Goal: Task Accomplishment & Management: Complete application form

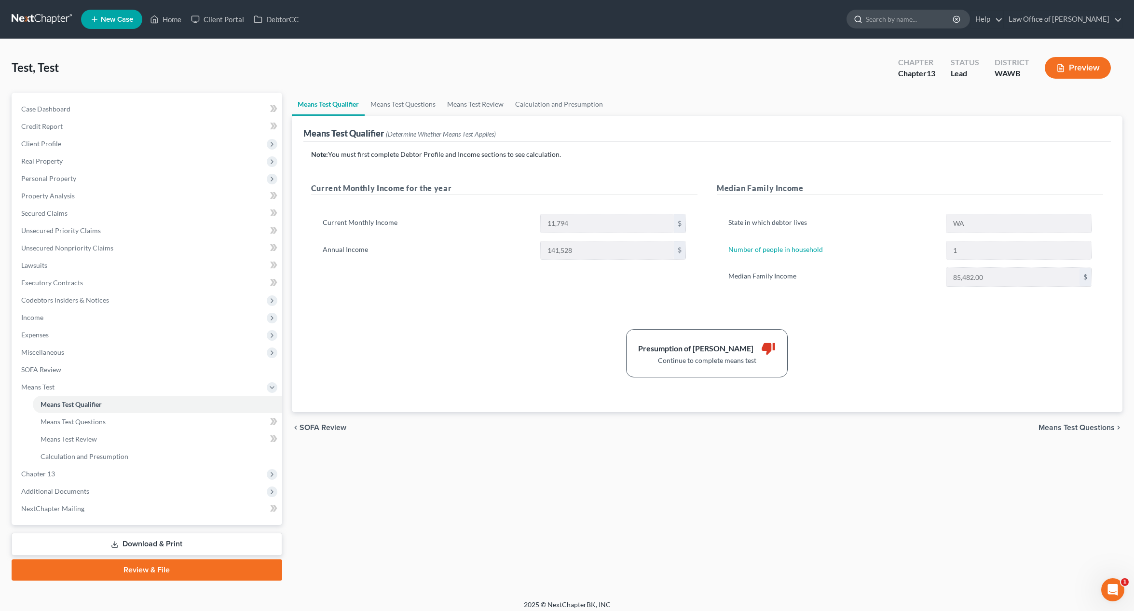
click at [954, 20] on input "search" at bounding box center [910, 19] width 88 height 18
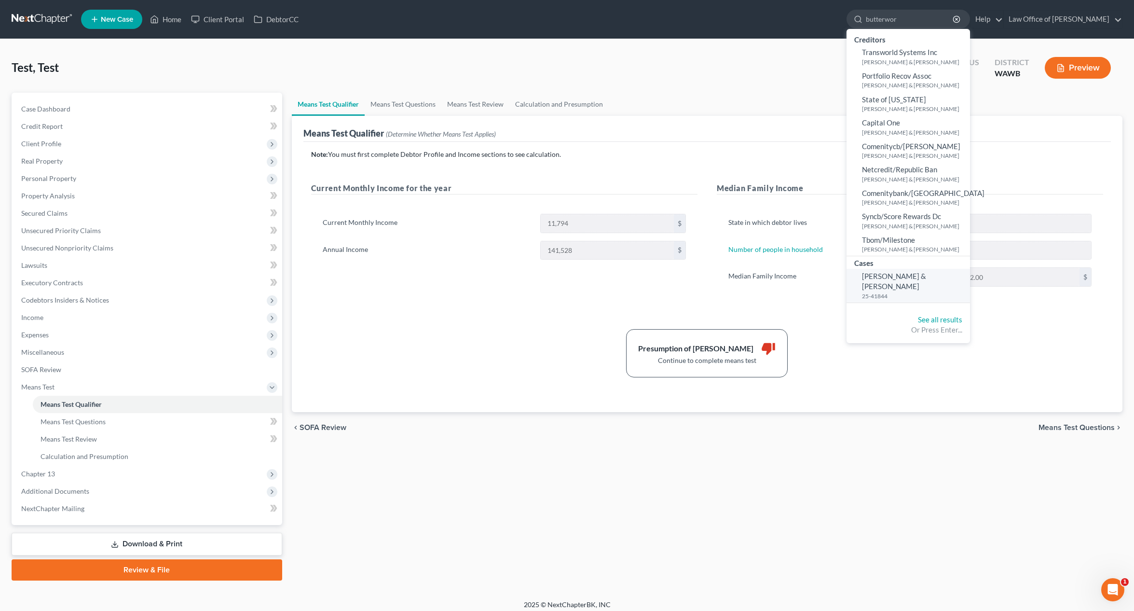
type input "butterwor"
click at [932, 281] on link "Butterworth, Richard & Heather 25-41844" at bounding box center [909, 286] width 124 height 34
select select "6"
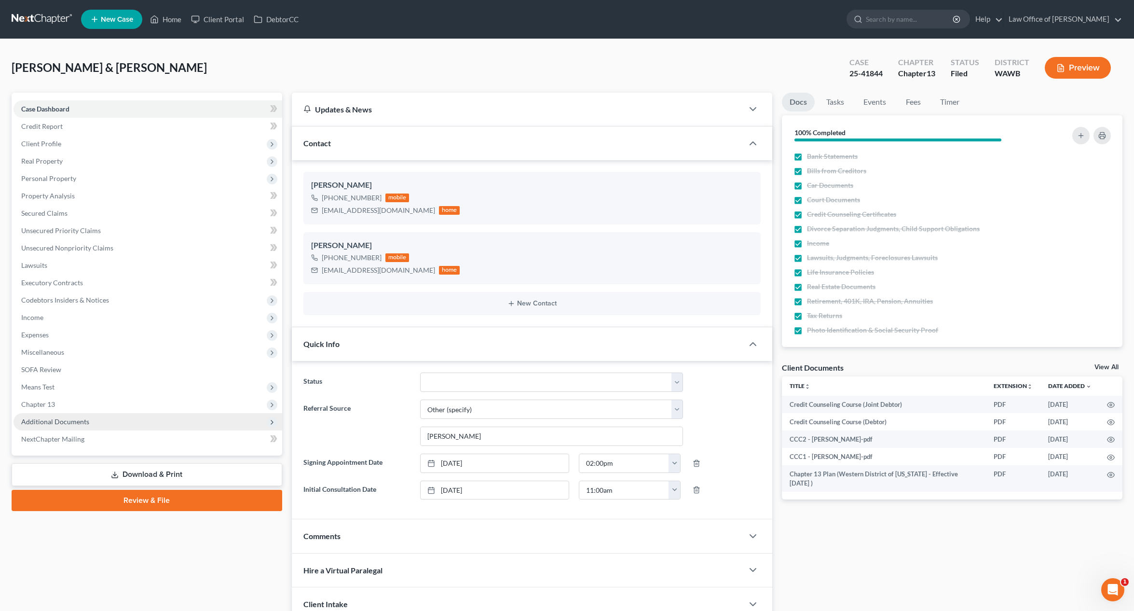
click at [162, 425] on span "Additional Documents" at bounding box center [148, 421] width 269 height 17
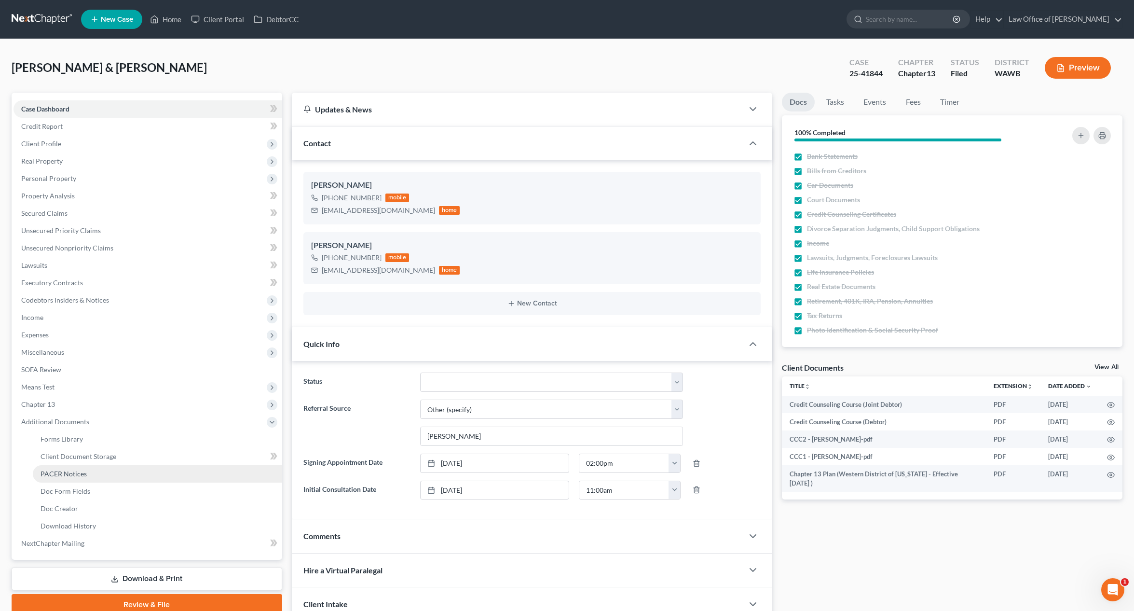
click at [157, 477] on link "PACER Notices" at bounding box center [157, 473] width 249 height 17
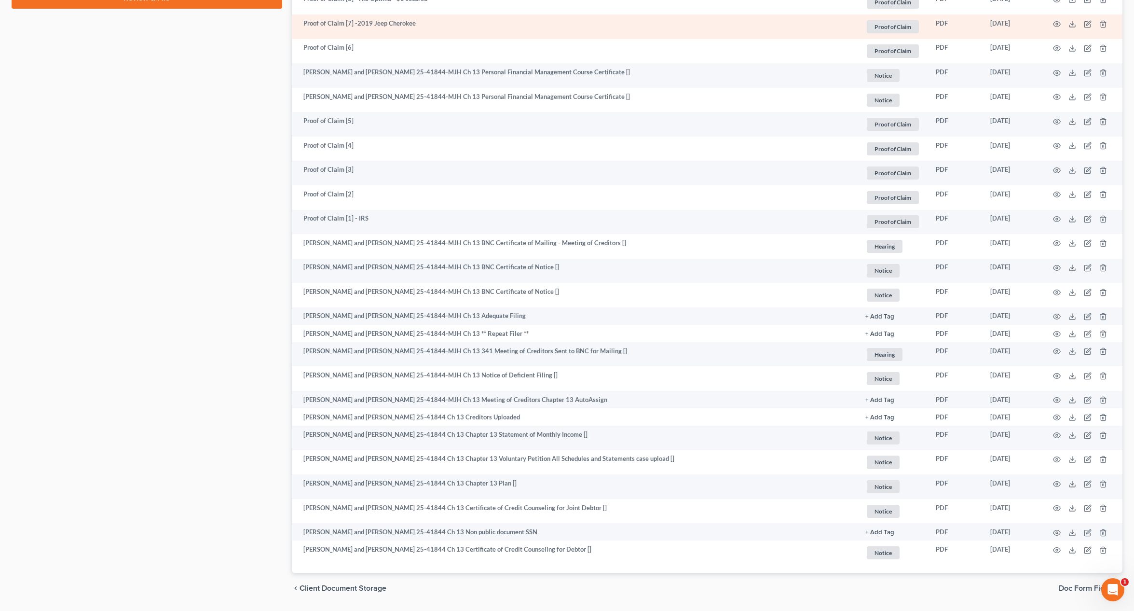
scroll to position [610, 0]
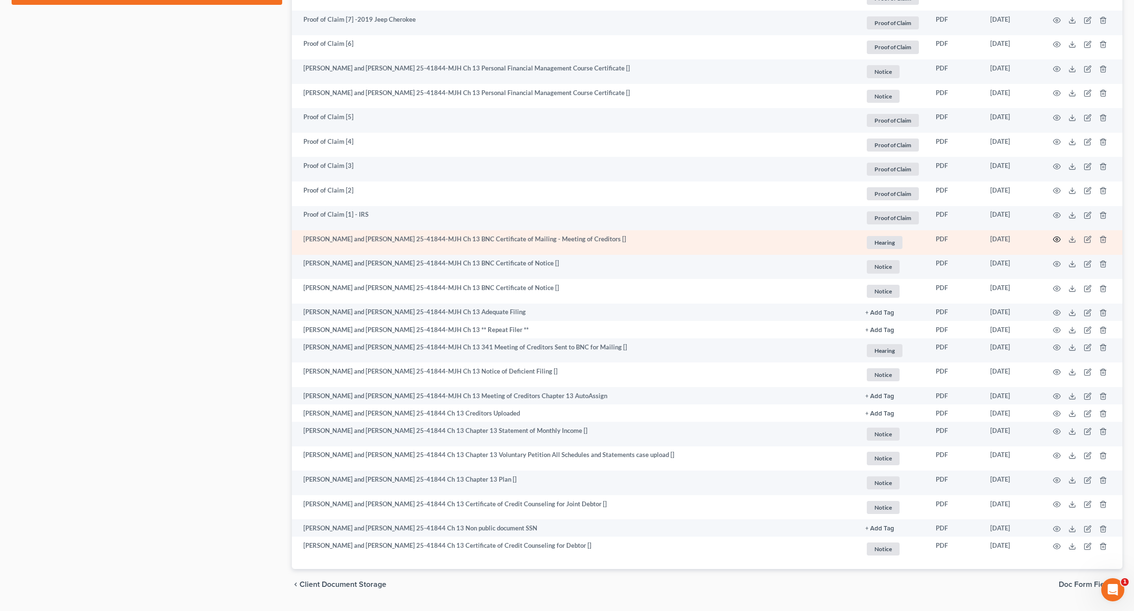
click at [1056, 237] on icon "button" at bounding box center [1057, 239] width 8 height 8
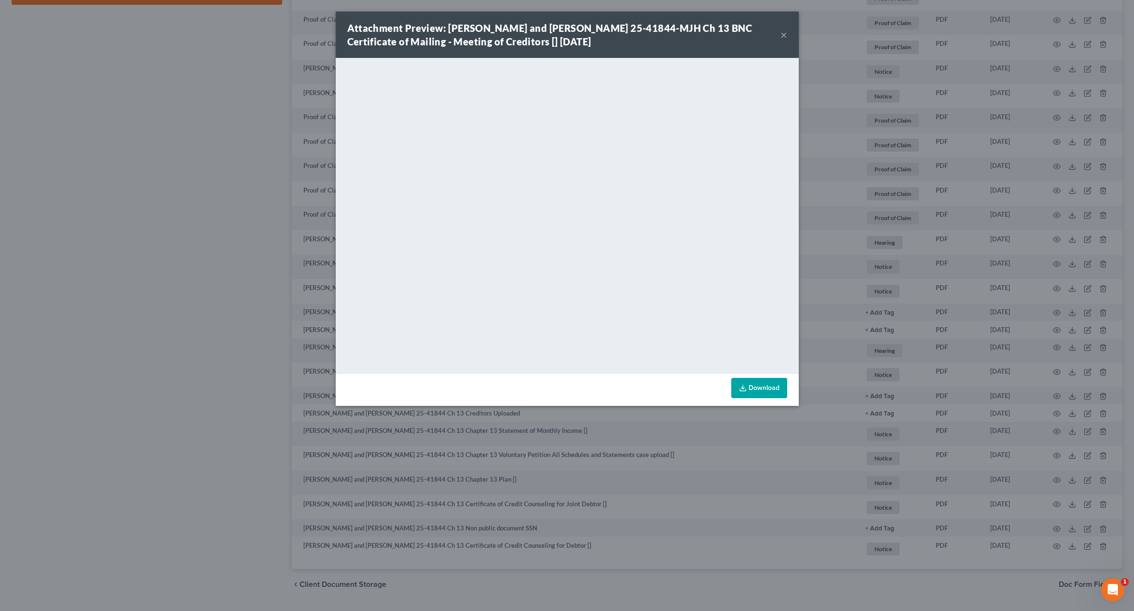
click at [783, 35] on button "×" at bounding box center [784, 35] width 7 height 12
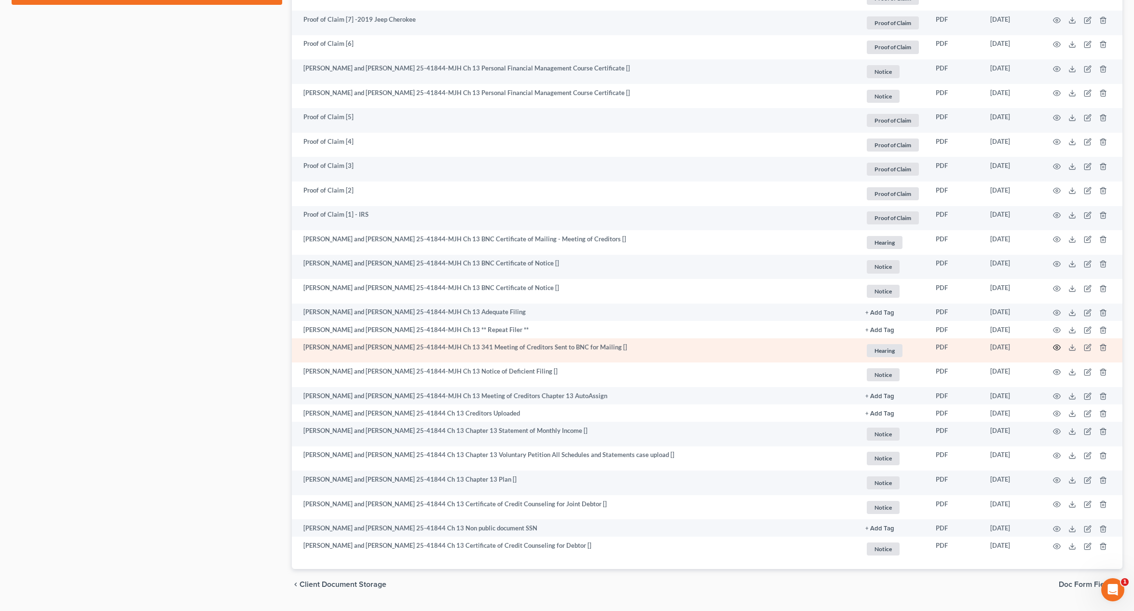
click at [1058, 348] on icon "button" at bounding box center [1057, 348] width 8 height 8
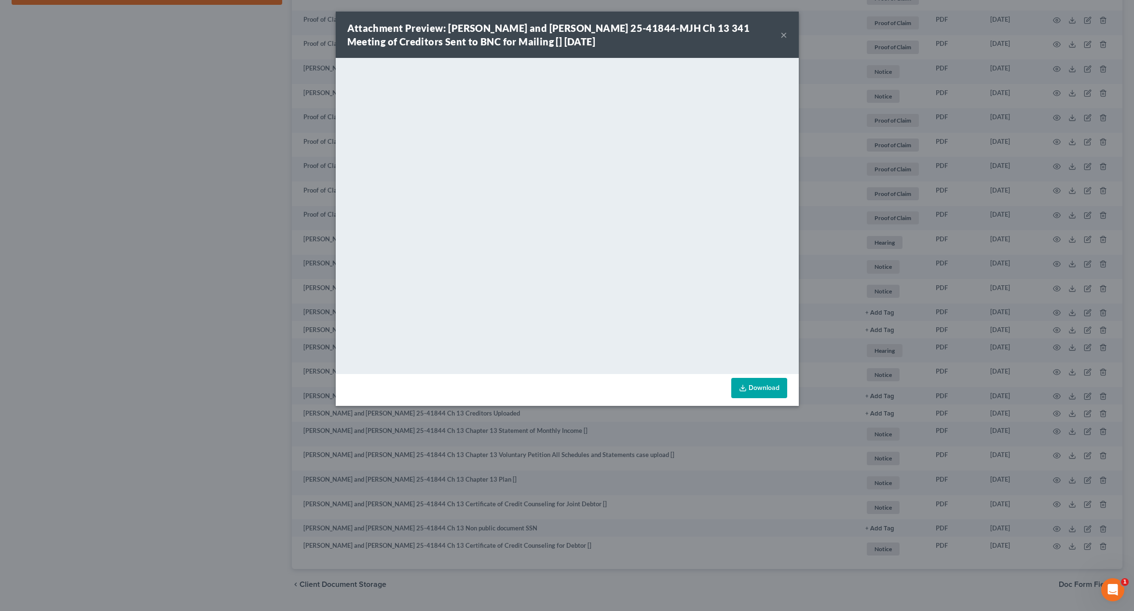
click at [187, 68] on div "Attachment Preview: Richard Kevin Butterworth and Heather Marie Butterworth 25-…" at bounding box center [567, 305] width 1134 height 611
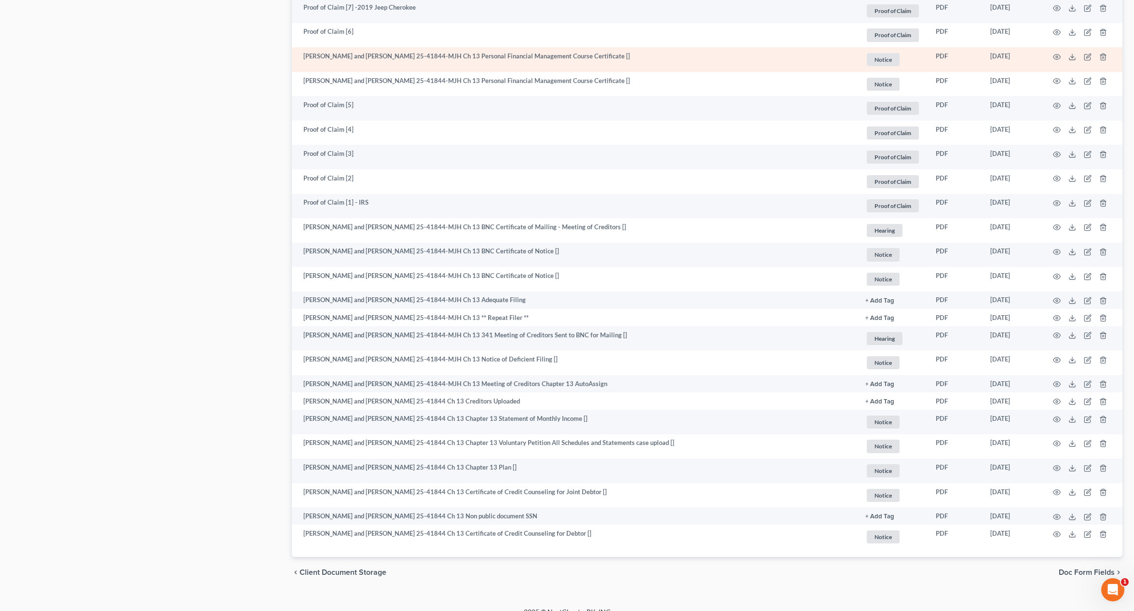
scroll to position [636, 0]
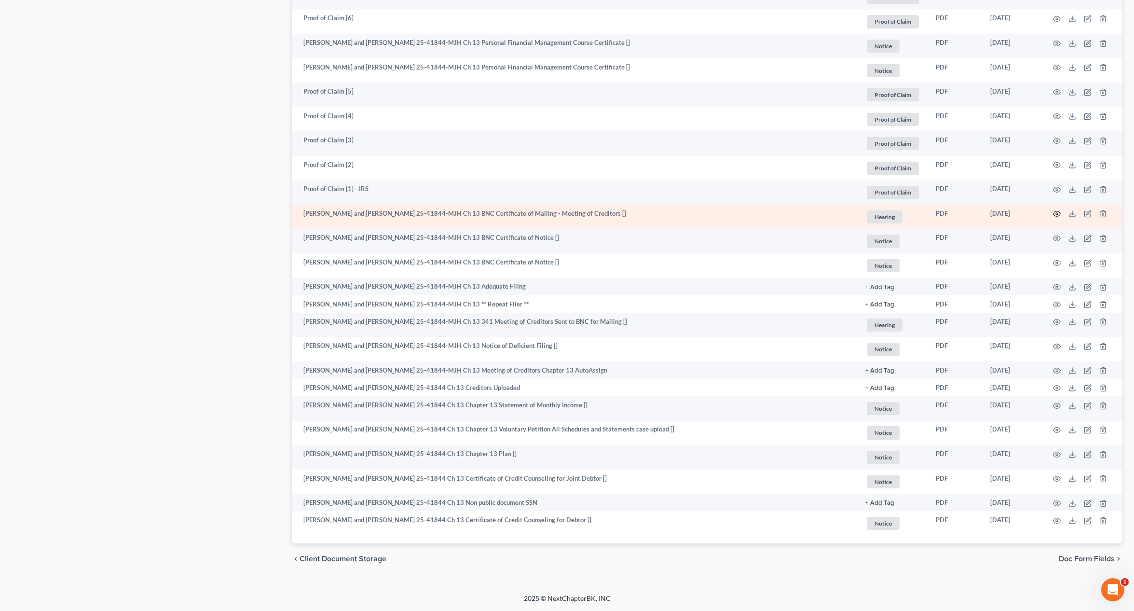
click at [1060, 213] on icon "button" at bounding box center [1057, 214] width 8 height 8
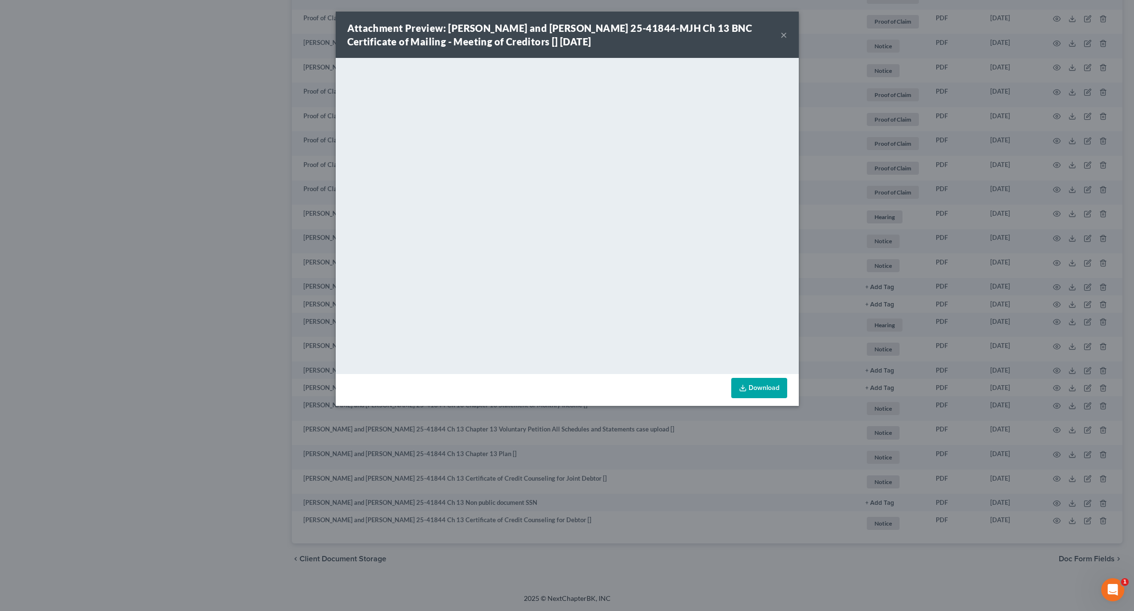
click at [825, 217] on div "Attachment Preview: Richard Kevin Butterworth and Heather Marie Butterworth 25-…" at bounding box center [567, 305] width 1134 height 611
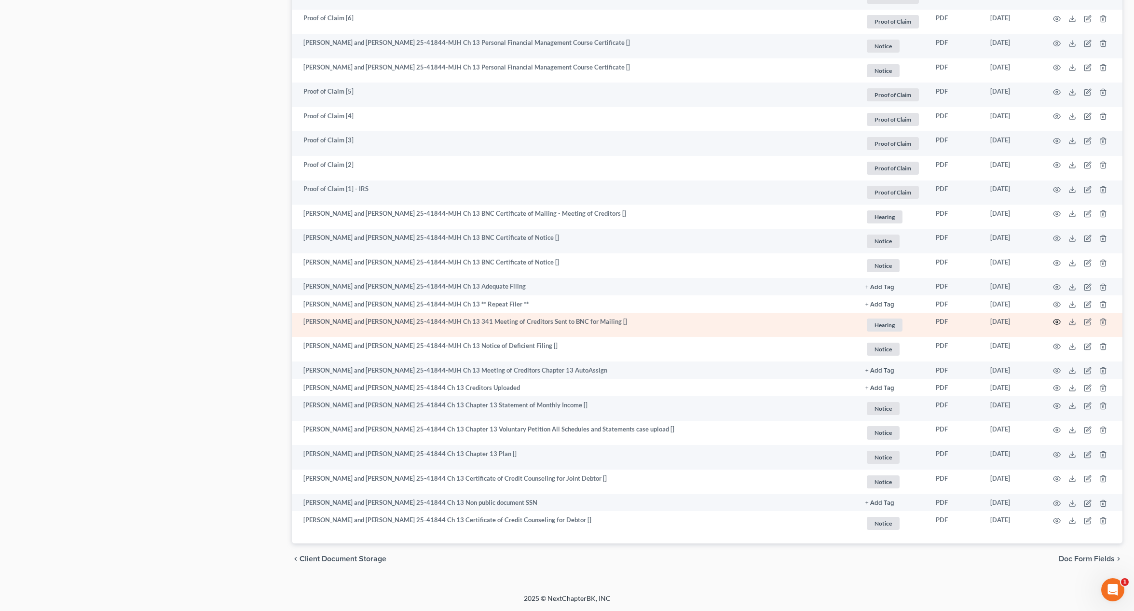
click at [1057, 321] on icon "button" at bounding box center [1057, 322] width 8 height 8
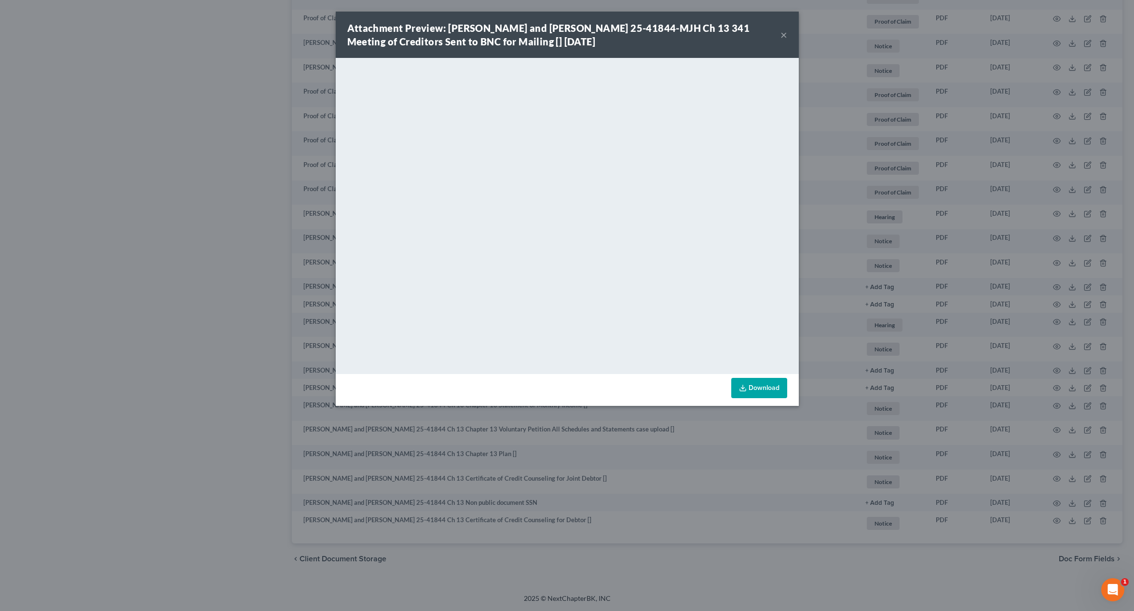
click at [781, 36] on button "×" at bounding box center [784, 35] width 7 height 12
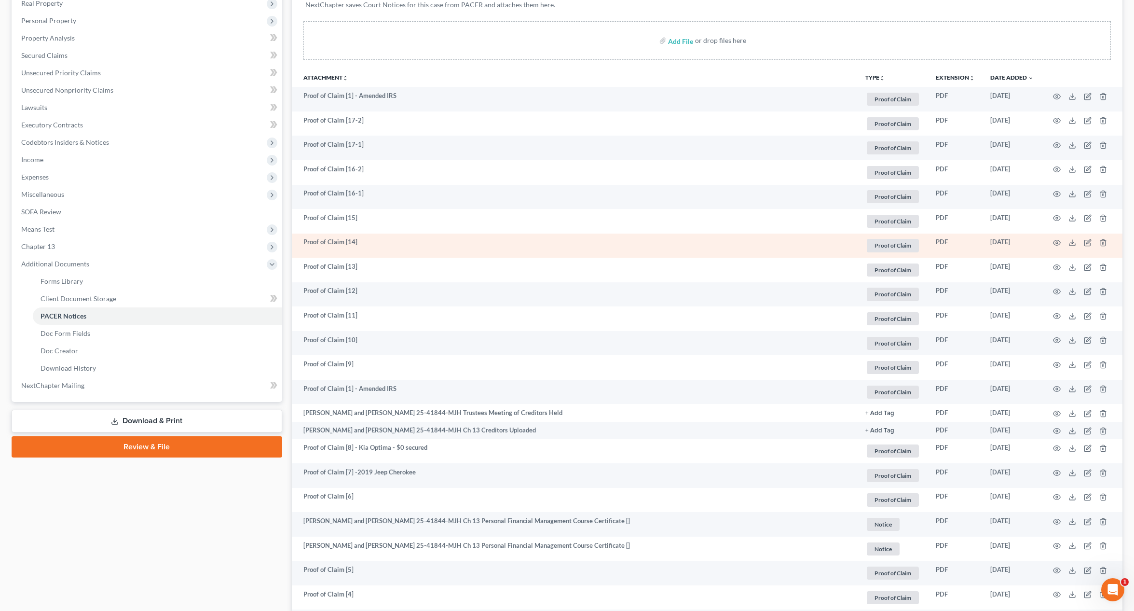
scroll to position [101, 0]
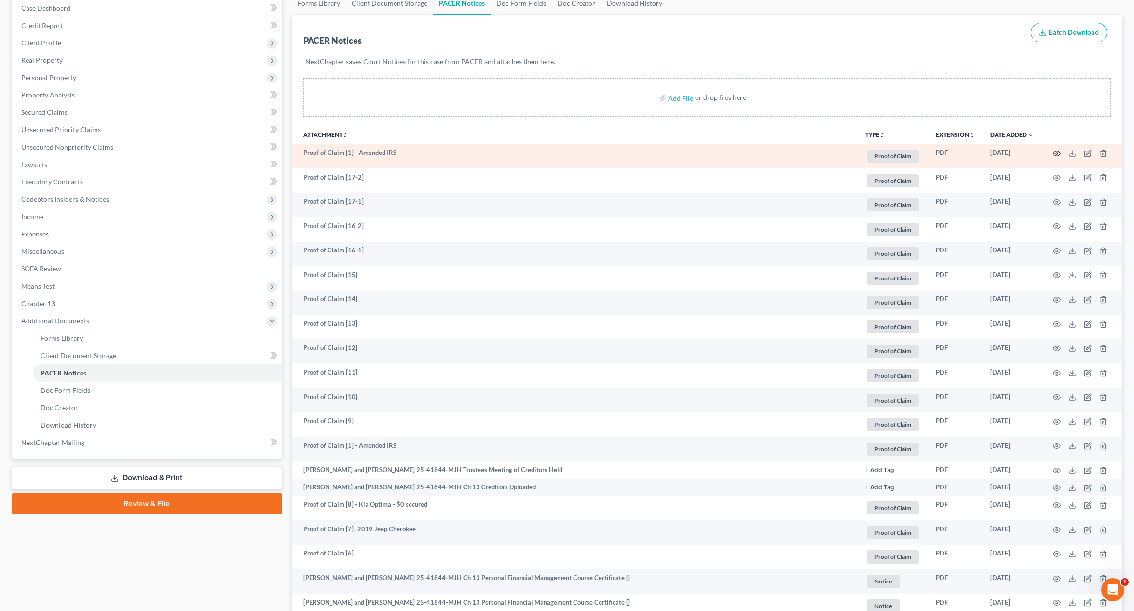
click at [1056, 153] on circle "button" at bounding box center [1057, 153] width 2 height 2
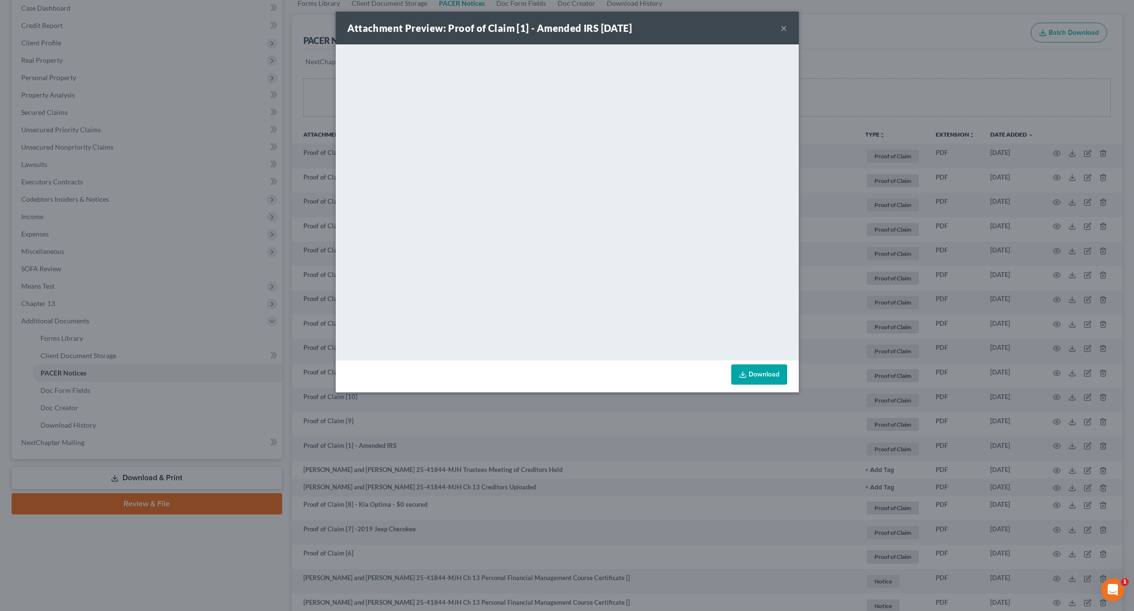
click at [783, 25] on button "×" at bounding box center [784, 28] width 7 height 12
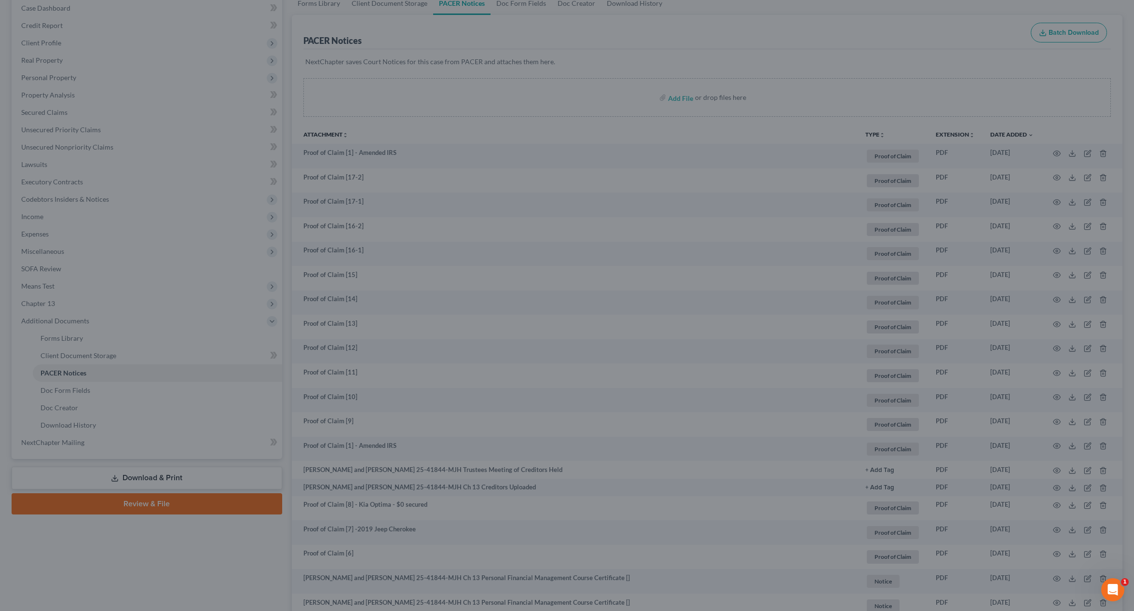
scroll to position [0, 0]
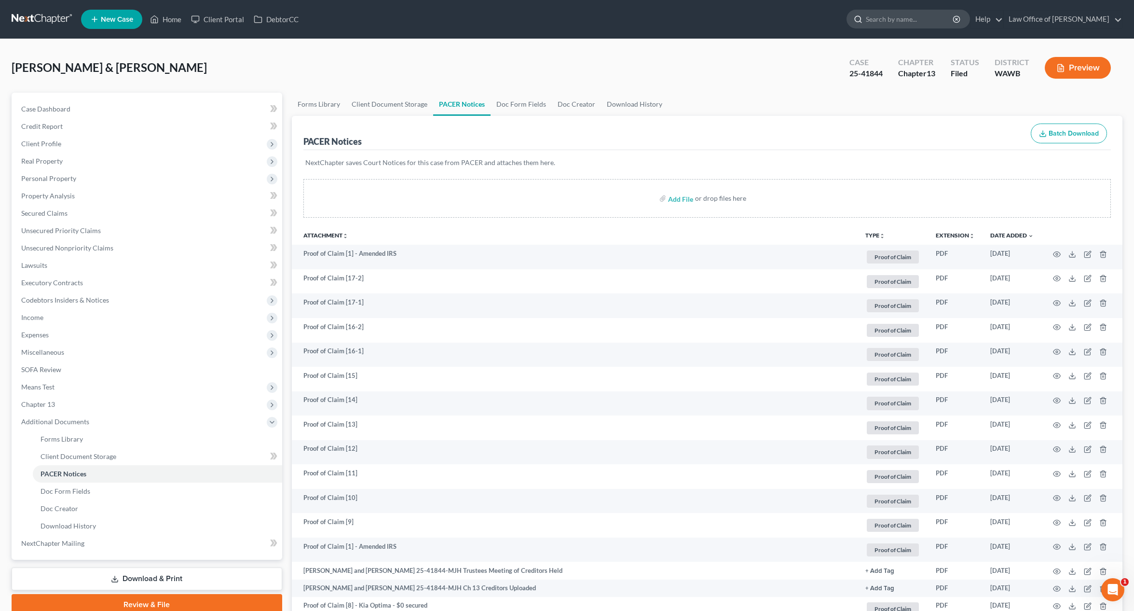
click at [917, 14] on input "search" at bounding box center [910, 19] width 88 height 18
type input "kenia"
click at [33, 19] on link at bounding box center [43, 19] width 62 height 17
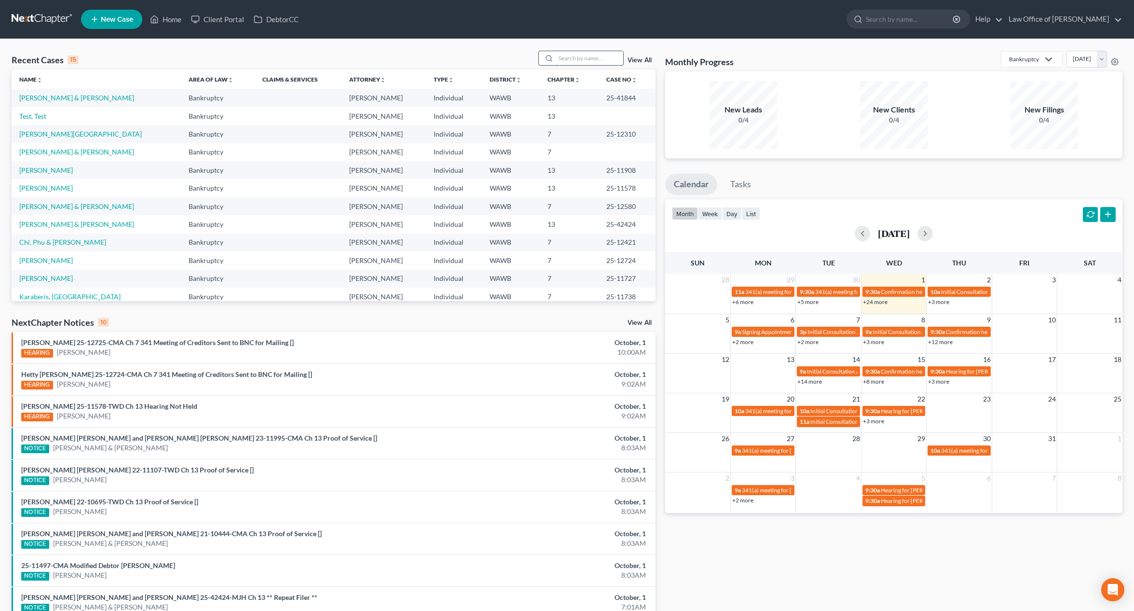
click at [574, 56] on input "search" at bounding box center [590, 58] width 68 height 14
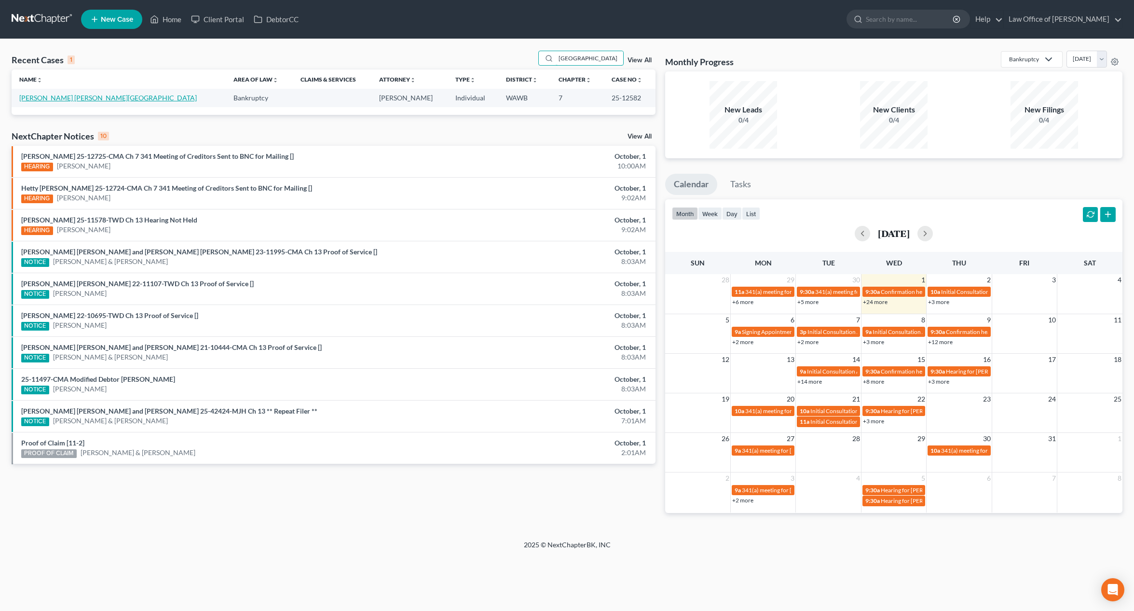
type input "kenia"
click at [67, 98] on link "[PERSON_NAME] [PERSON_NAME][GEOGRAPHIC_DATA]" at bounding box center [108, 98] width 178 height 8
select select "6"
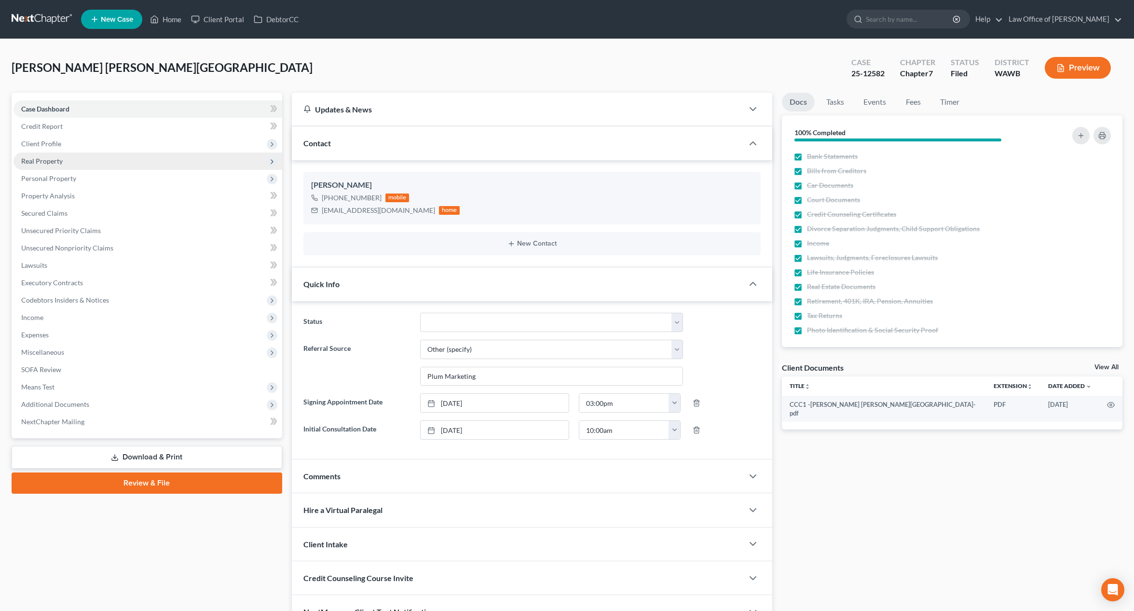
click at [104, 167] on span "Real Property" at bounding box center [148, 160] width 269 height 17
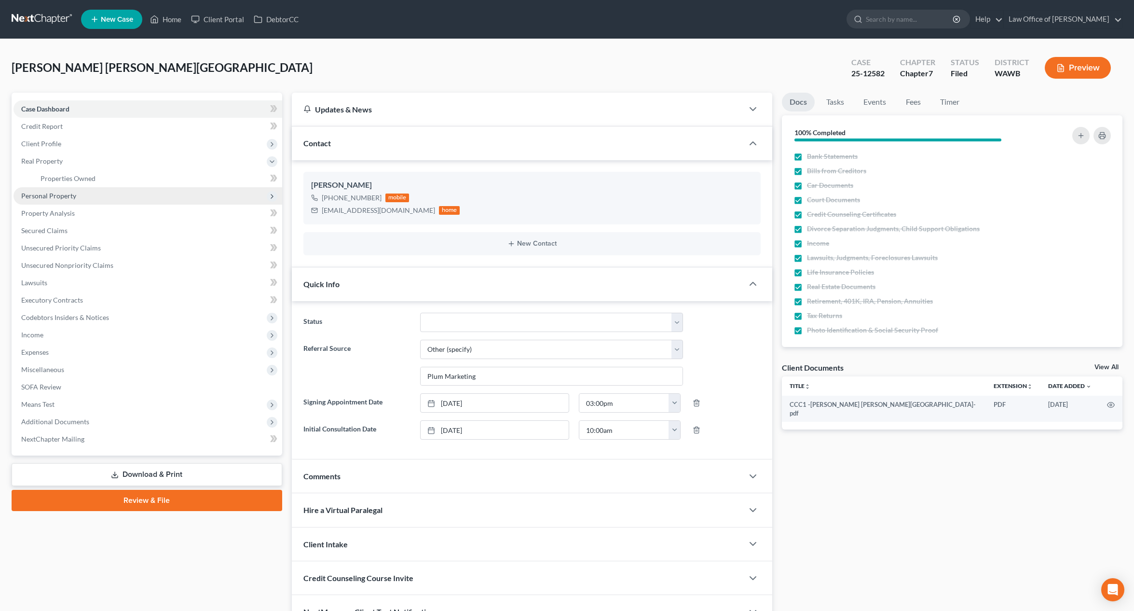
click at [88, 197] on span "Personal Property" at bounding box center [148, 195] width 269 height 17
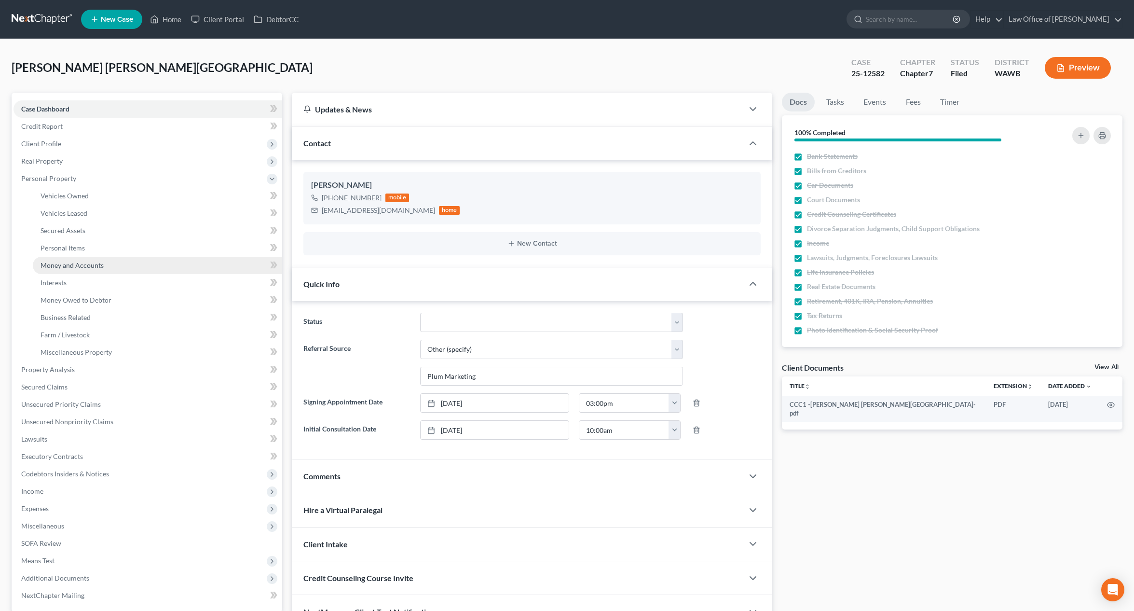
click at [90, 266] on span "Money and Accounts" at bounding box center [72, 265] width 63 height 8
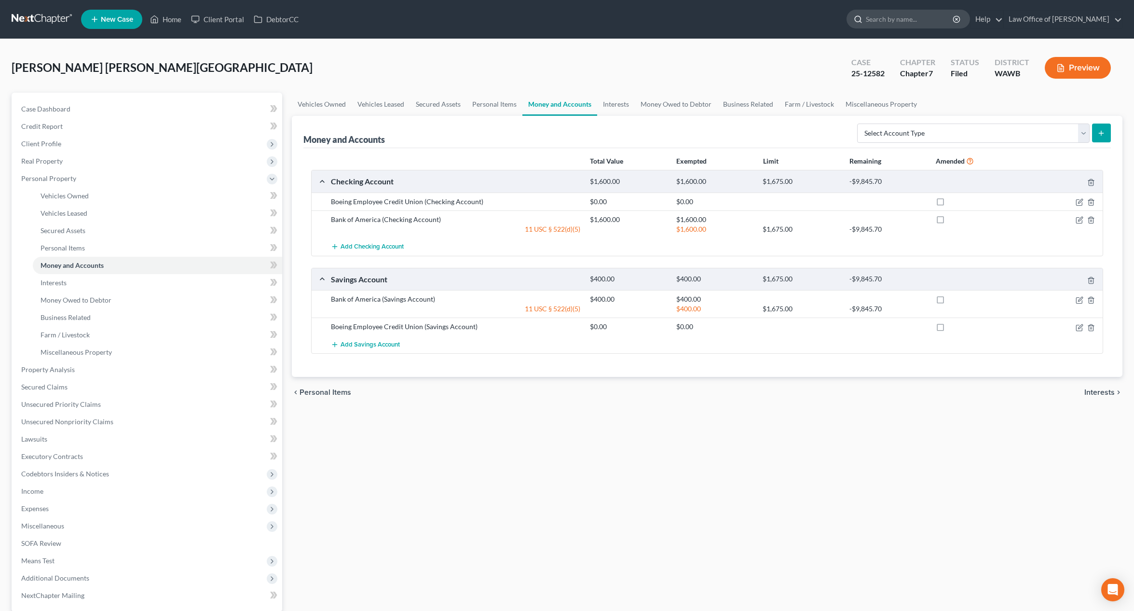
click at [905, 14] on input "search" at bounding box center [910, 19] width 88 height 18
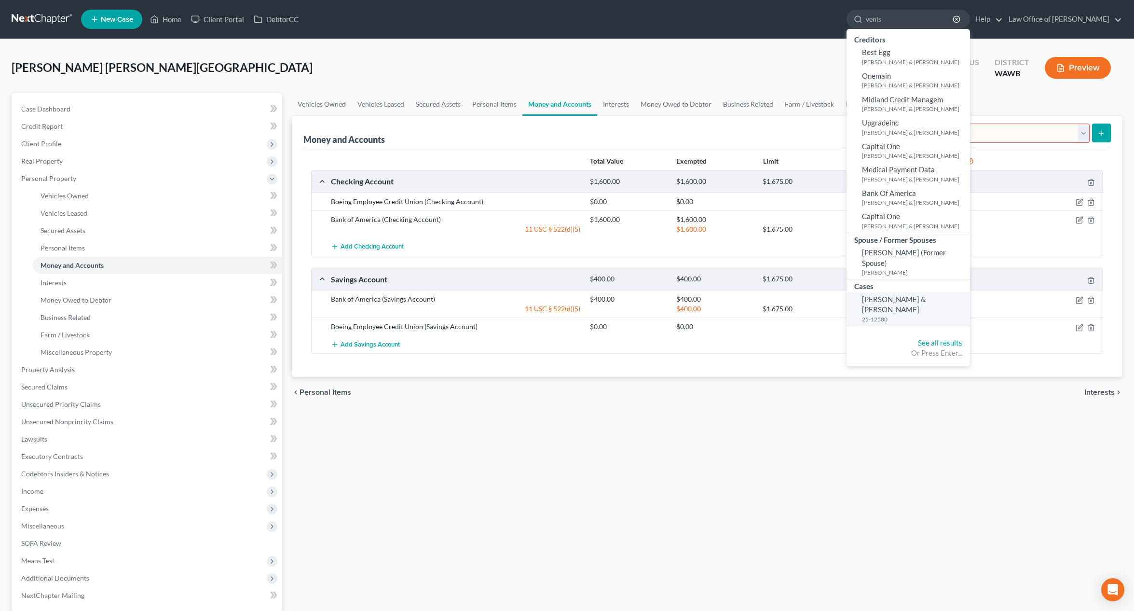
type input "venis"
click at [921, 303] on link "Venis, Daniel & Rosalind 25-12580" at bounding box center [909, 309] width 124 height 34
select select "6"
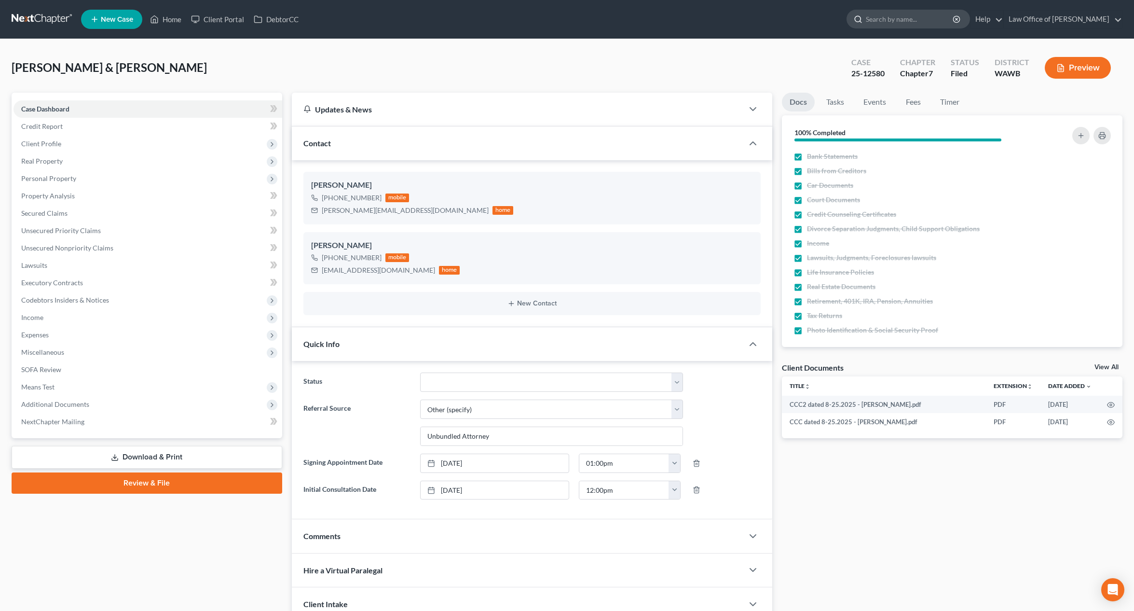
click at [905, 24] on input "search" at bounding box center [910, 19] width 88 height 18
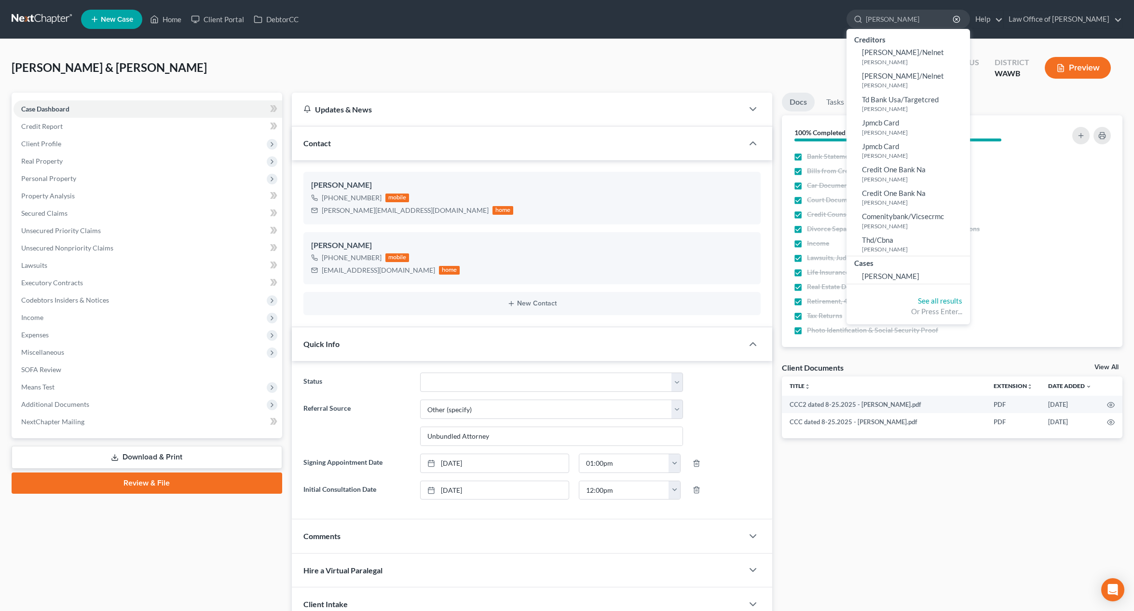
type input "edgren"
click at [903, 286] on ul "Creditors Sloan/Nelnet Edgren, Tracy Sloan/Nelnet Edgren, Tracy Td Bank Usa/Tar…" at bounding box center [909, 158] width 124 height 259
click at [907, 281] on link "[PERSON_NAME]" at bounding box center [909, 276] width 124 height 15
select select "6"
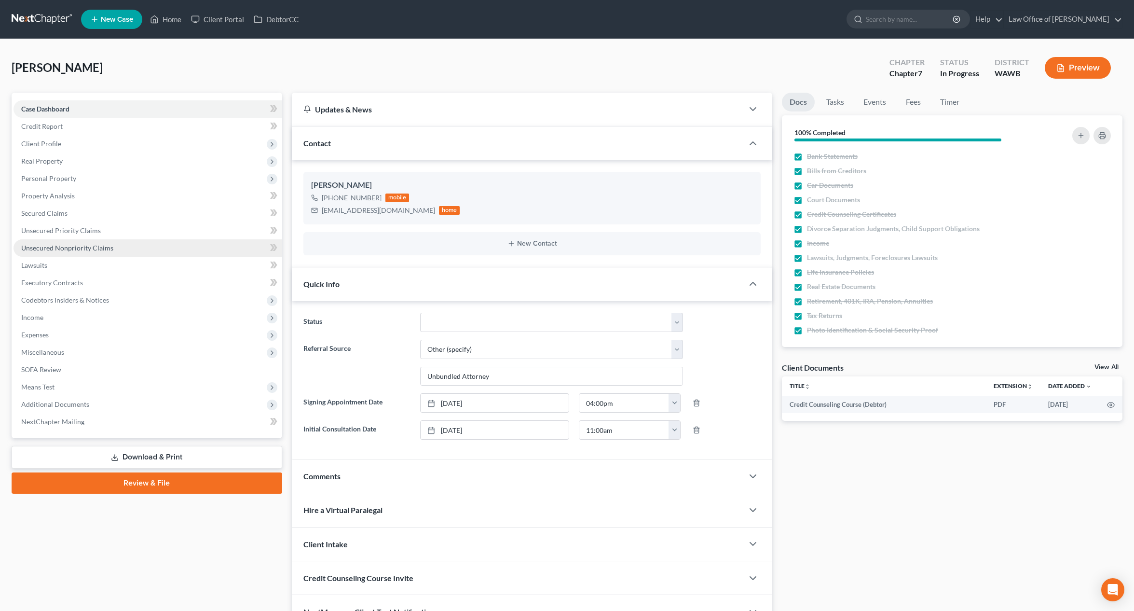
click at [106, 247] on span "Unsecured Nonpriority Claims" at bounding box center [67, 248] width 92 height 8
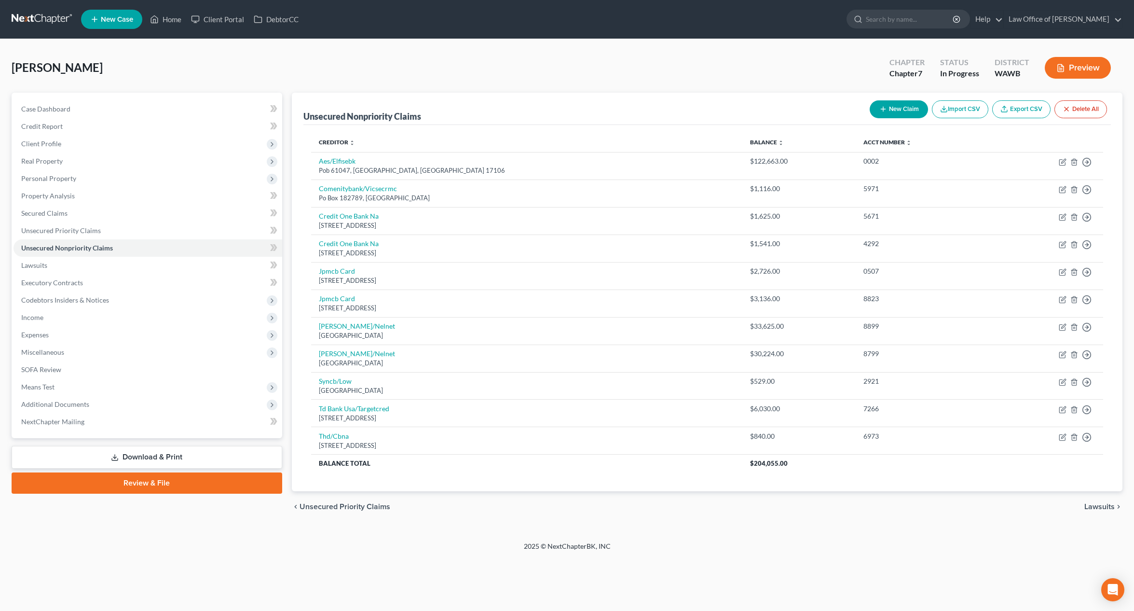
click at [896, 108] on button "New Claim" at bounding box center [899, 109] width 58 height 18
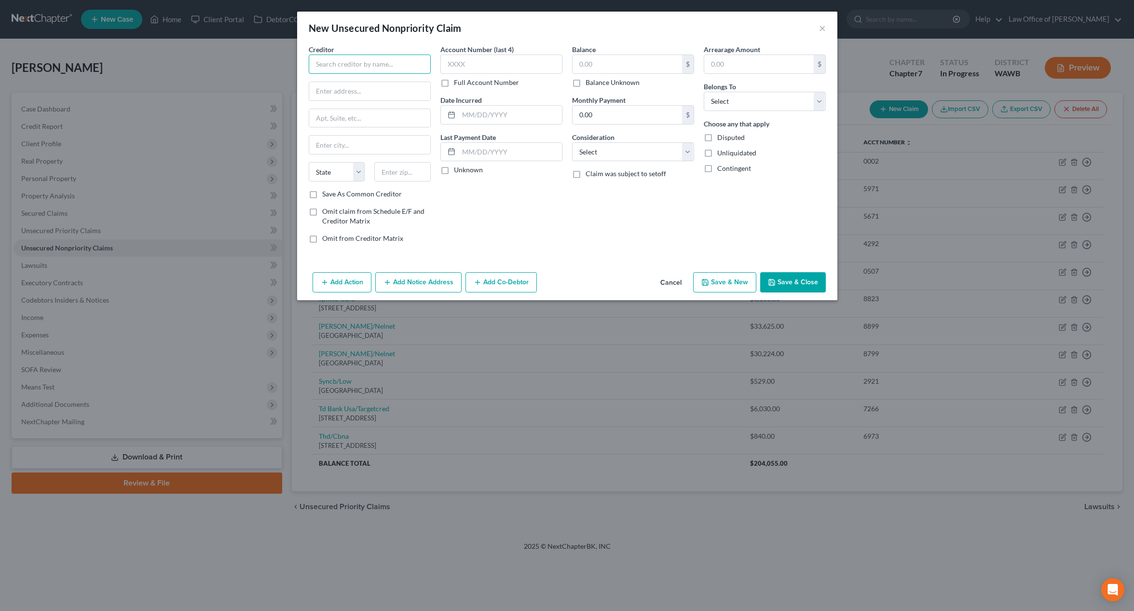
click at [412, 62] on input "text" at bounding box center [370, 64] width 122 height 19
type input "Tri-Med Ambulance LLC"
type input "C/O Billing Services"
type input "PO BOx 84671"
click at [420, 168] on input "text" at bounding box center [402, 171] width 56 height 19
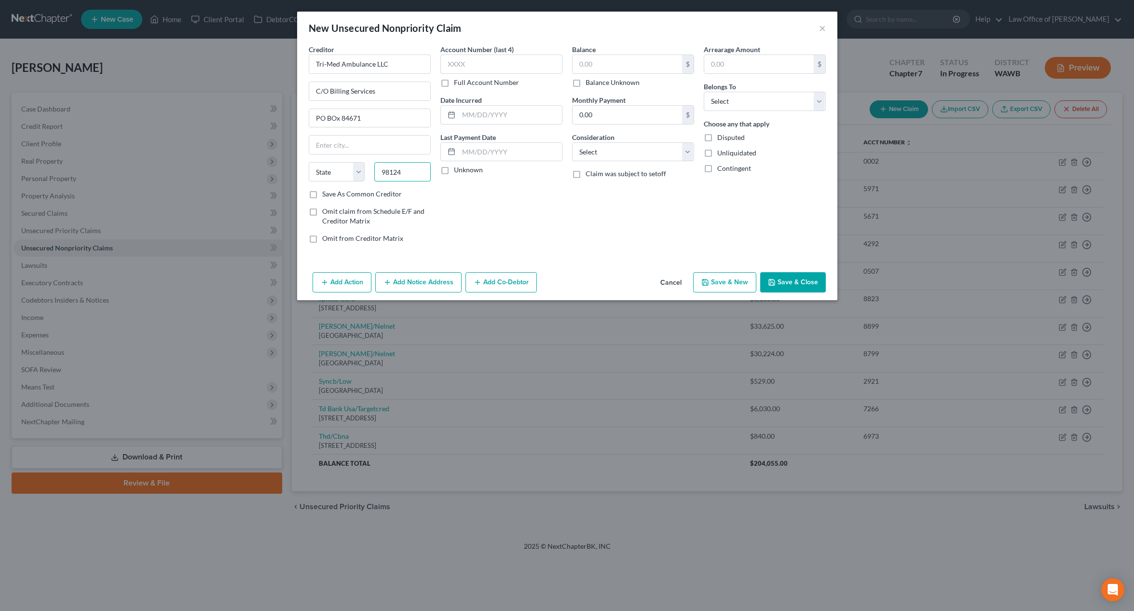
type input "98124"
type input "Seattle"
select select "50"
click at [577, 65] on input "text" at bounding box center [628, 64] width 110 height 18
type input "290"
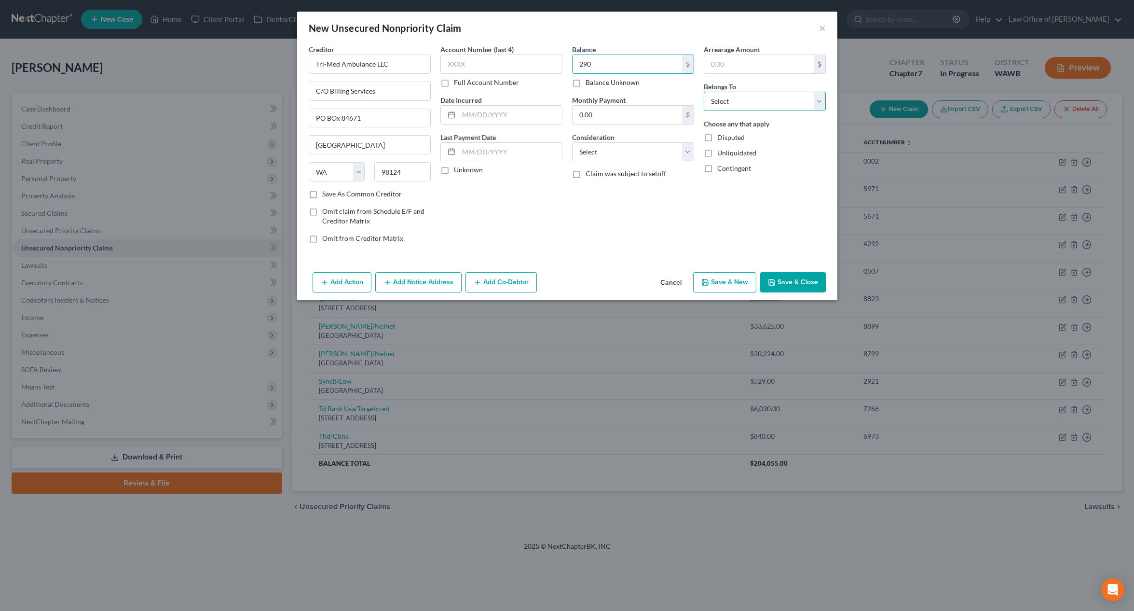
click at [765, 103] on select "Select Debtor 1 Only Debtor 2 Only Debtor 1 And Debtor 2 Only At Least One Of T…" at bounding box center [765, 101] width 122 height 19
select select "0"
click at [704, 92] on select "Select Debtor 1 Only Debtor 2 Only Debtor 1 And Debtor 2 Only At Least One Of T…" at bounding box center [765, 101] width 122 height 19
click at [726, 277] on button "Save & New" at bounding box center [724, 282] width 63 height 20
type input "290.00"
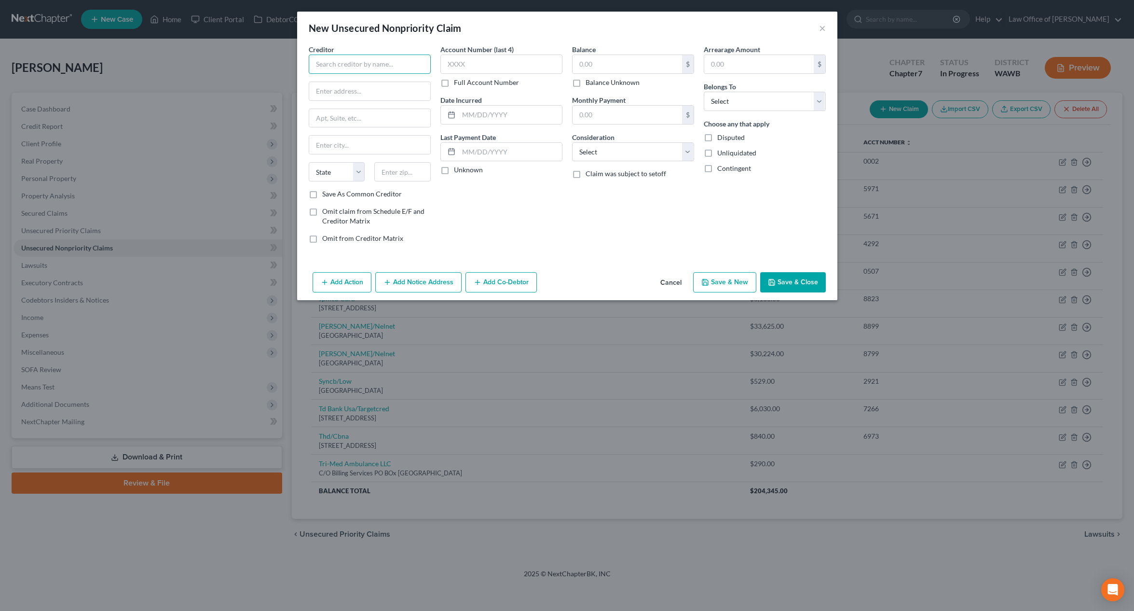
click at [339, 63] on input "text" at bounding box center [370, 64] width 122 height 19
type input "Bellevue Hilltop Dental"
type input "12330 NE 8th Street #200"
click at [408, 175] on input "text" at bounding box center [402, 171] width 56 height 19
type input "98005"
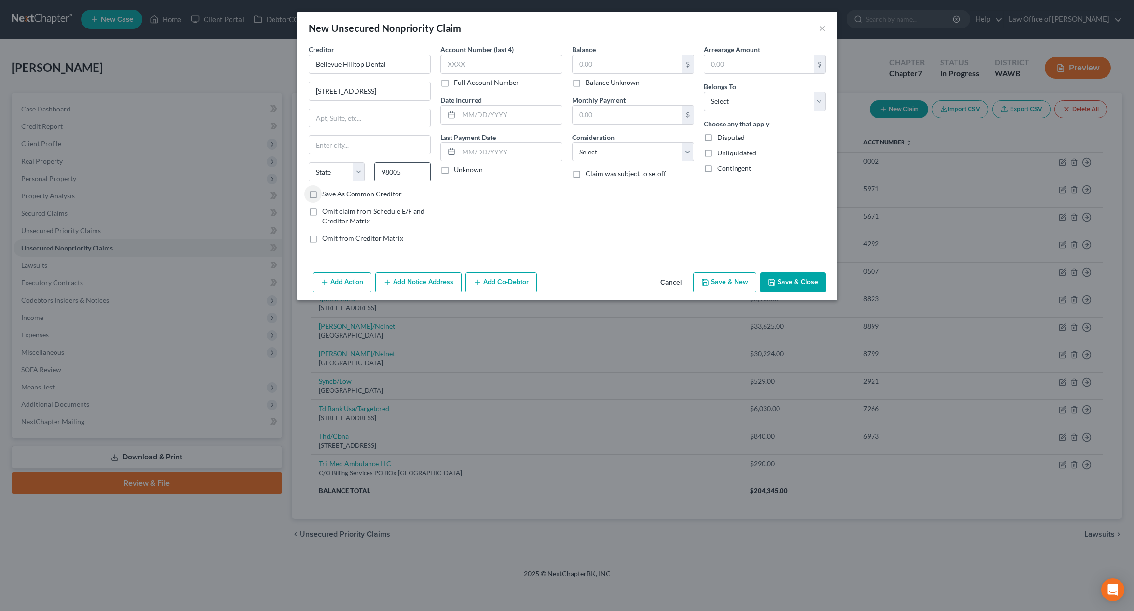
type input "Bellevue"
select select "50"
click at [641, 65] on input "text" at bounding box center [628, 64] width 110 height 18
type input "395"
click at [762, 106] on select "Select Debtor 1 Only Debtor 2 Only Debtor 1 And Debtor 2 Only At Least One Of T…" at bounding box center [765, 101] width 122 height 19
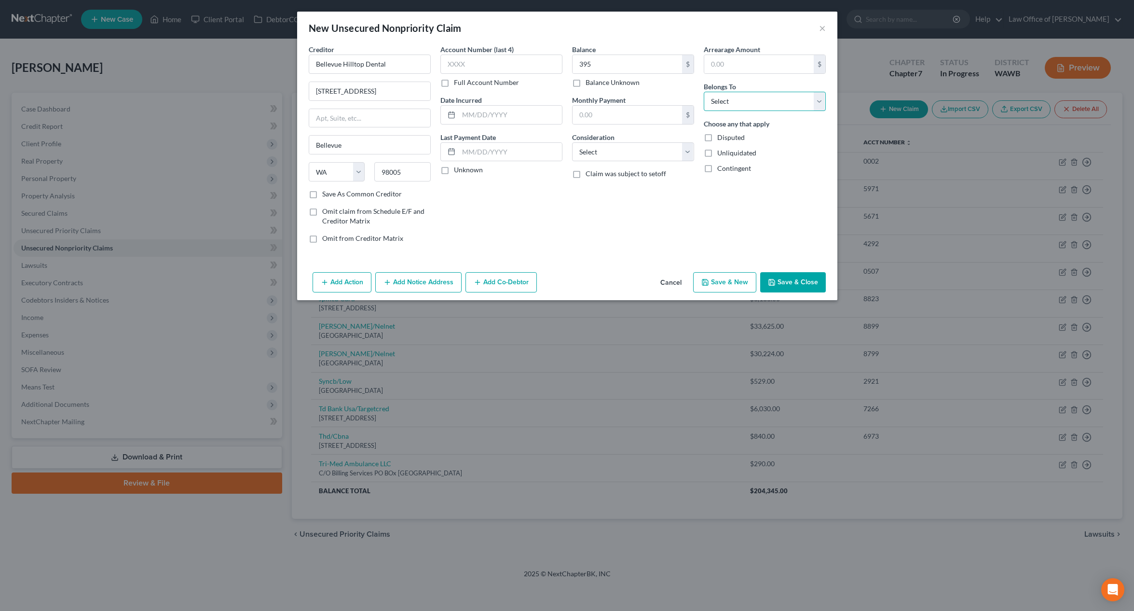
select select "0"
click at [704, 92] on select "Select Debtor 1 Only Debtor 2 Only Debtor 1 And Debtor 2 Only At Least One Of T…" at bounding box center [765, 101] width 122 height 19
click at [788, 281] on button "Save & Close" at bounding box center [793, 282] width 66 height 20
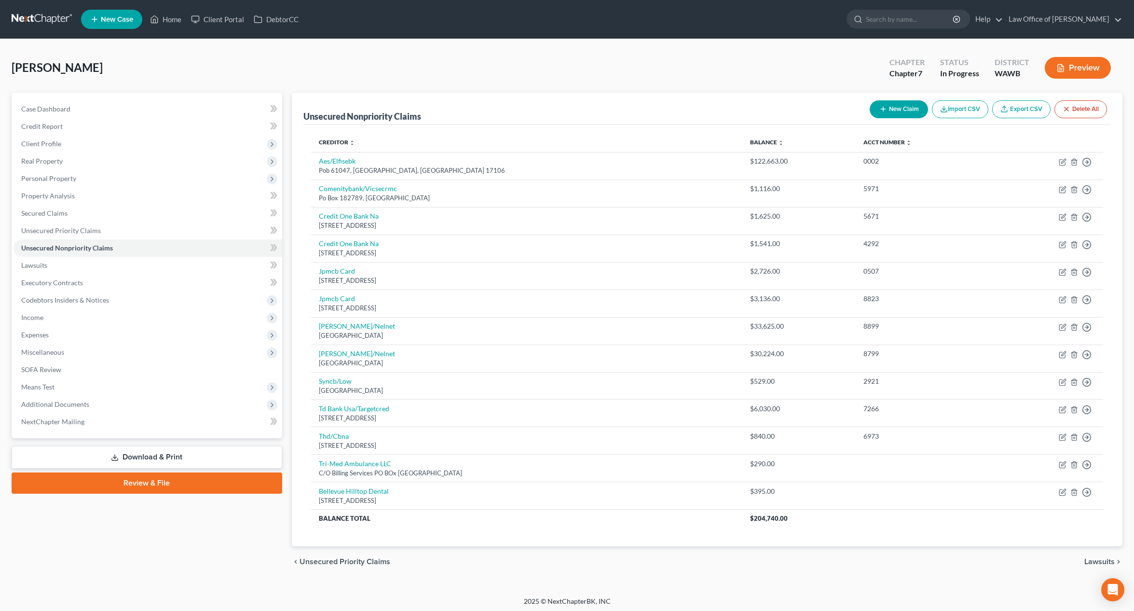
click at [44, 21] on link at bounding box center [43, 19] width 62 height 17
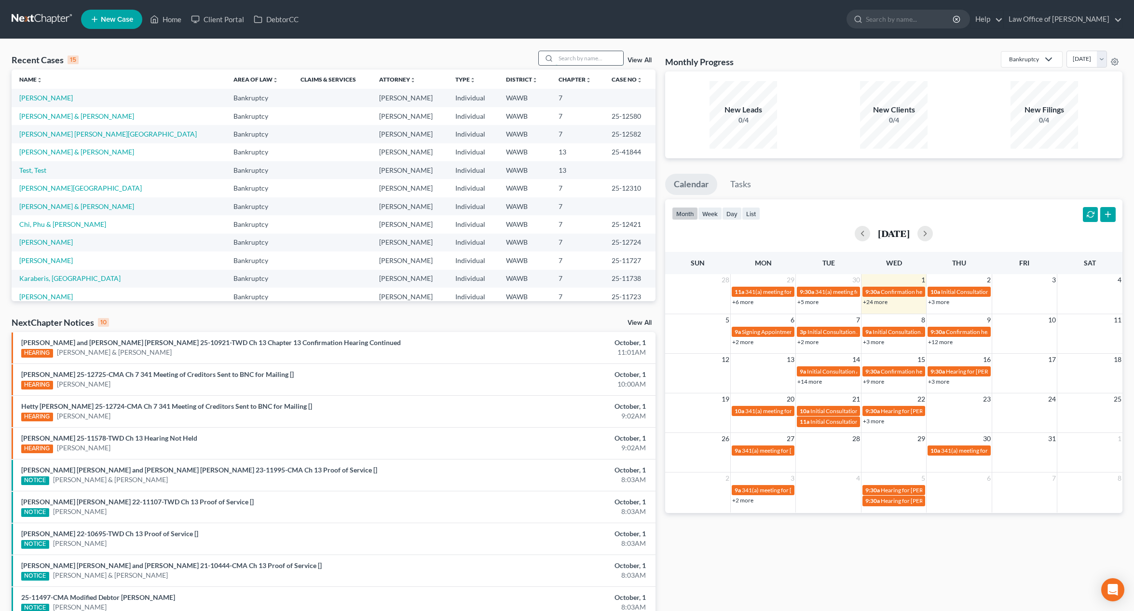
click at [567, 62] on input "search" at bounding box center [590, 58] width 68 height 14
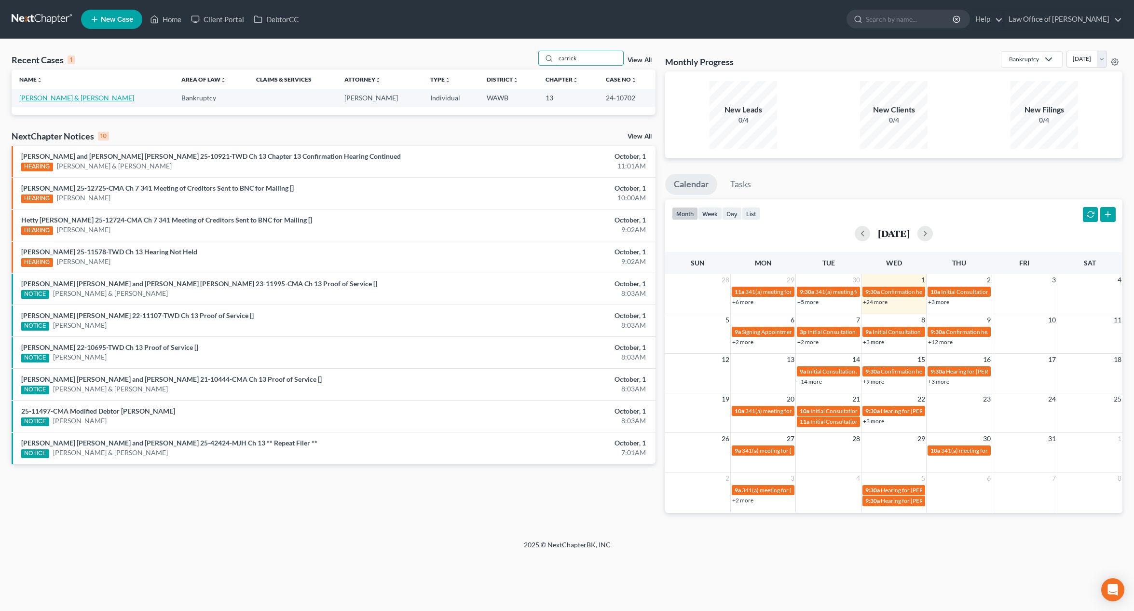
type input "carrick"
click at [49, 98] on link "[PERSON_NAME] & [PERSON_NAME]" at bounding box center [76, 98] width 115 height 8
select select "6"
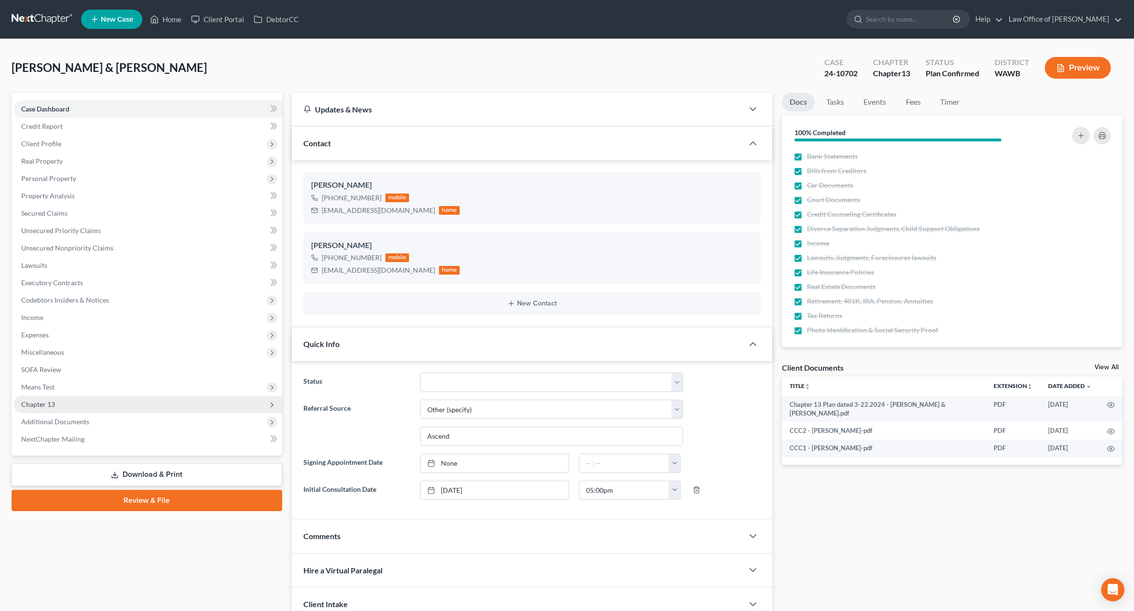
click at [104, 410] on span "Chapter 13" at bounding box center [148, 404] width 269 height 17
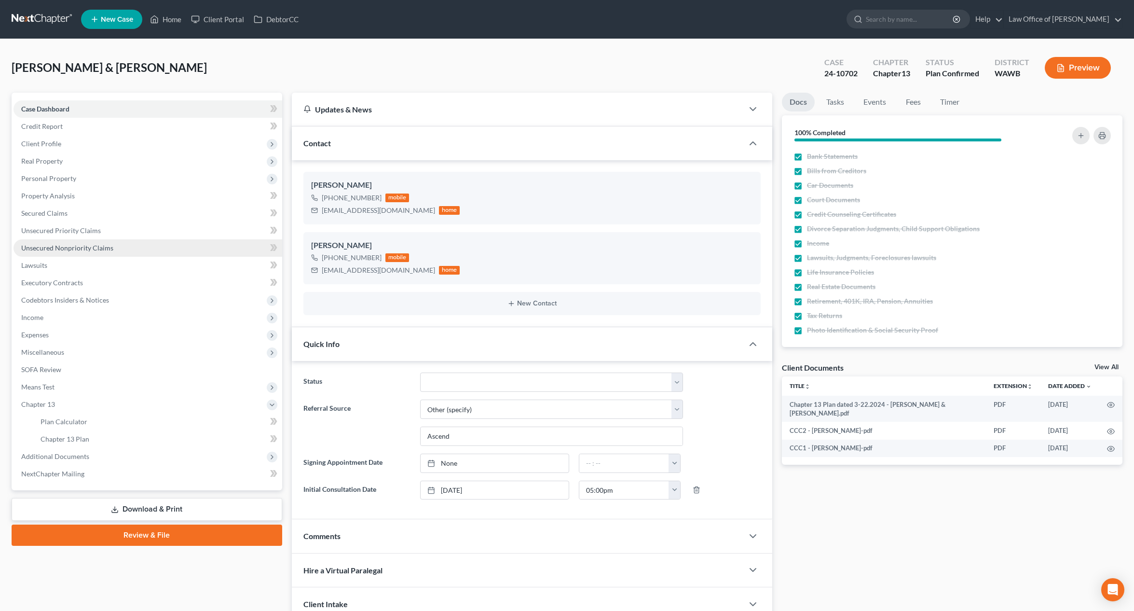
click at [106, 254] on link "Unsecured Nonpriority Claims" at bounding box center [148, 247] width 269 height 17
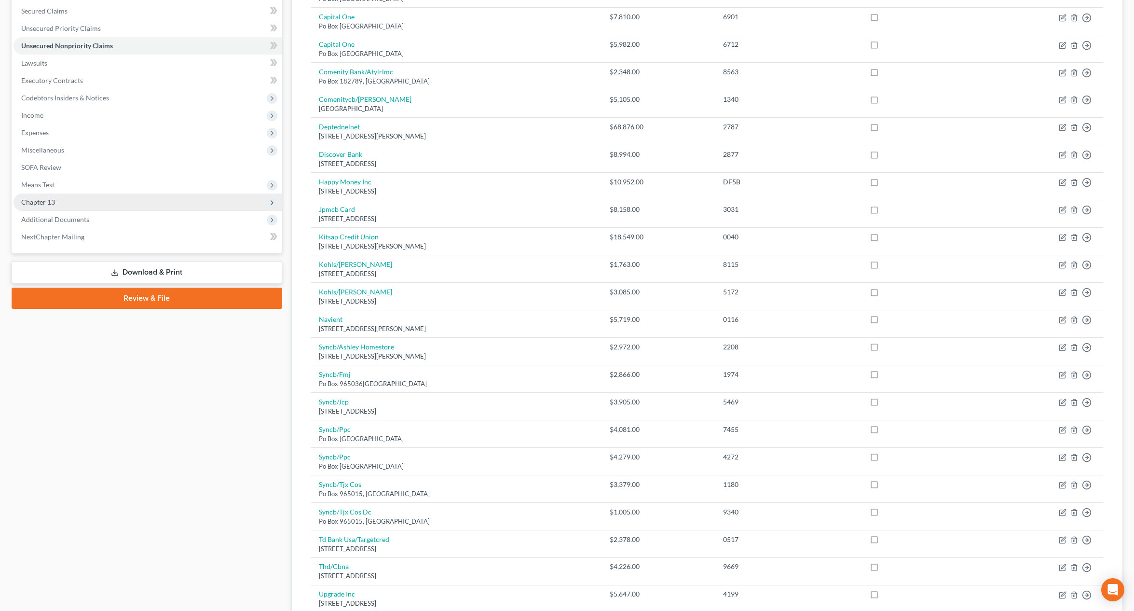
scroll to position [199, 0]
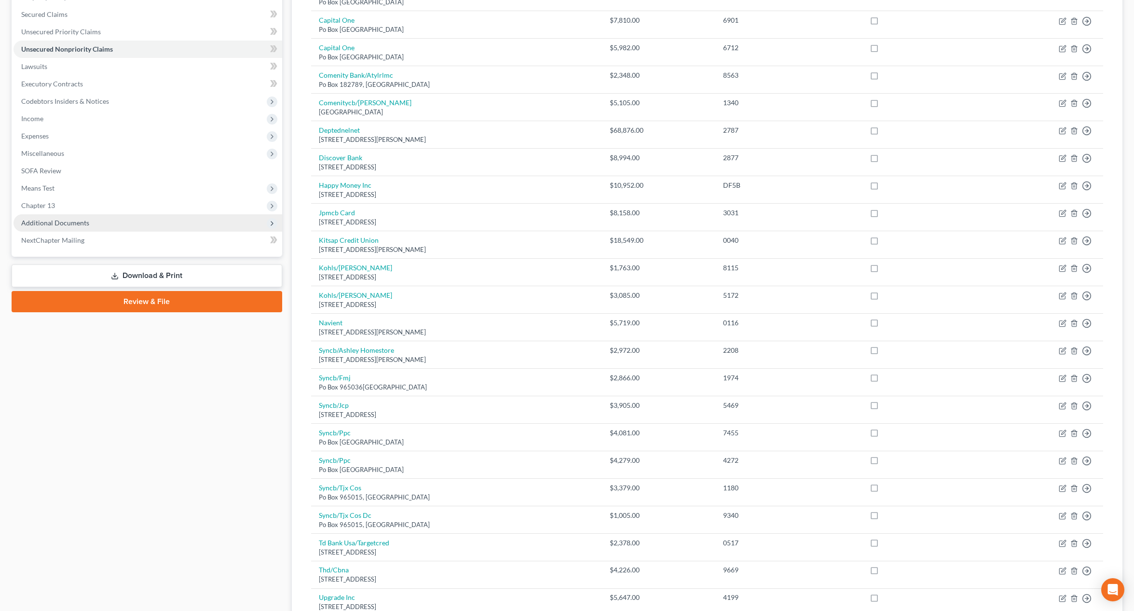
click at [165, 217] on span "Additional Documents" at bounding box center [148, 222] width 269 height 17
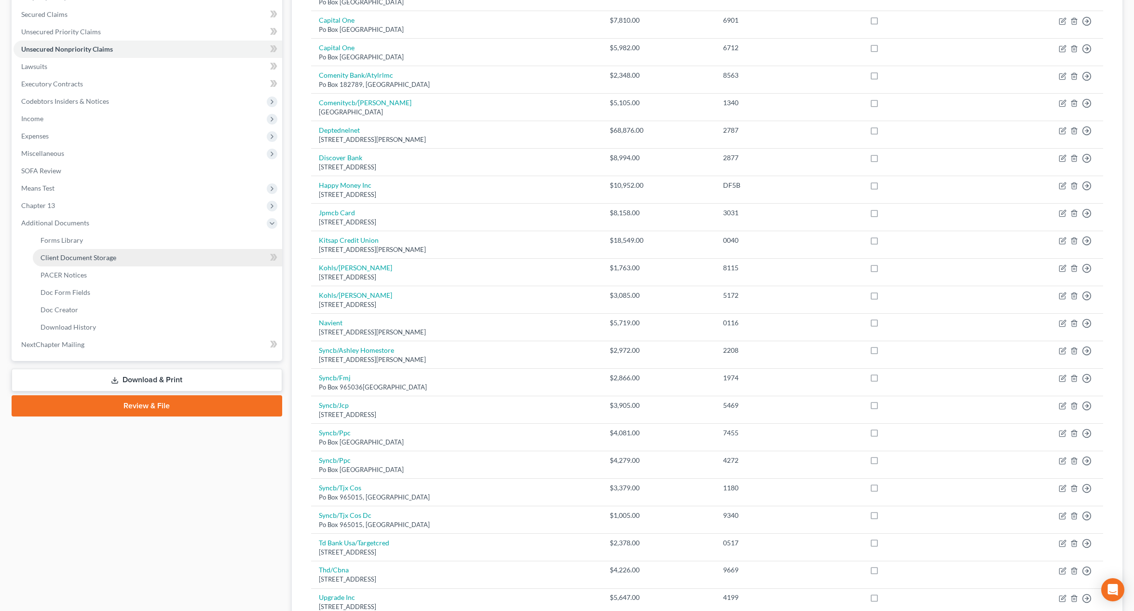
click at [121, 259] on link "Client Document Storage" at bounding box center [157, 257] width 249 height 17
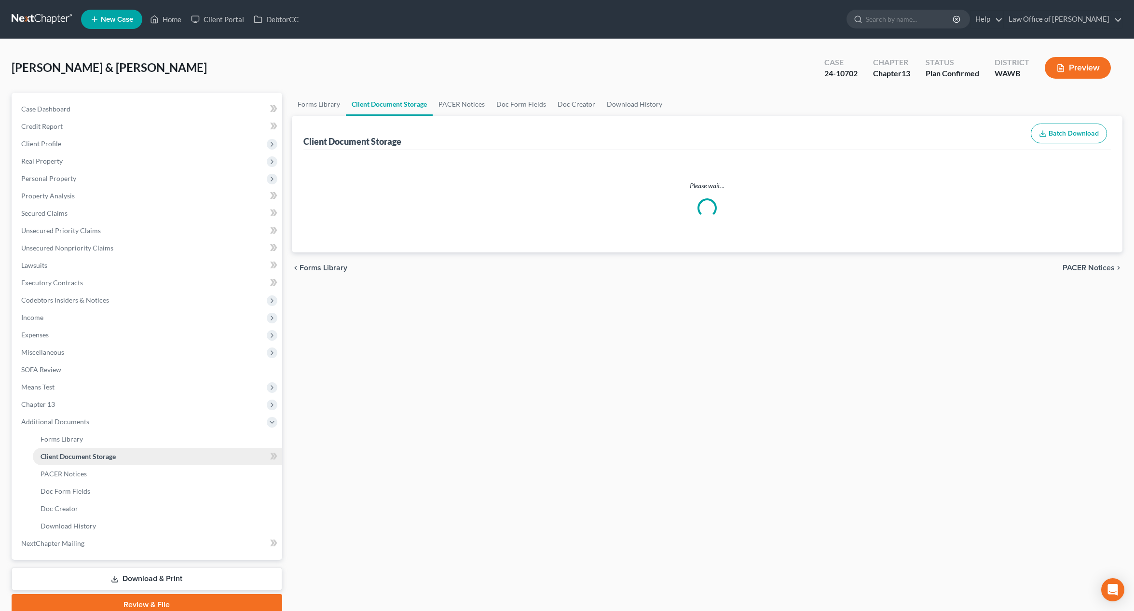
select select "0"
select select "1"
select select "3"
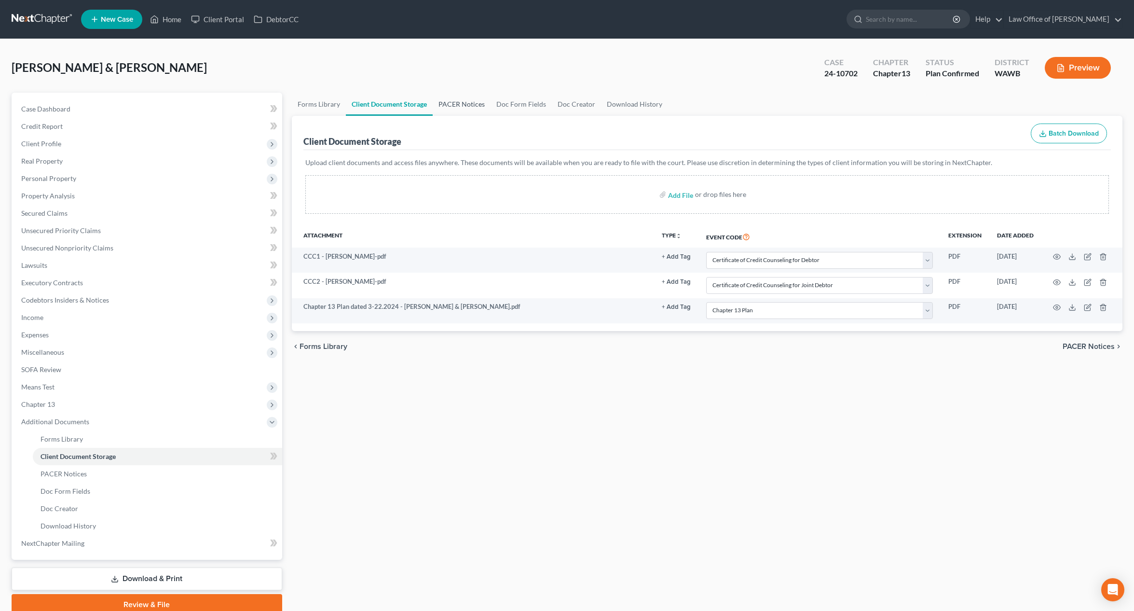
click at [472, 105] on link "PACER Notices" at bounding box center [462, 104] width 58 height 23
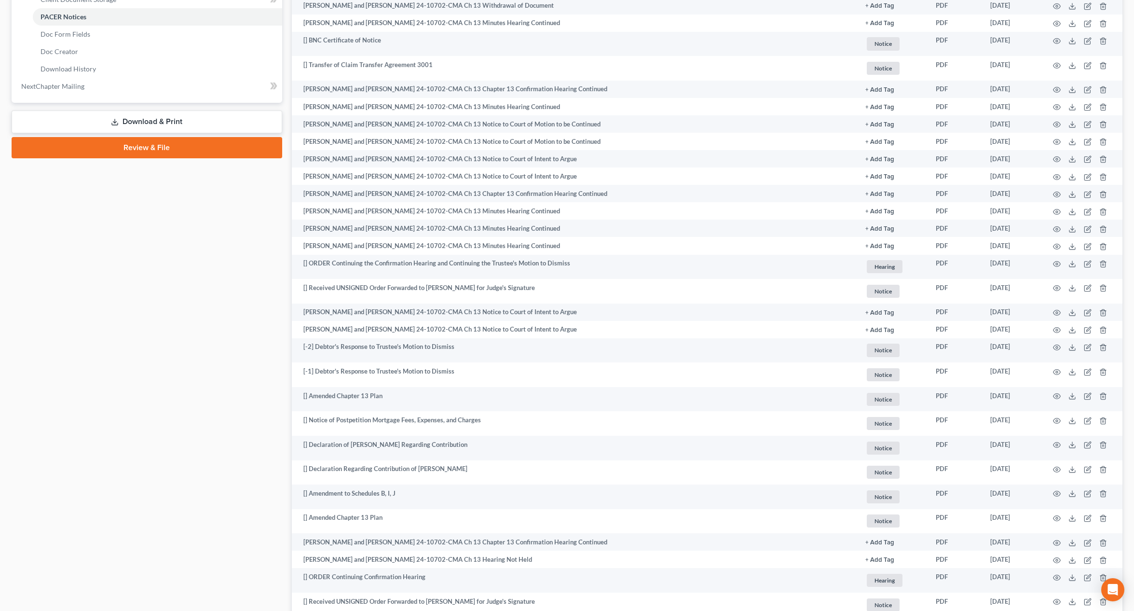
scroll to position [499, 0]
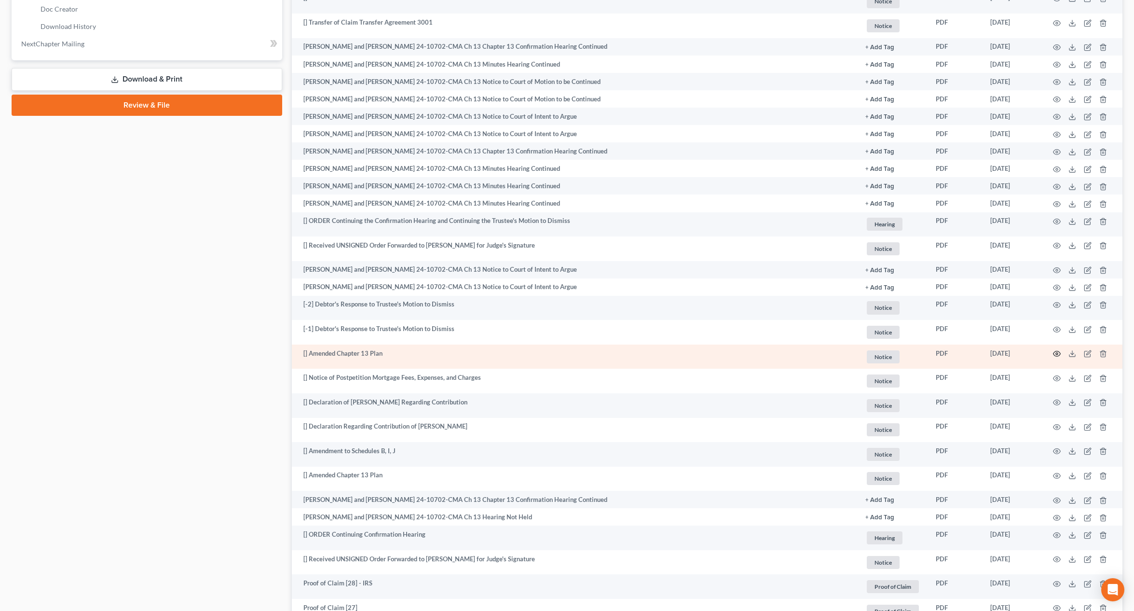
click at [1058, 353] on icon "button" at bounding box center [1057, 354] width 8 height 8
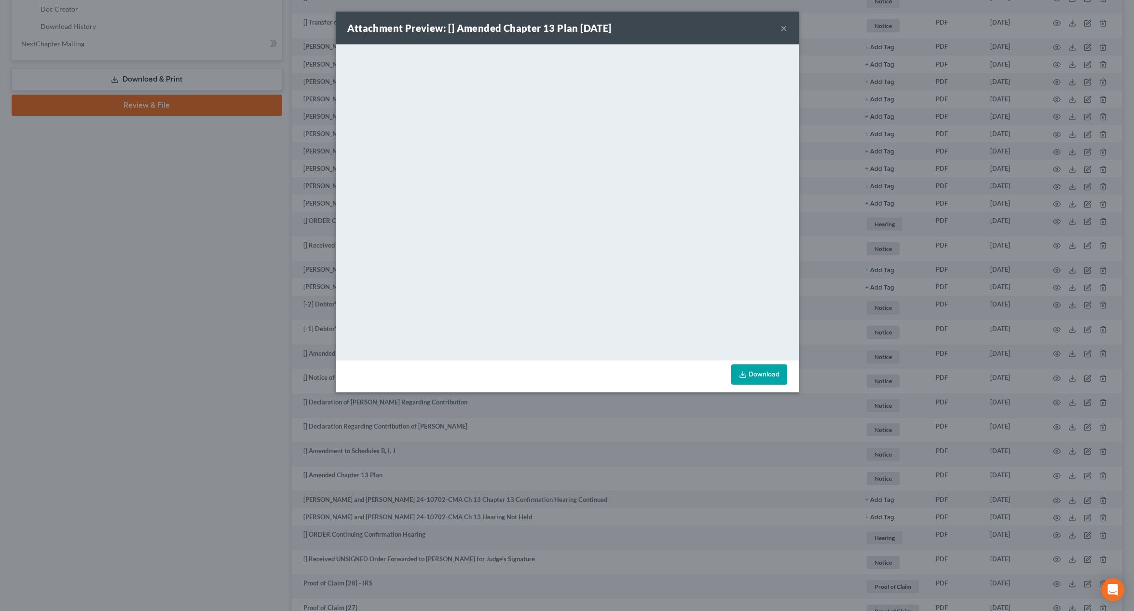
click at [189, 236] on div "Attachment Preview: [] Amended Chapter 13 Plan 07/03/2024 × <object ng-attr-dat…" at bounding box center [567, 305] width 1134 height 611
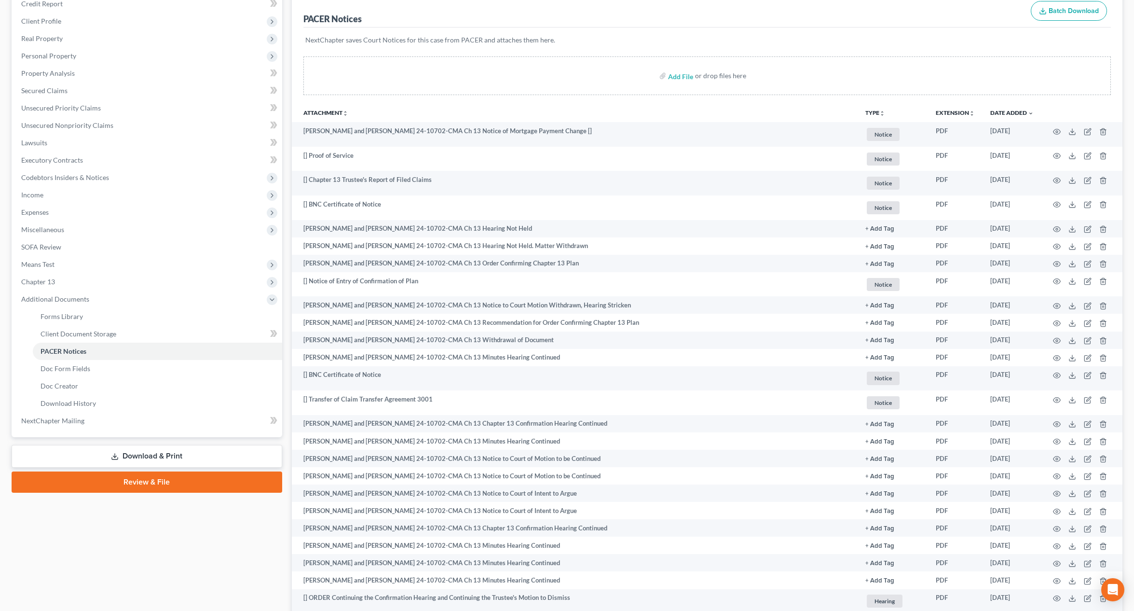
scroll to position [91, 0]
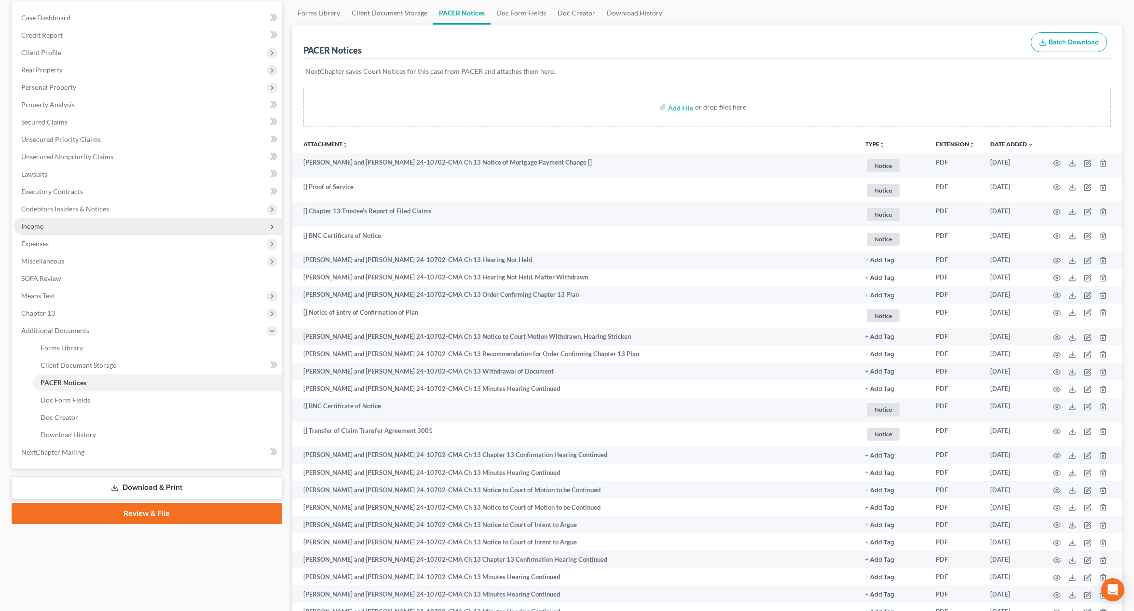
click at [178, 221] on span "Income" at bounding box center [148, 226] width 269 height 17
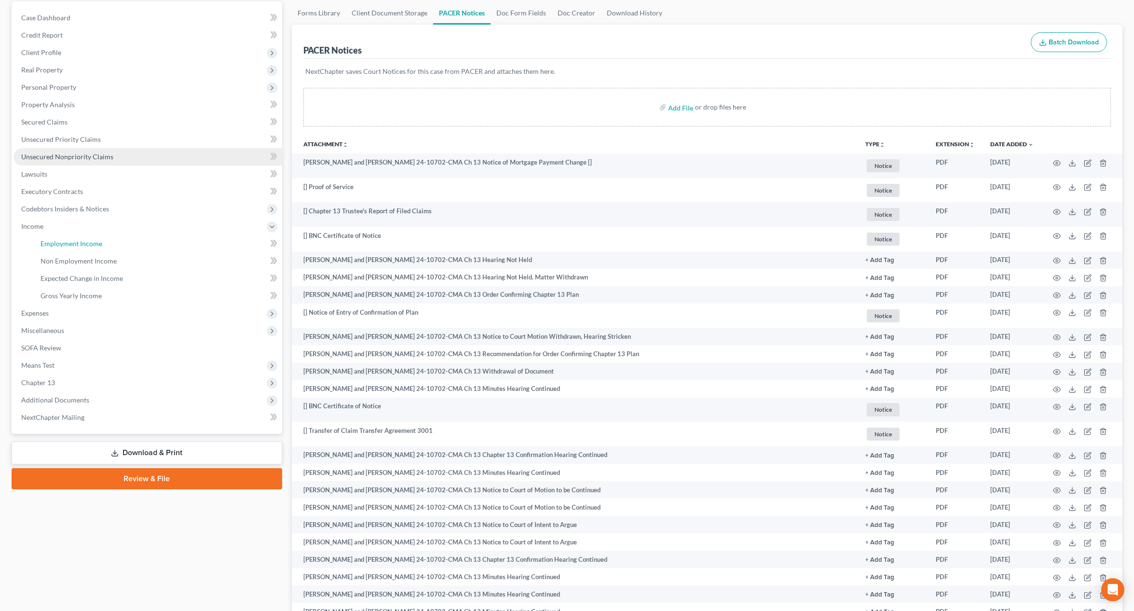
click at [175, 243] on link "Employment Income" at bounding box center [157, 243] width 249 height 17
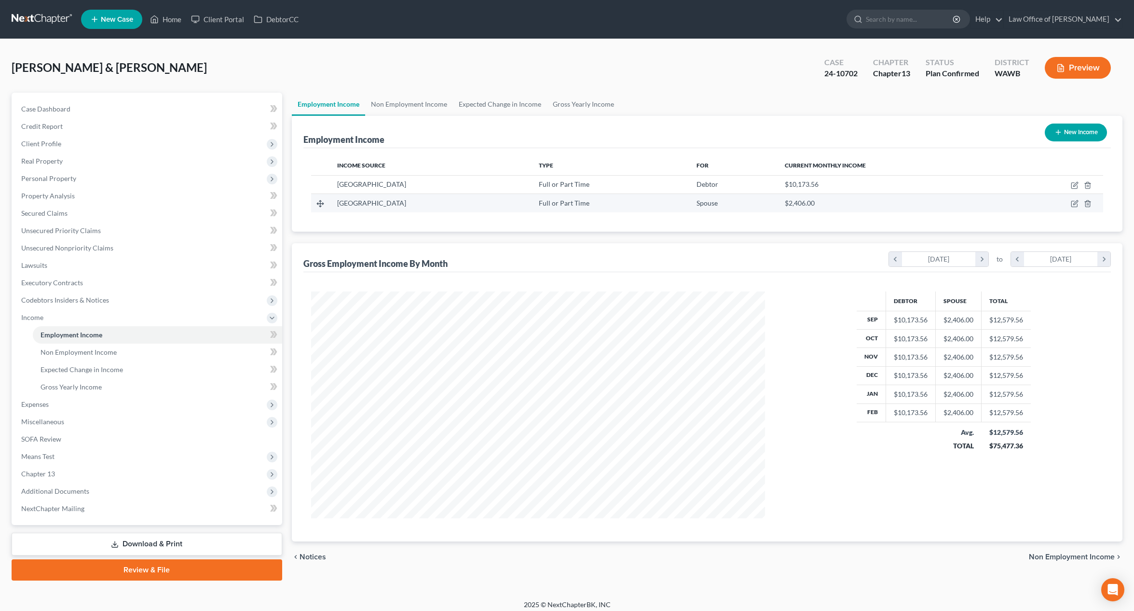
scroll to position [227, 474]
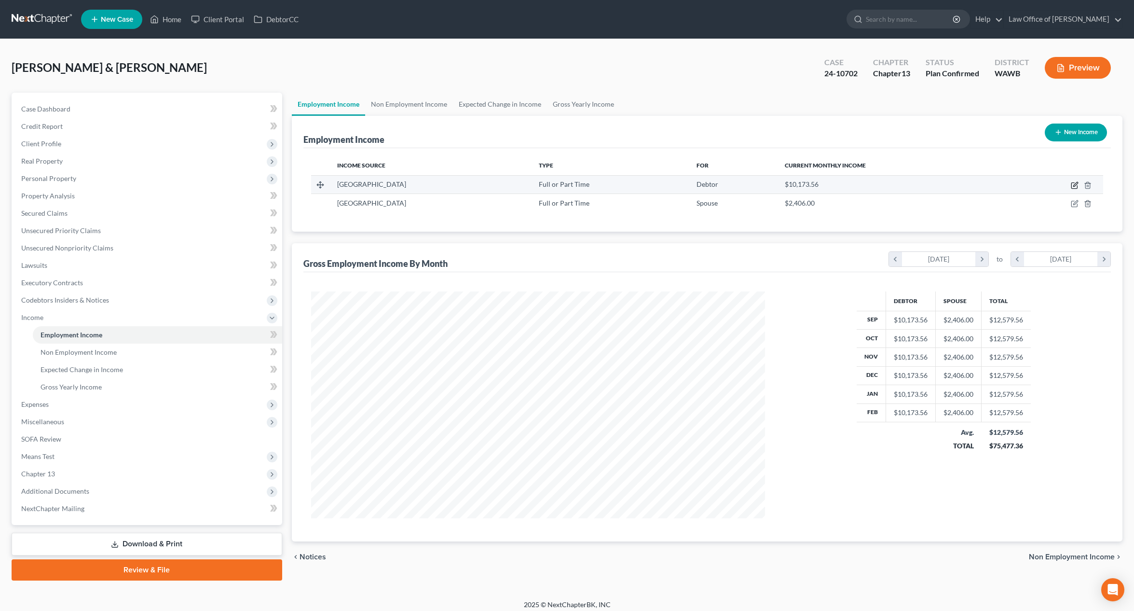
click at [1075, 184] on icon "button" at bounding box center [1075, 185] width 8 height 8
select select "0"
select select "50"
select select "0"
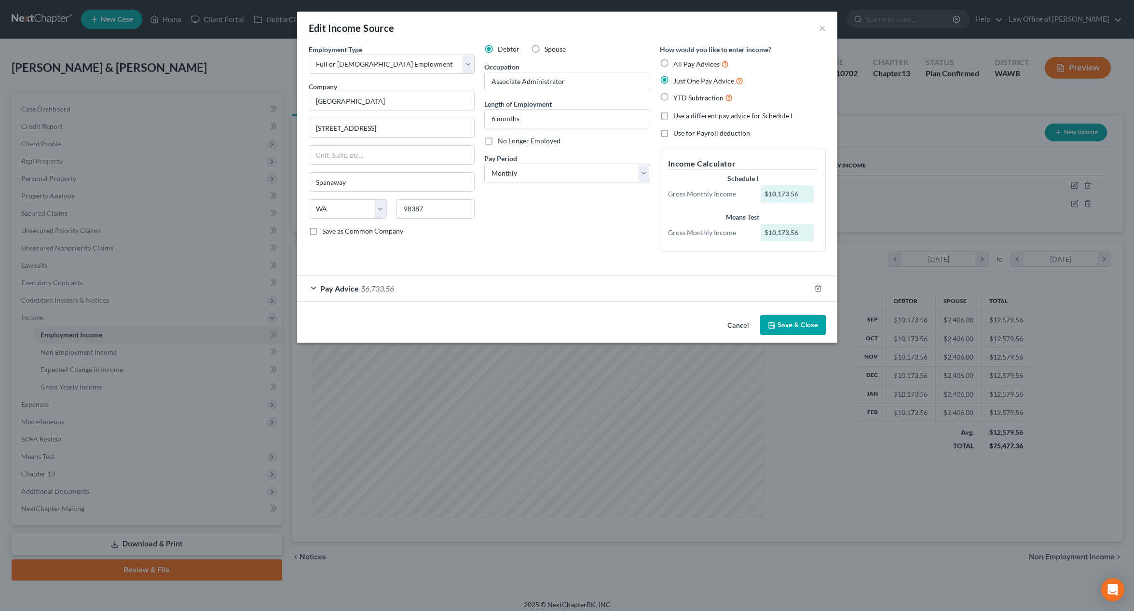
click at [790, 329] on button "Save & Close" at bounding box center [793, 325] width 66 height 20
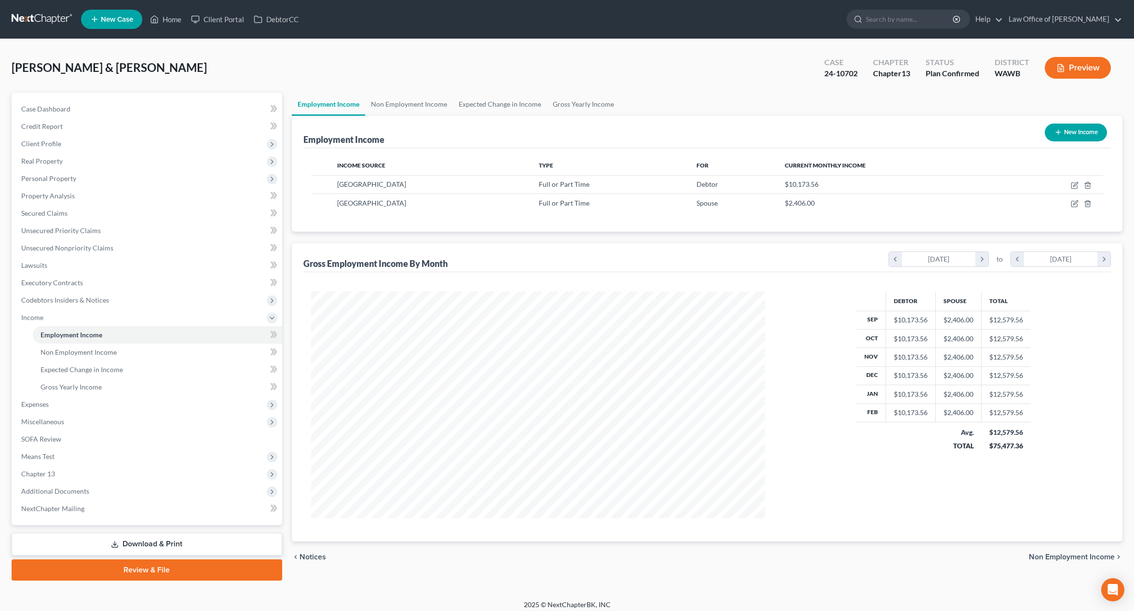
click at [57, 25] on link at bounding box center [43, 19] width 62 height 17
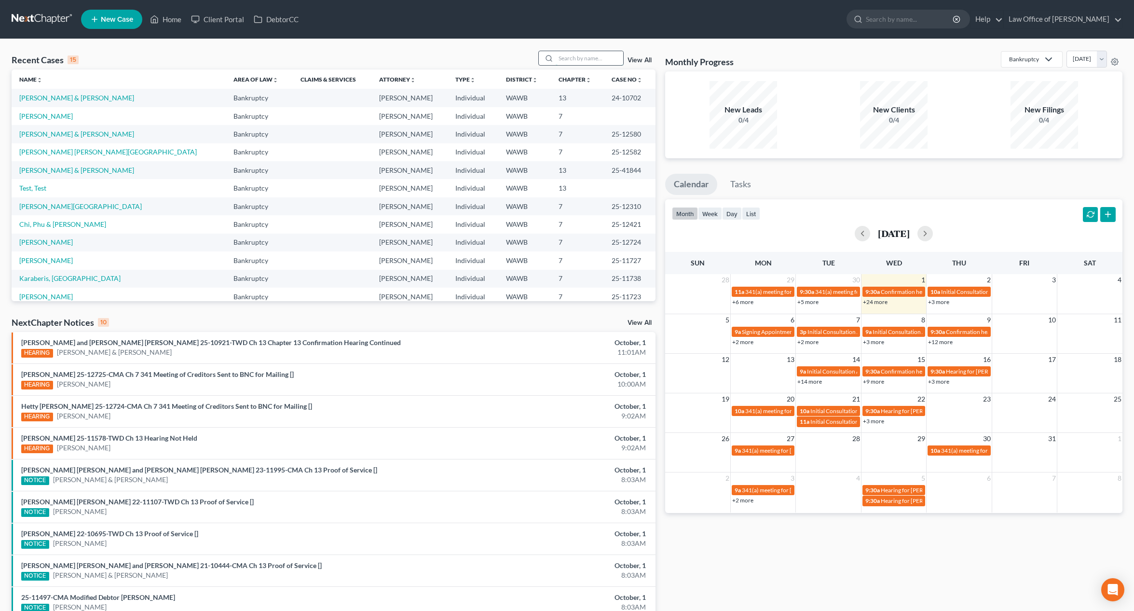
click at [580, 56] on input "search" at bounding box center [590, 58] width 68 height 14
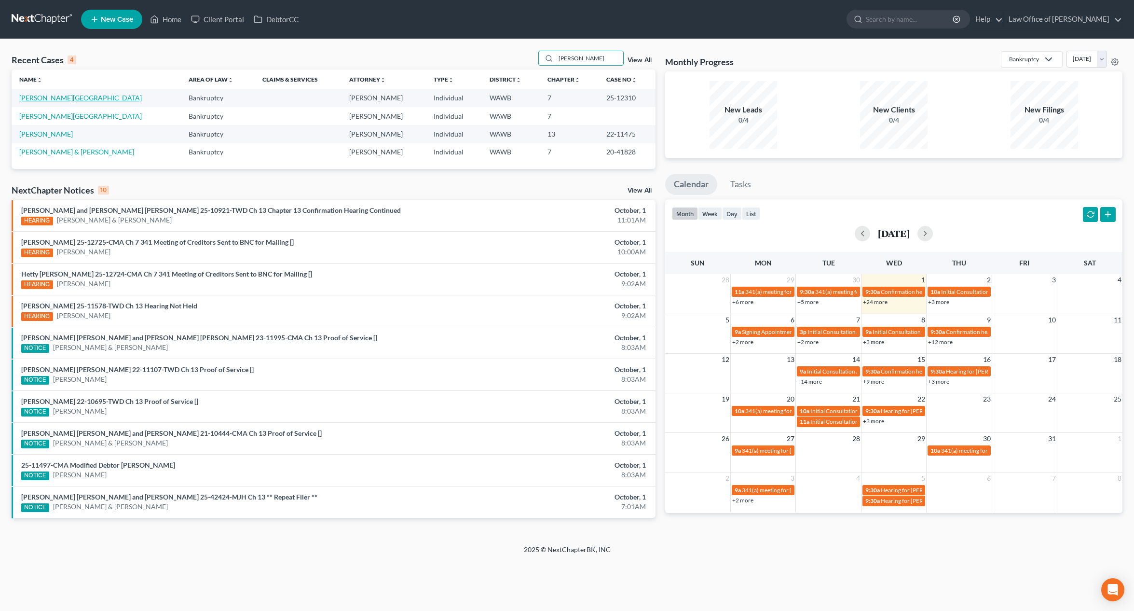
type input "[PERSON_NAME]"
click at [46, 97] on link "[PERSON_NAME][GEOGRAPHIC_DATA]" at bounding box center [80, 98] width 123 height 8
select select "3"
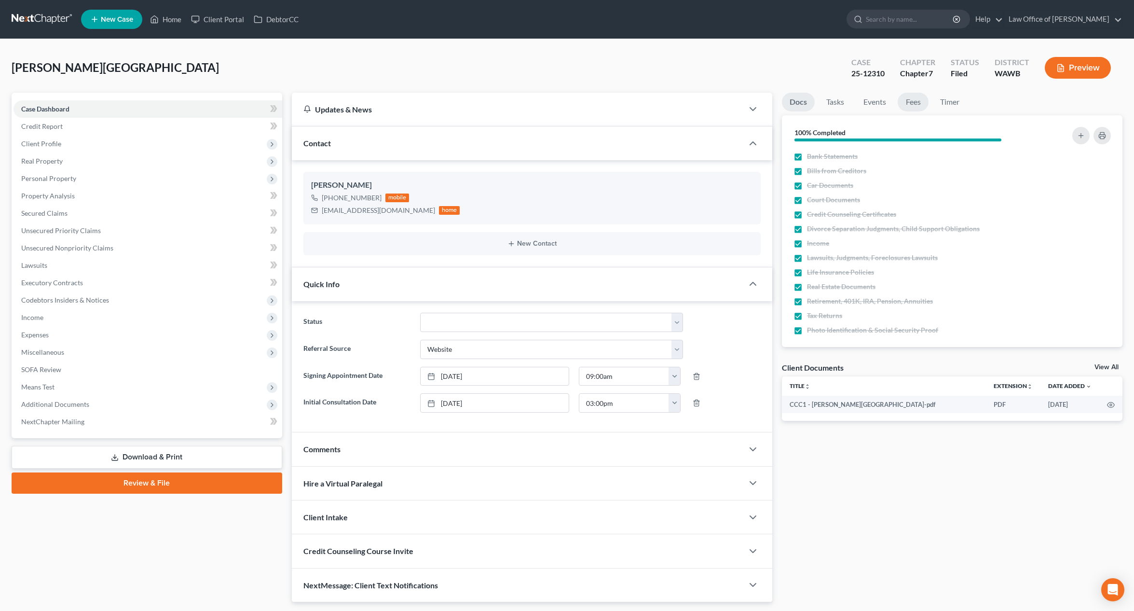
click at [916, 109] on link "Fees" at bounding box center [913, 102] width 31 height 19
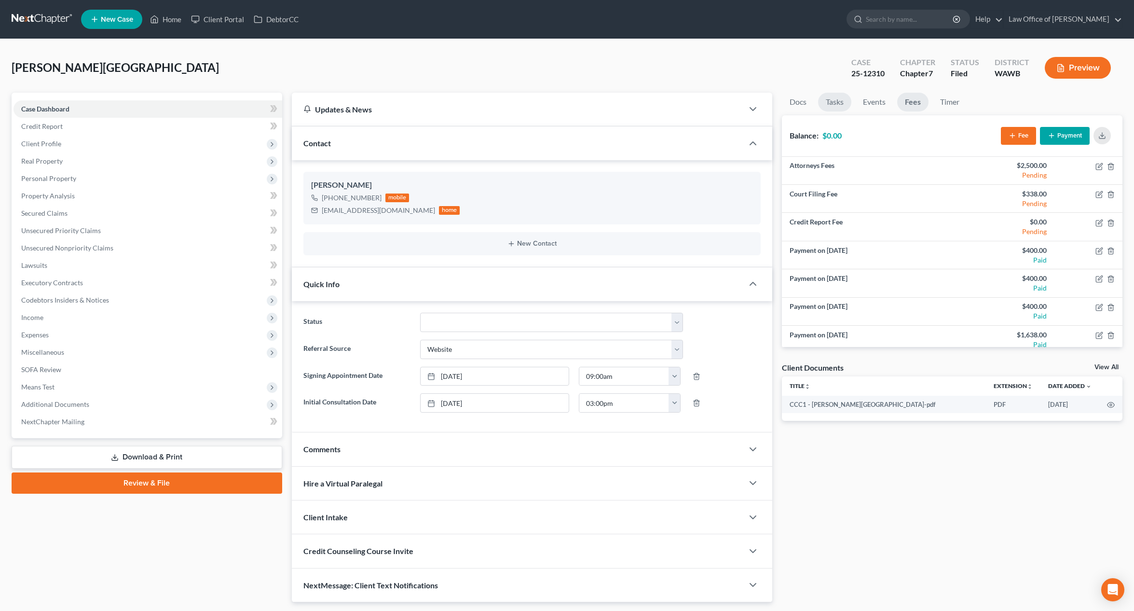
click at [837, 104] on link "Tasks" at bounding box center [834, 102] width 33 height 19
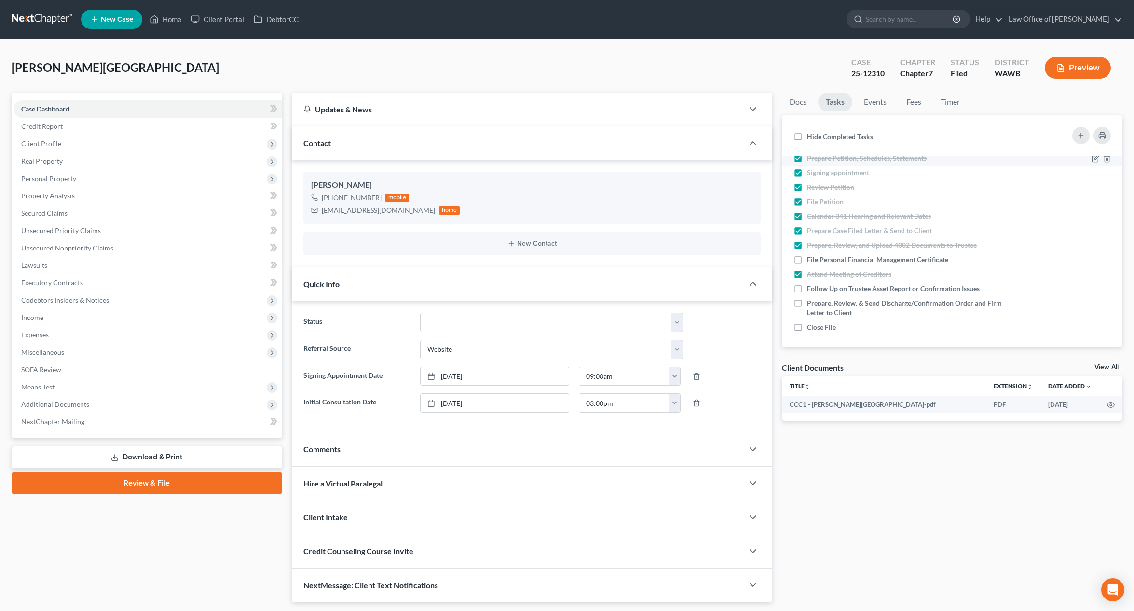
scroll to position [45, 0]
click at [807, 257] on label "File Personal Financial Management Certificate" at bounding box center [881, 257] width 149 height 10
click at [811, 257] on input "File Personal Financial Management Certificate" at bounding box center [814, 255] width 6 height 6
checkbox input "true"
click at [937, 18] on input "search" at bounding box center [910, 19] width 88 height 18
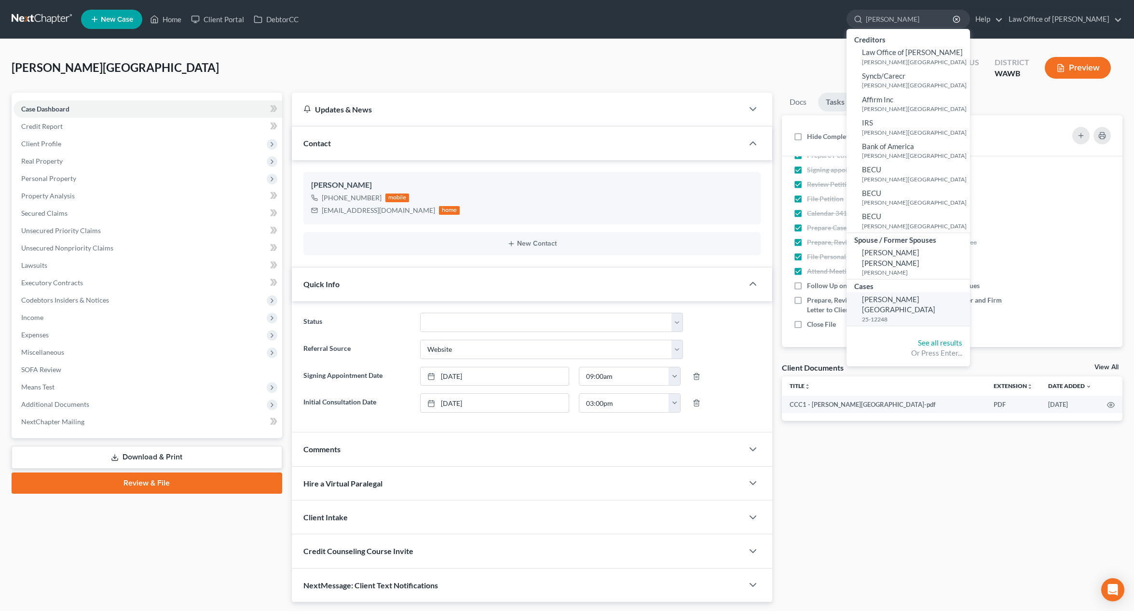
type input "boyd"
click at [902, 315] on small "25-12248" at bounding box center [915, 319] width 106 height 8
select select "6"
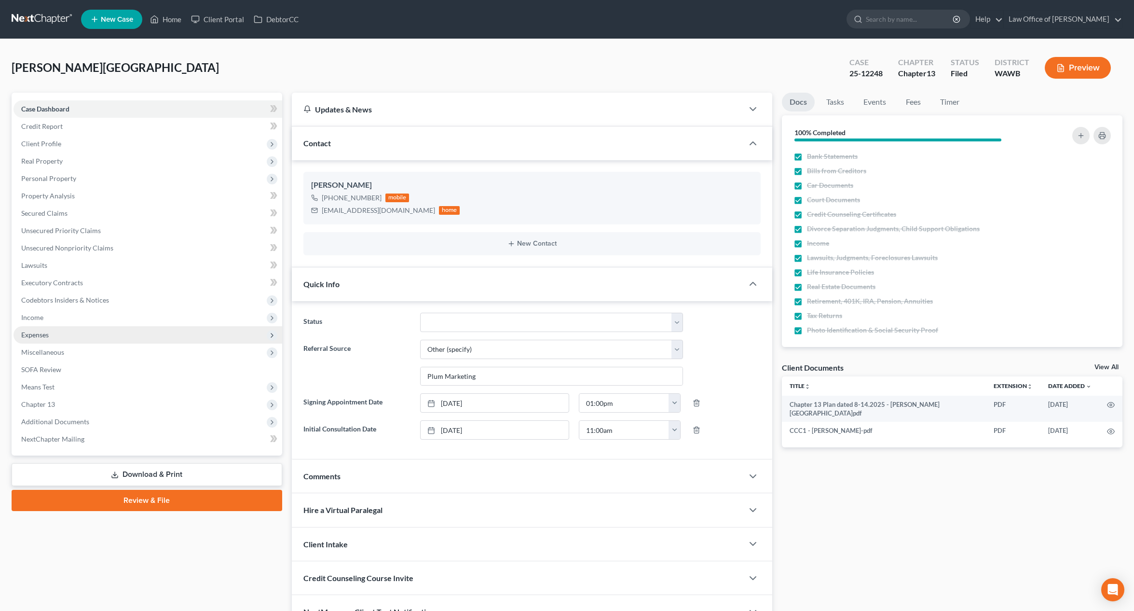
click at [139, 335] on span "Expenses" at bounding box center [148, 334] width 269 height 17
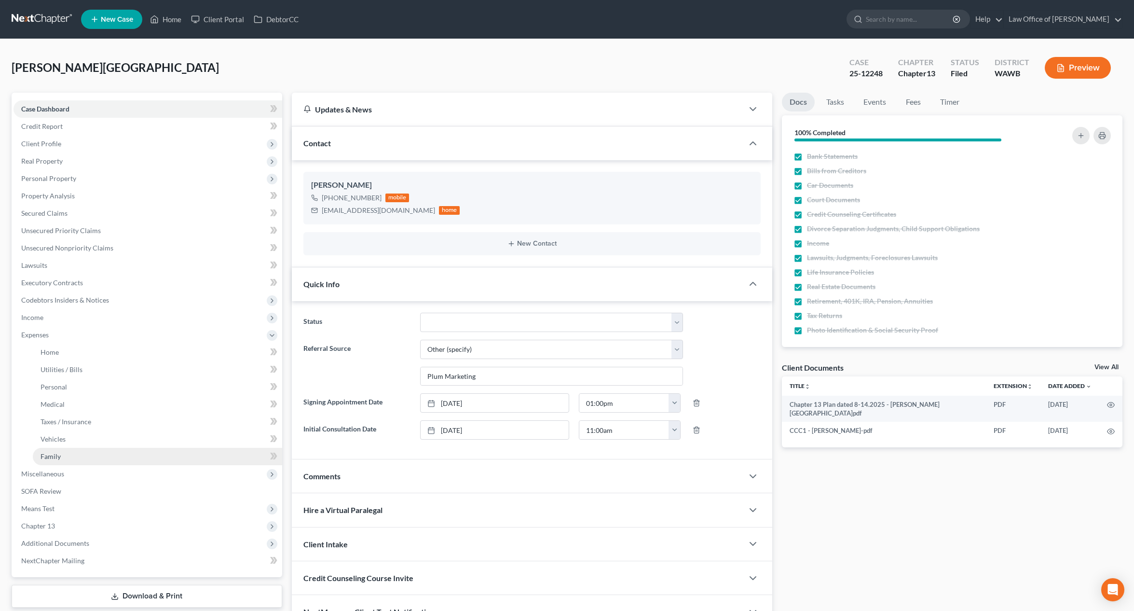
click at [104, 456] on link "Family" at bounding box center [157, 456] width 249 height 17
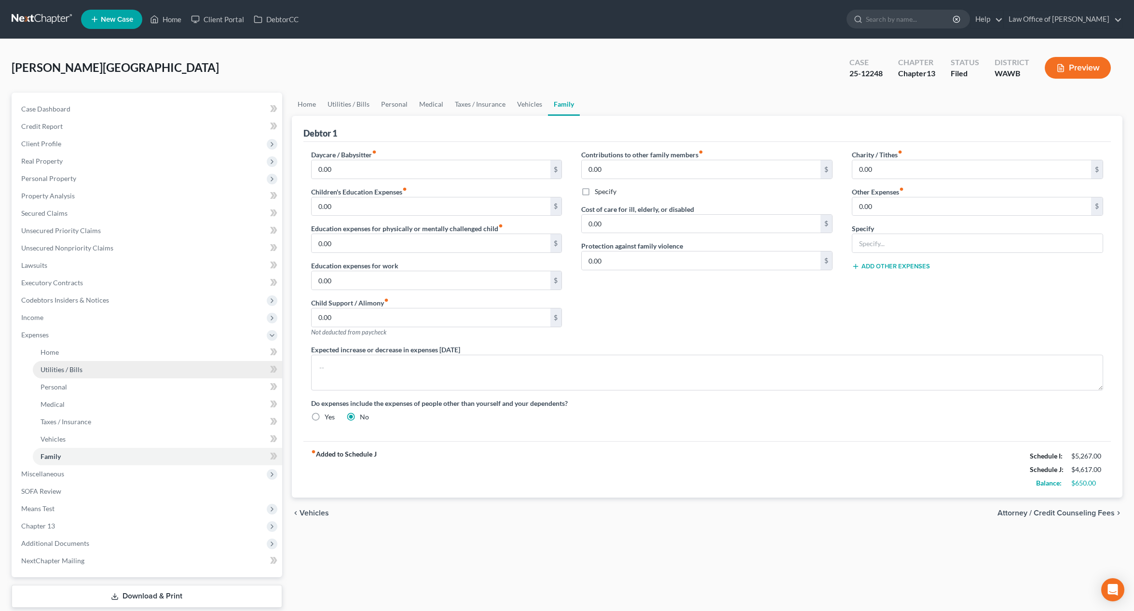
scroll to position [58, 0]
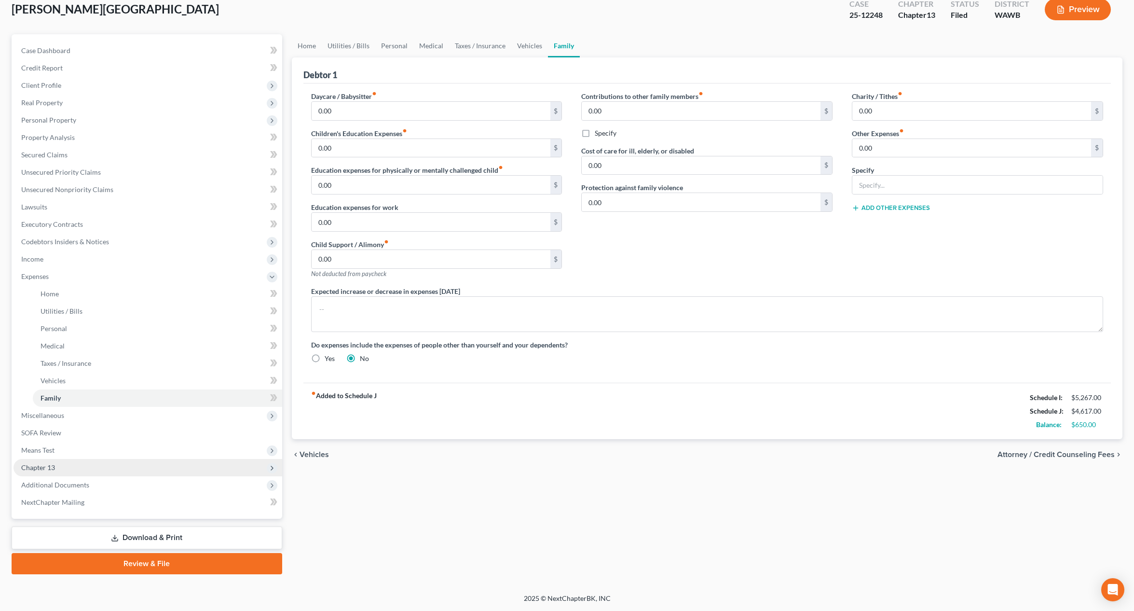
click at [128, 473] on span "Chapter 13" at bounding box center [148, 467] width 269 height 17
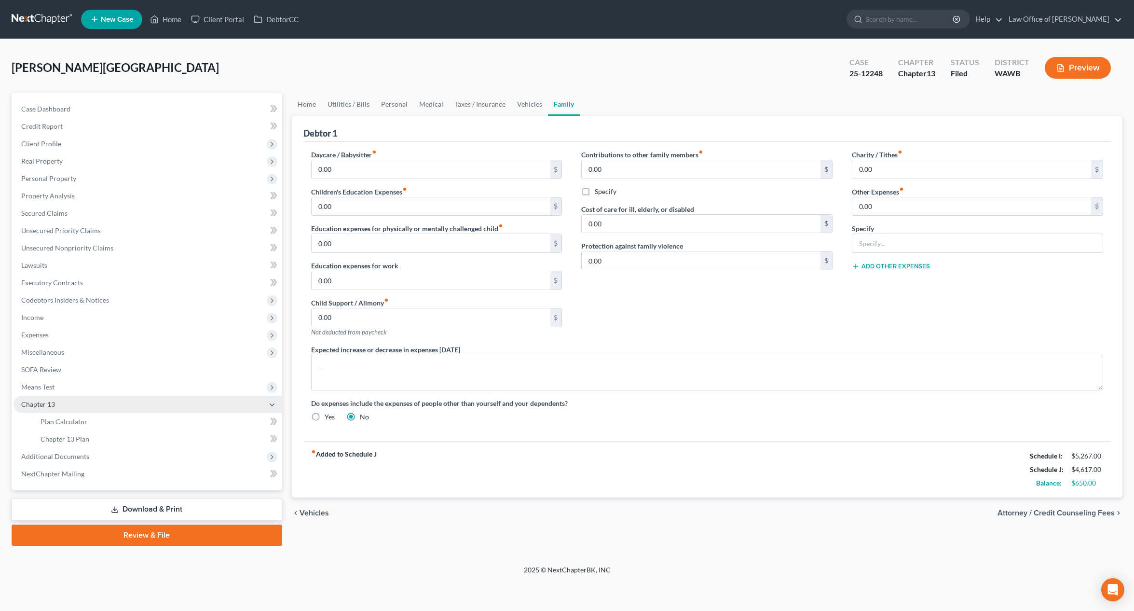
scroll to position [0, 0]
click at [120, 380] on span "Means Test" at bounding box center [148, 386] width 269 height 17
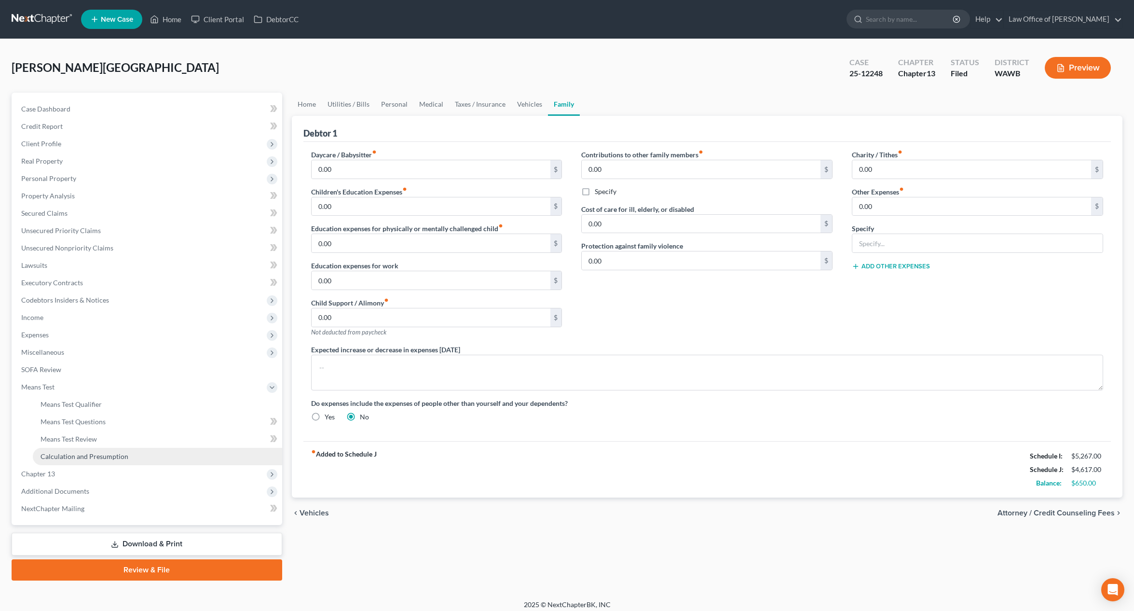
click at [113, 452] on span "Calculation and Presumption" at bounding box center [85, 456] width 88 height 8
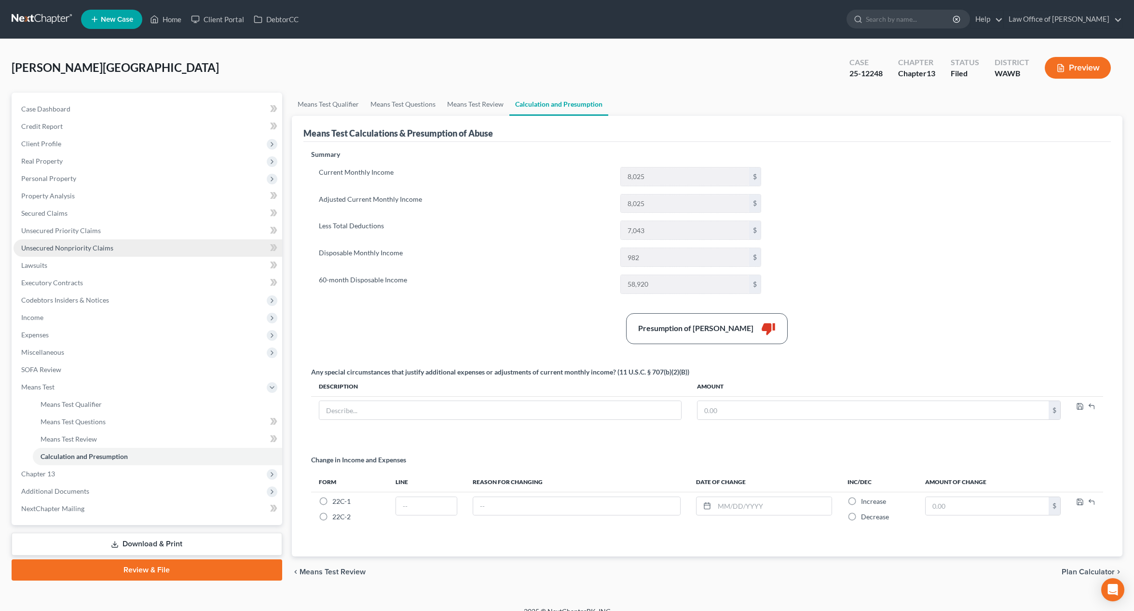
click at [116, 249] on link "Unsecured Nonpriority Claims" at bounding box center [148, 247] width 269 height 17
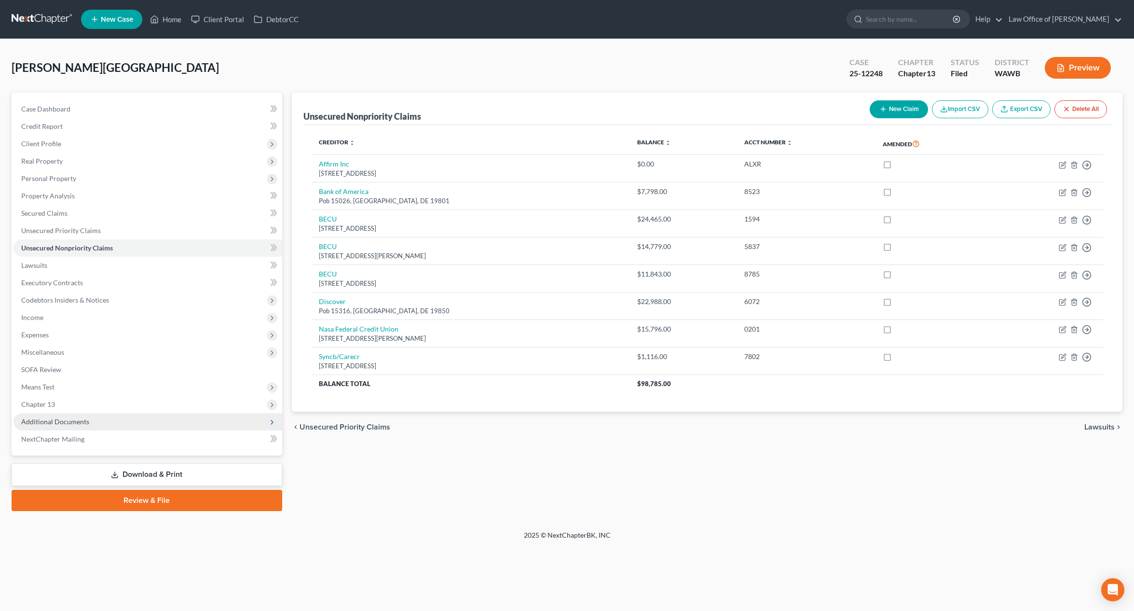
click at [152, 427] on span "Additional Documents" at bounding box center [148, 421] width 269 height 17
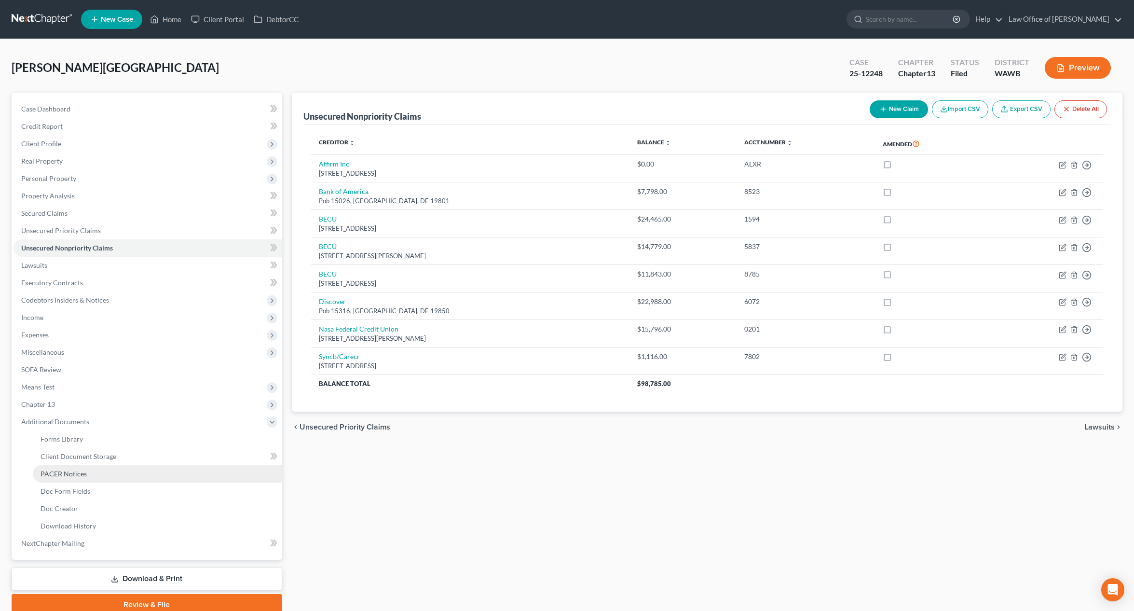
click at [129, 470] on link "PACER Notices" at bounding box center [157, 473] width 249 height 17
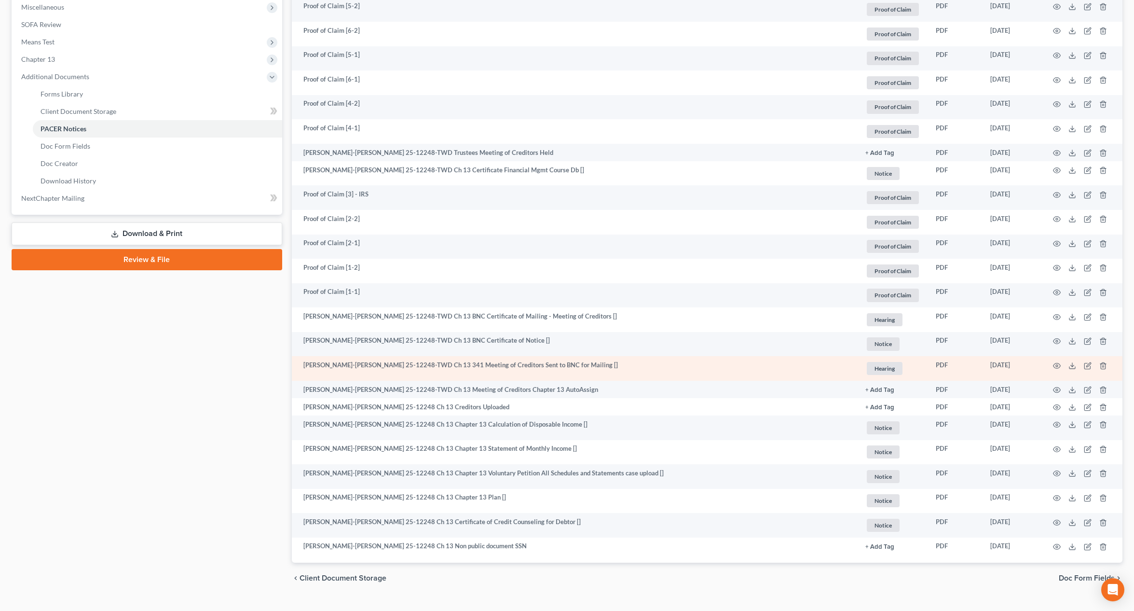
scroll to position [364, 0]
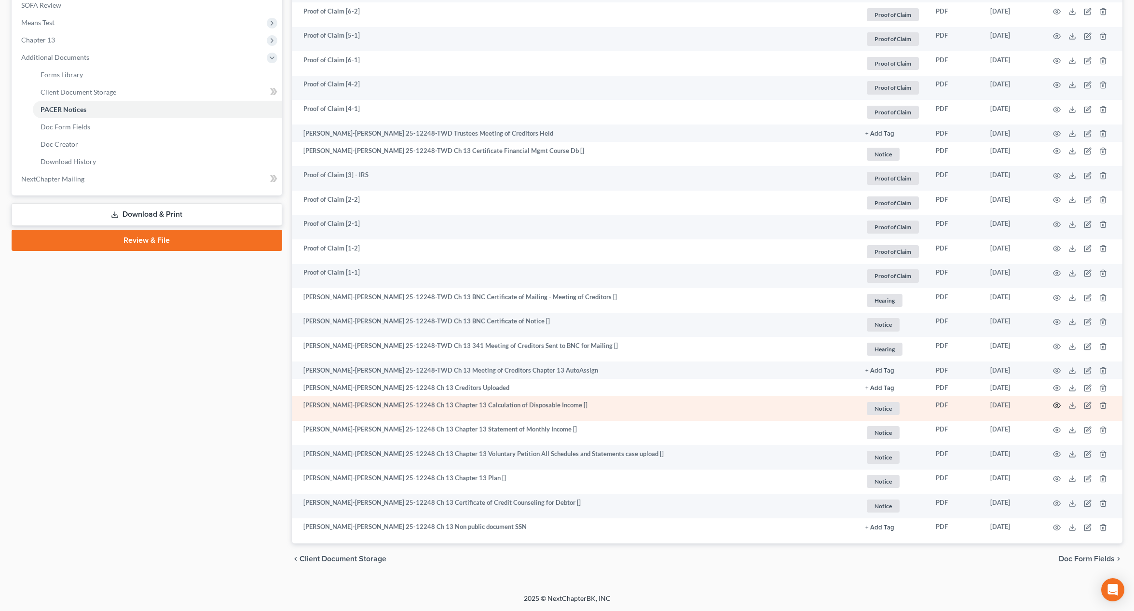
click at [1057, 404] on icon "button" at bounding box center [1057, 405] width 8 height 8
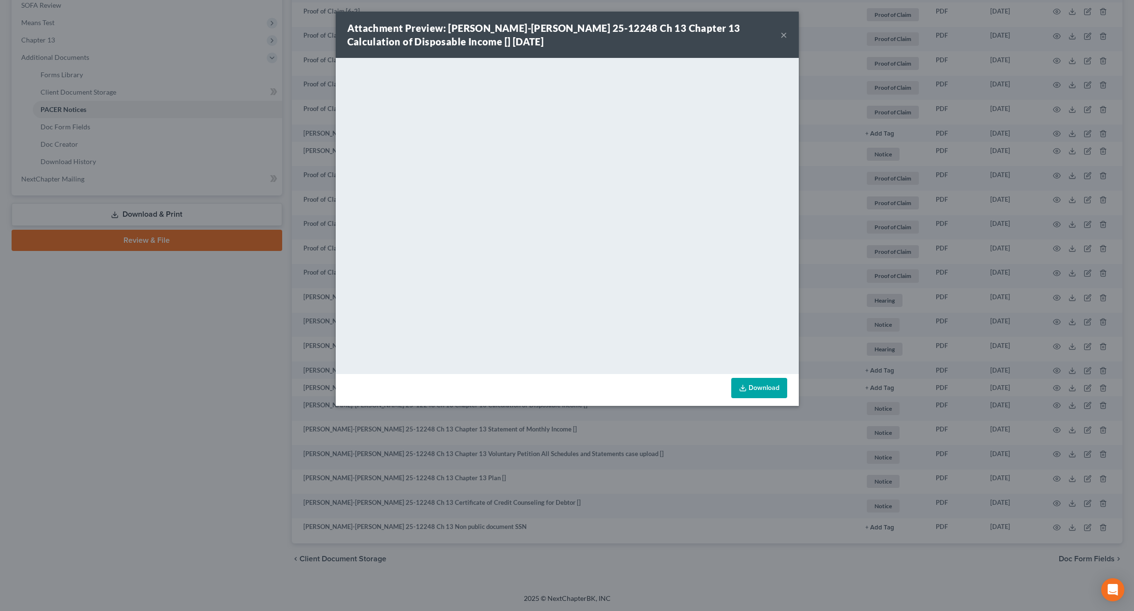
click at [782, 38] on button "×" at bounding box center [784, 35] width 7 height 12
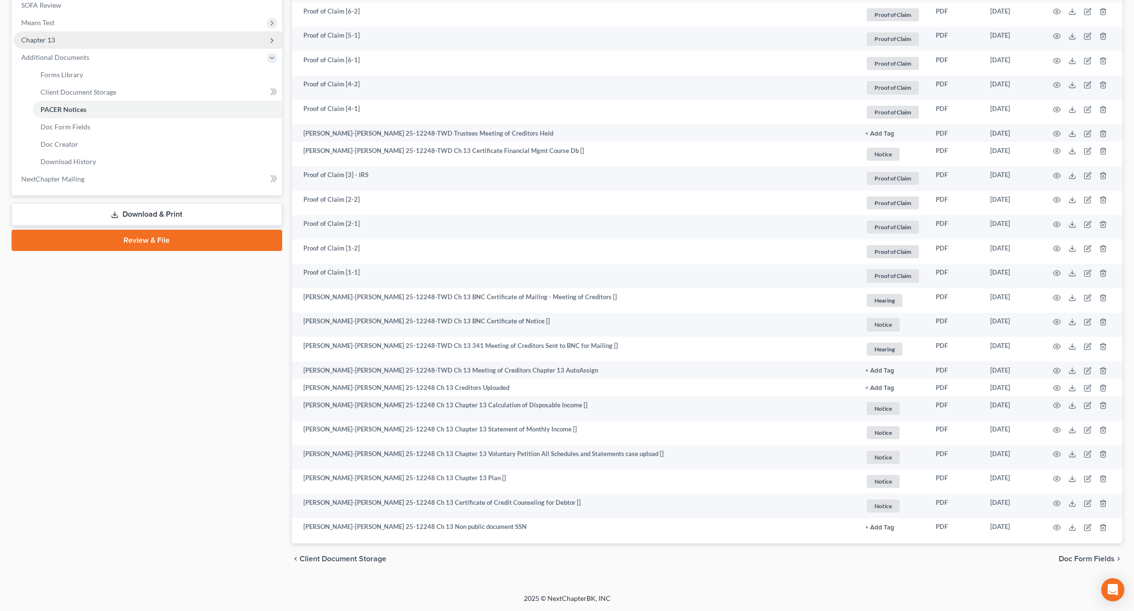
click at [202, 39] on span "Chapter 13" at bounding box center [148, 39] width 269 height 17
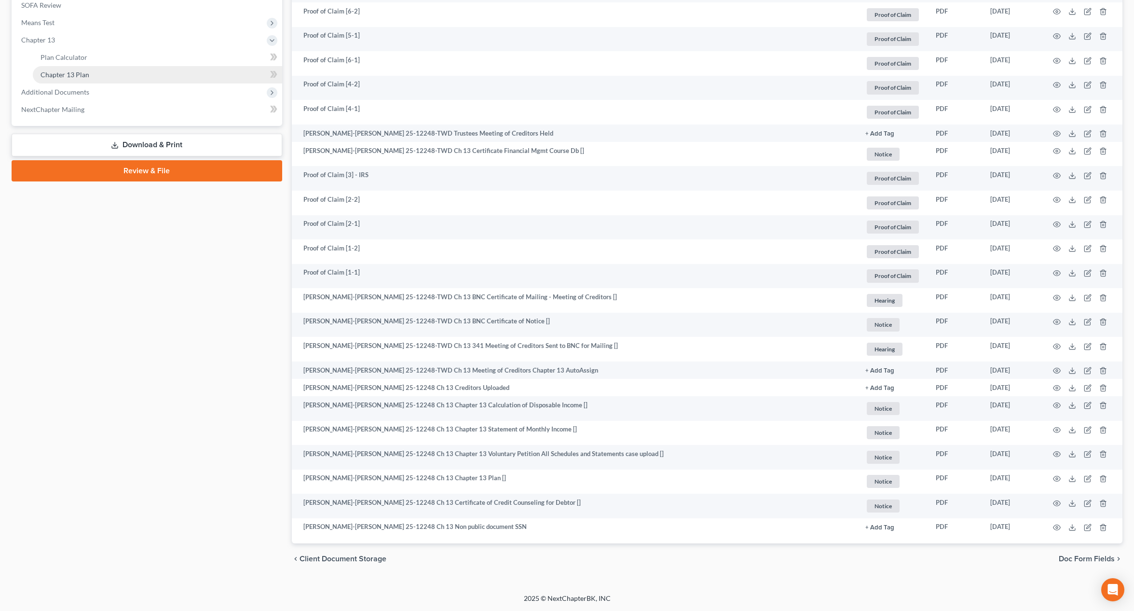
click at [183, 80] on link "Chapter 13 Plan" at bounding box center [157, 74] width 249 height 17
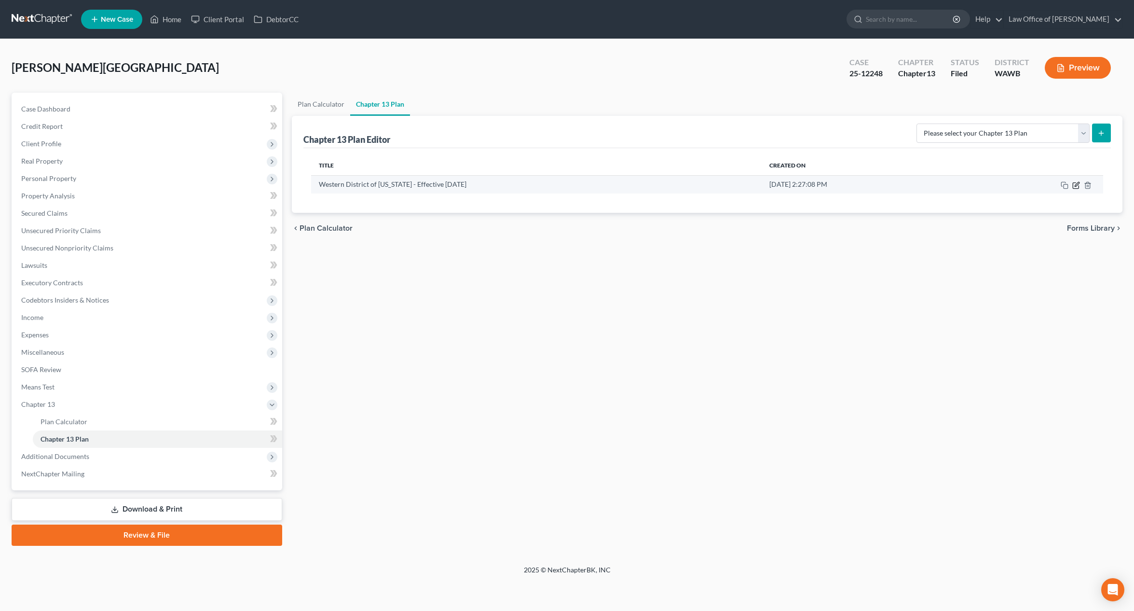
click at [1076, 183] on icon "button" at bounding box center [1076, 185] width 8 height 8
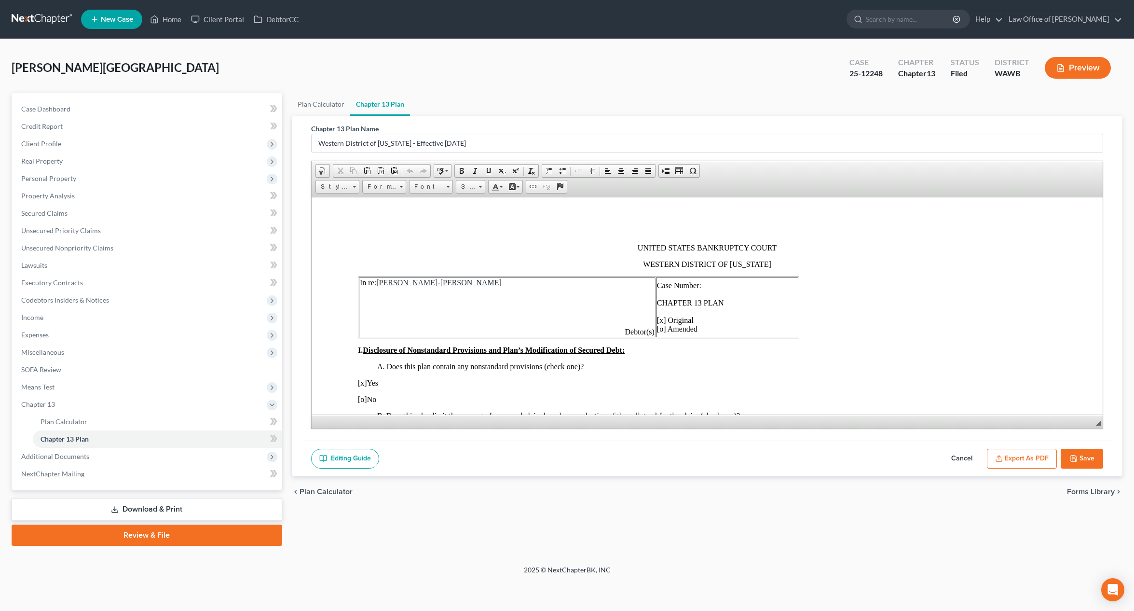
click at [963, 450] on button "Cancel" at bounding box center [962, 459] width 42 height 20
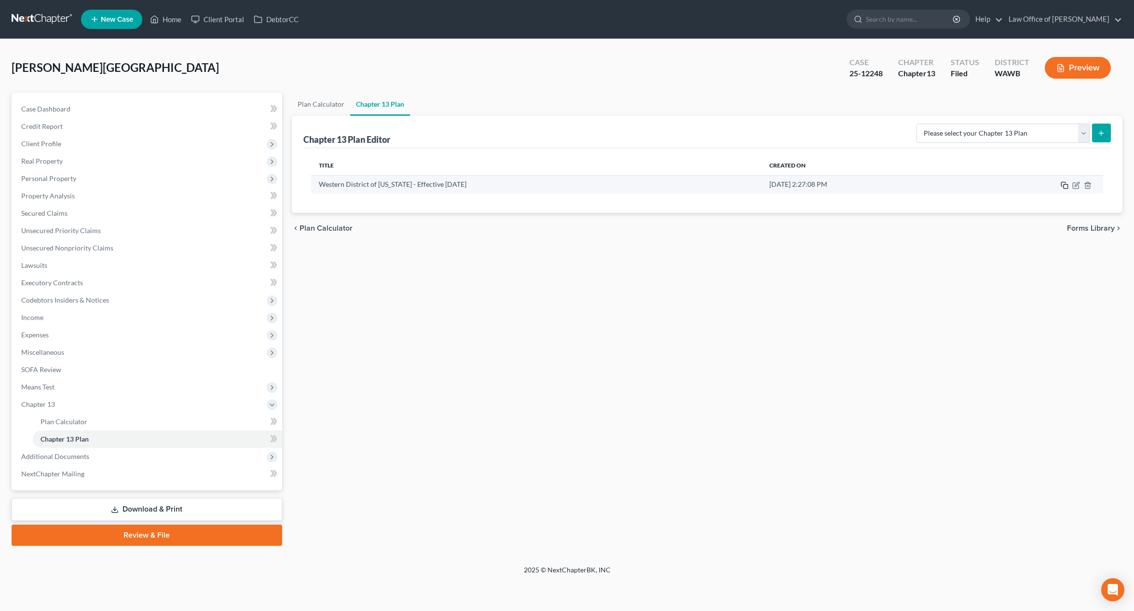
click at [1066, 187] on icon "button" at bounding box center [1065, 185] width 8 height 8
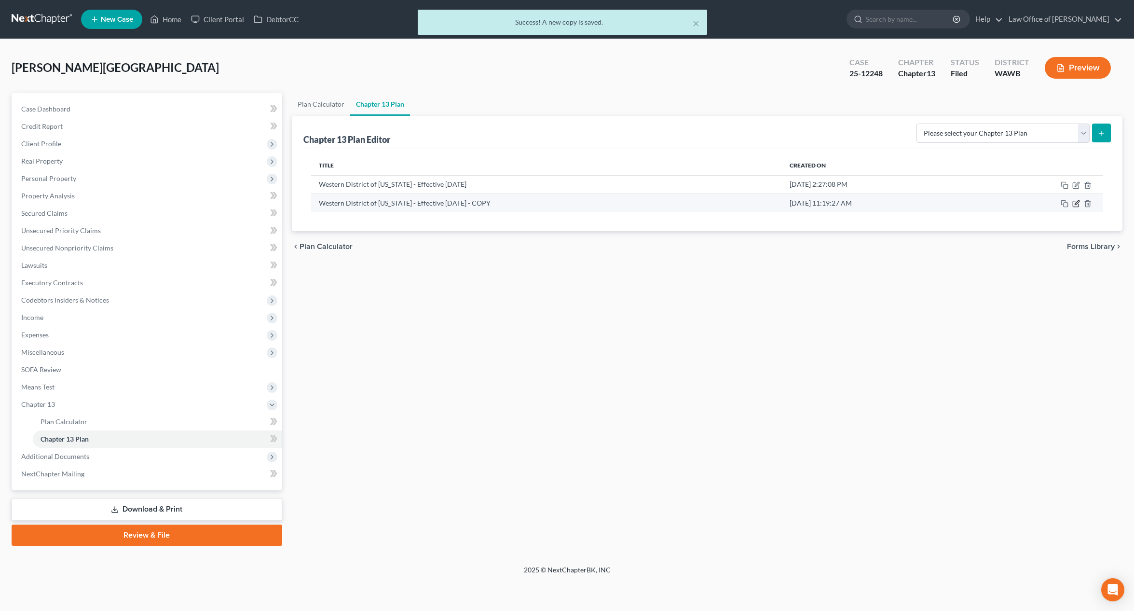
click at [1078, 204] on icon "button" at bounding box center [1076, 204] width 8 height 8
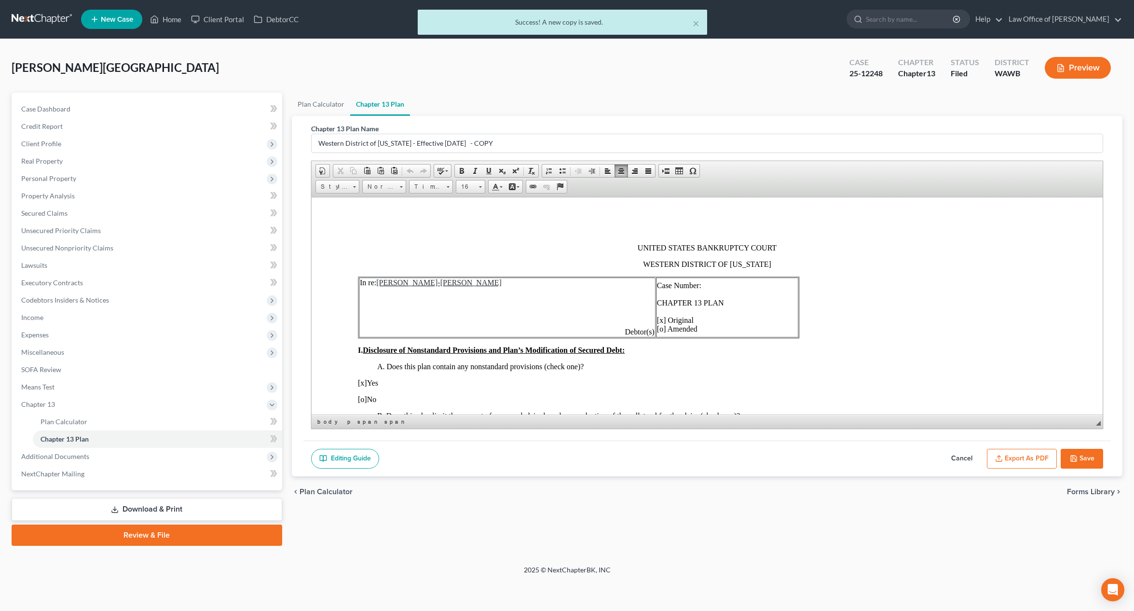
click at [709, 283] on td "Case Number: CHAPTER 13 PLAN [x] Original [o] Amended" at bounding box center [727, 307] width 142 height 60
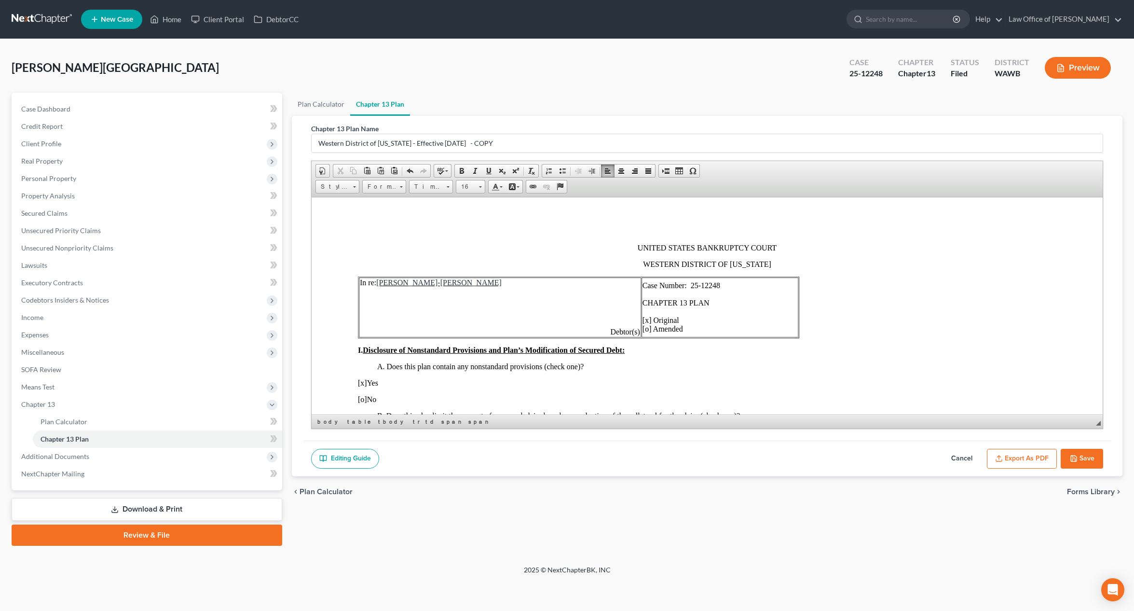
click at [642, 320] on span "Case Number: 25-12248 CHAPTER 13 PLAN [x] Original [o] Amended" at bounding box center [681, 307] width 78 height 52
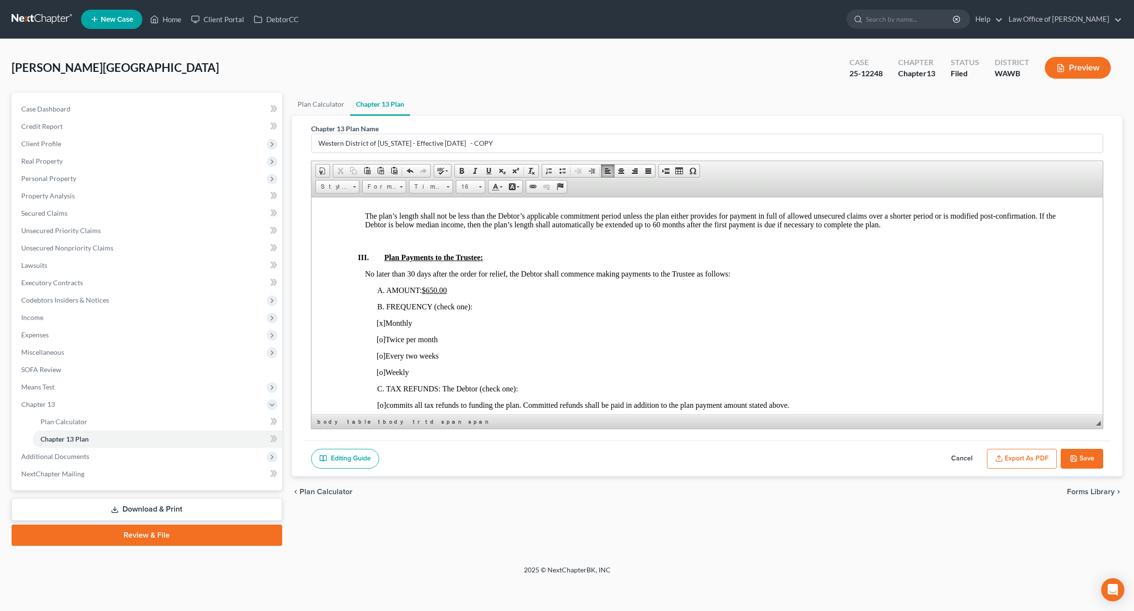
scroll to position [513, 0]
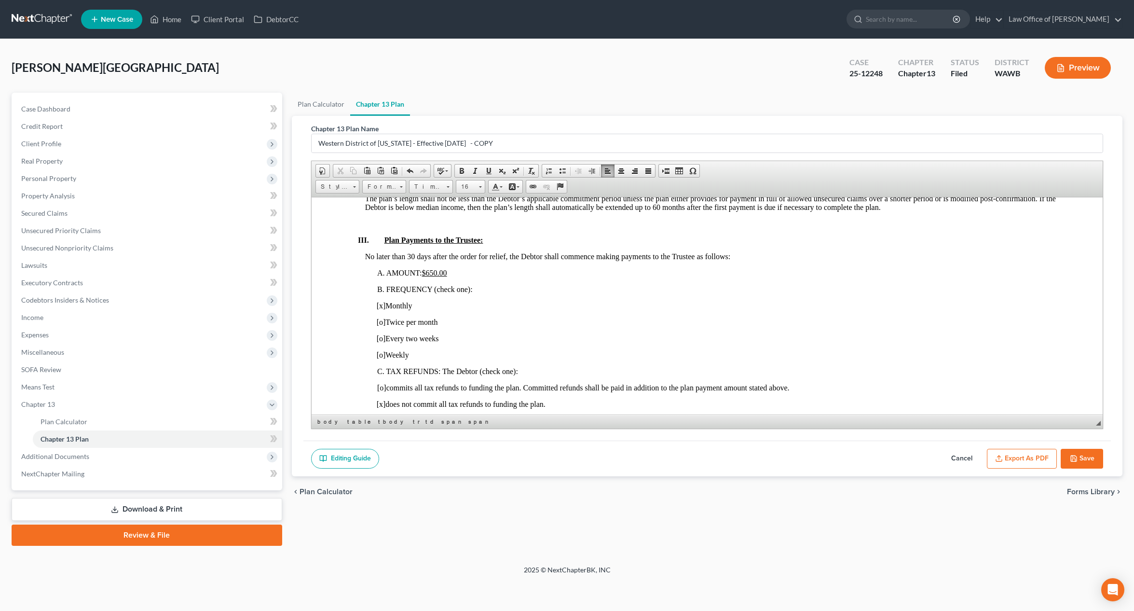
click at [438, 272] on u "$650.00" at bounding box center [434, 272] width 25 height 8
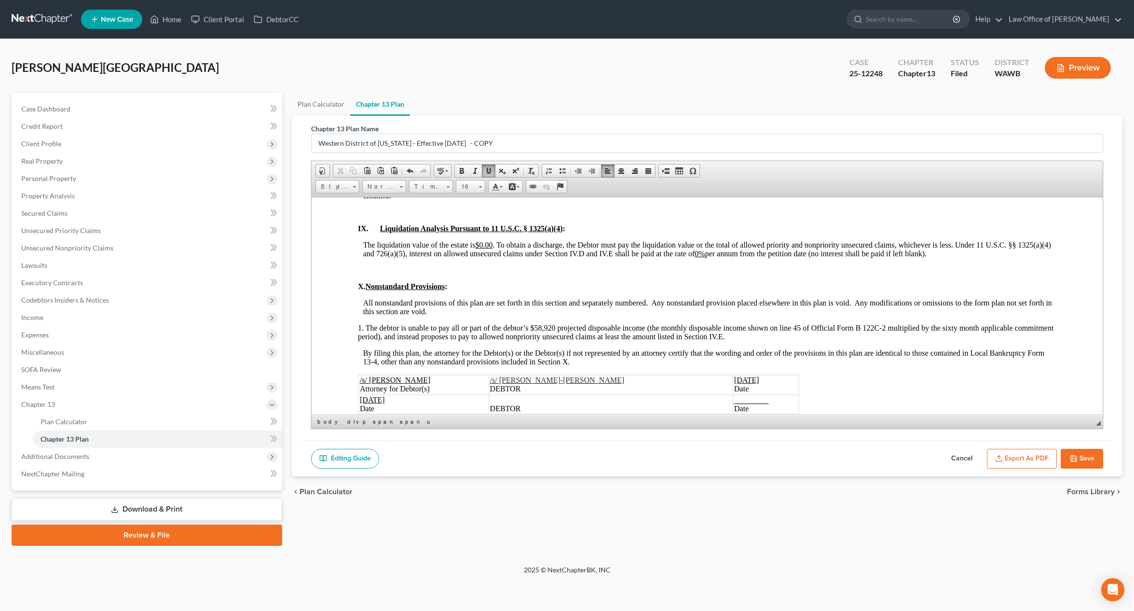
scroll to position [2463, 0]
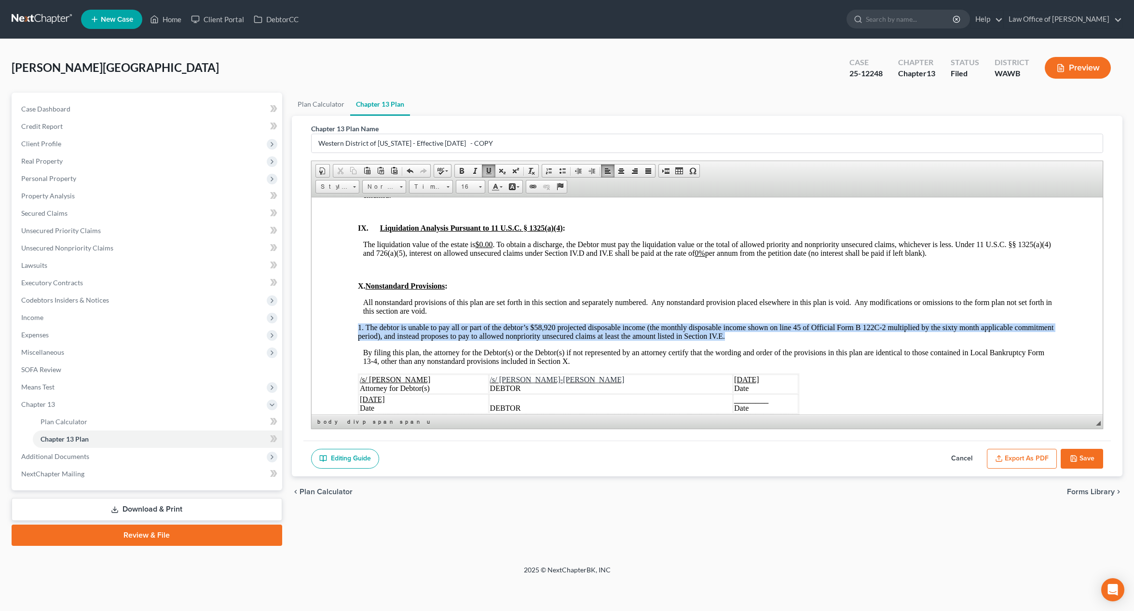
drag, startPoint x: 753, startPoint y: 334, endPoint x: 354, endPoint y: 326, distance: 398.6
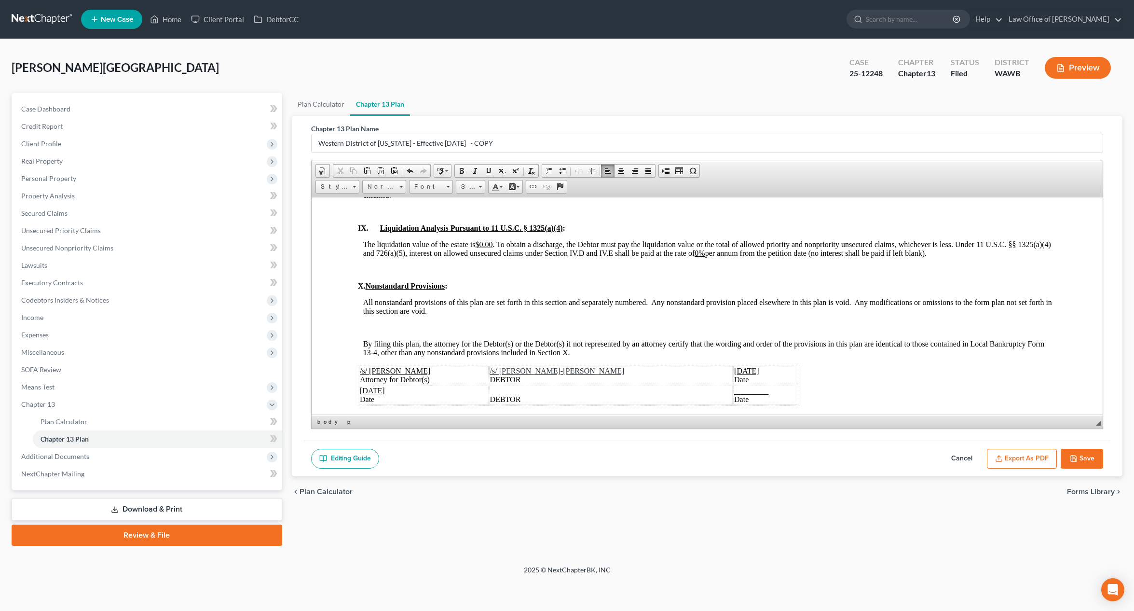
click at [740, 371] on p "August 14, 2025 Date" at bounding box center [765, 374] width 63 height 17
drag, startPoint x: 719, startPoint y: 371, endPoint x: 687, endPoint y: 371, distance: 32.8
click at [734, 371] on span "August 14, 2025" at bounding box center [746, 370] width 25 height 8
drag, startPoint x: 392, startPoint y: 391, endPoint x: 360, endPoint y: 391, distance: 31.4
click at [360, 391] on span "August 14, 2025" at bounding box center [371, 390] width 25 height 8
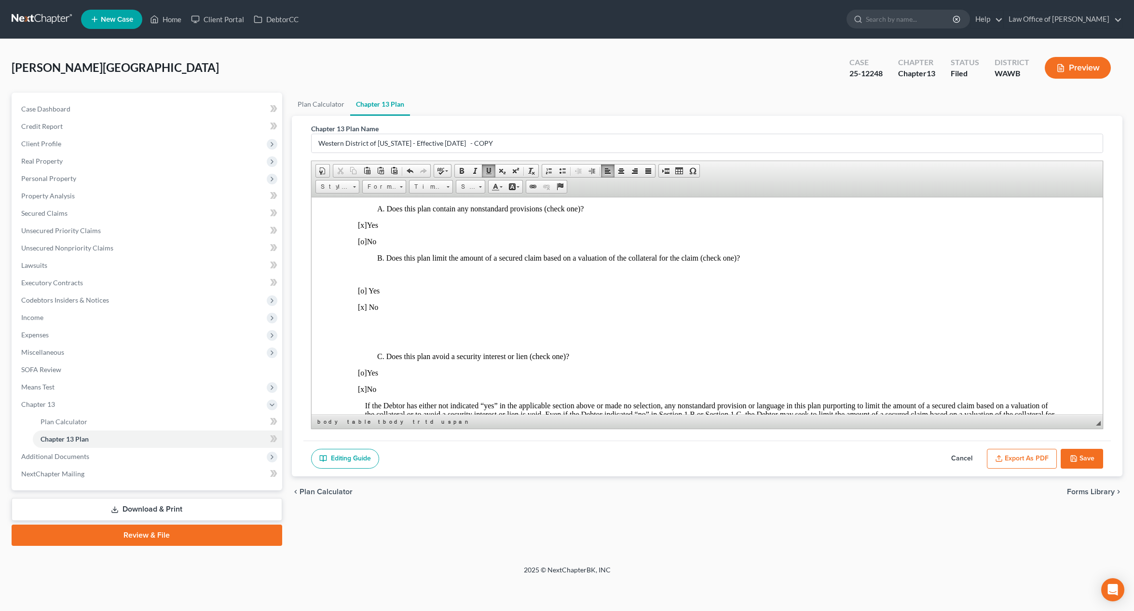
scroll to position [170, 0]
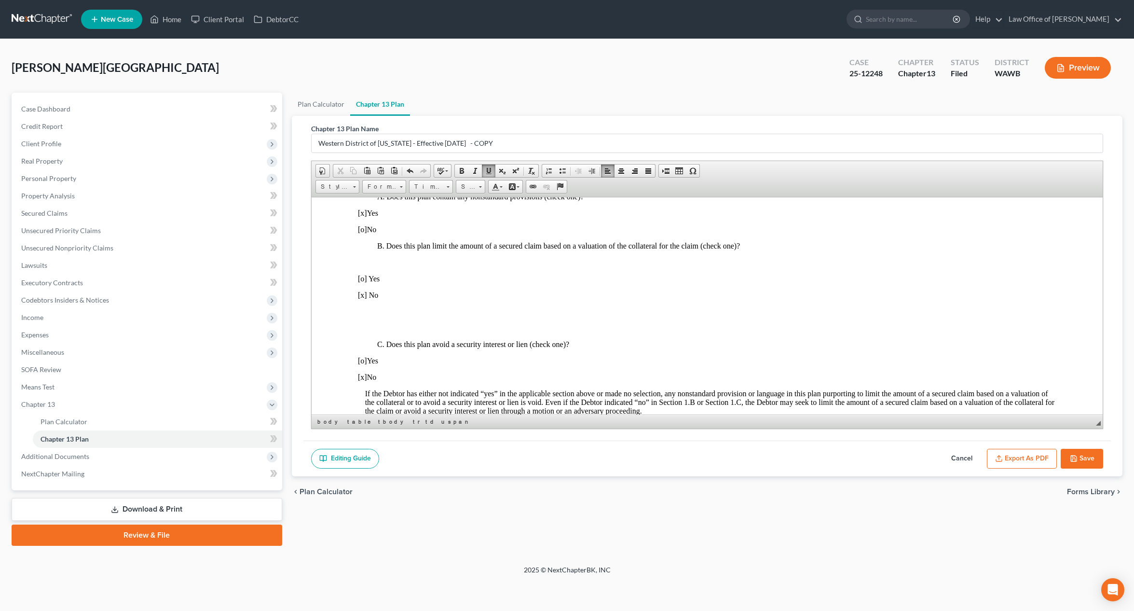
click at [363, 212] on span "[x]" at bounding box center [361, 212] width 9 height 8
click at [1024, 460] on button "Export as PDF" at bounding box center [1022, 459] width 70 height 20
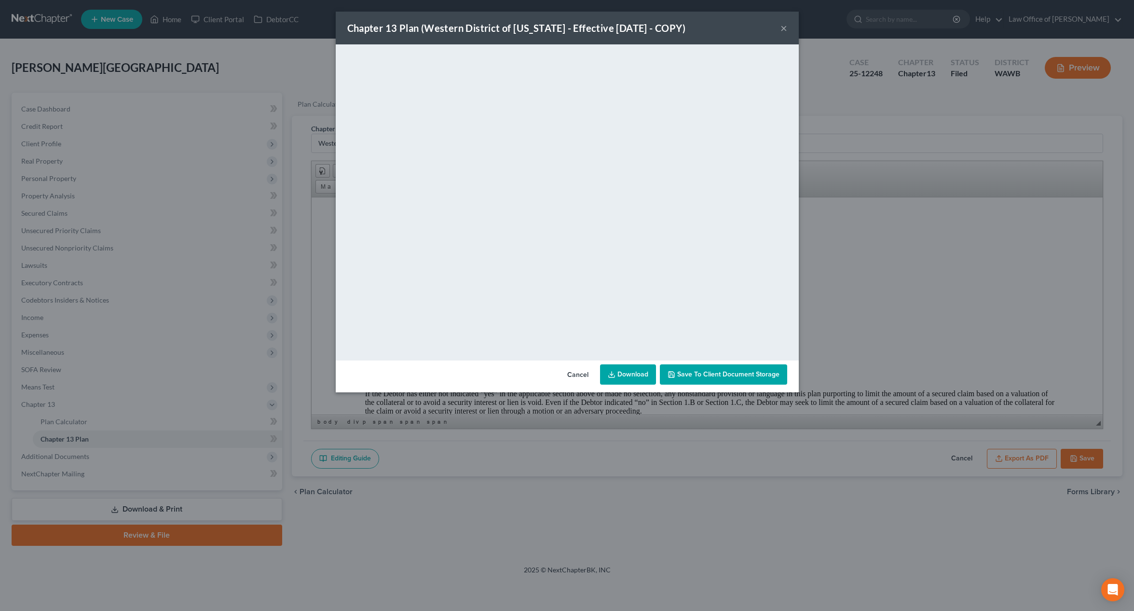
click at [783, 28] on button "×" at bounding box center [784, 28] width 7 height 12
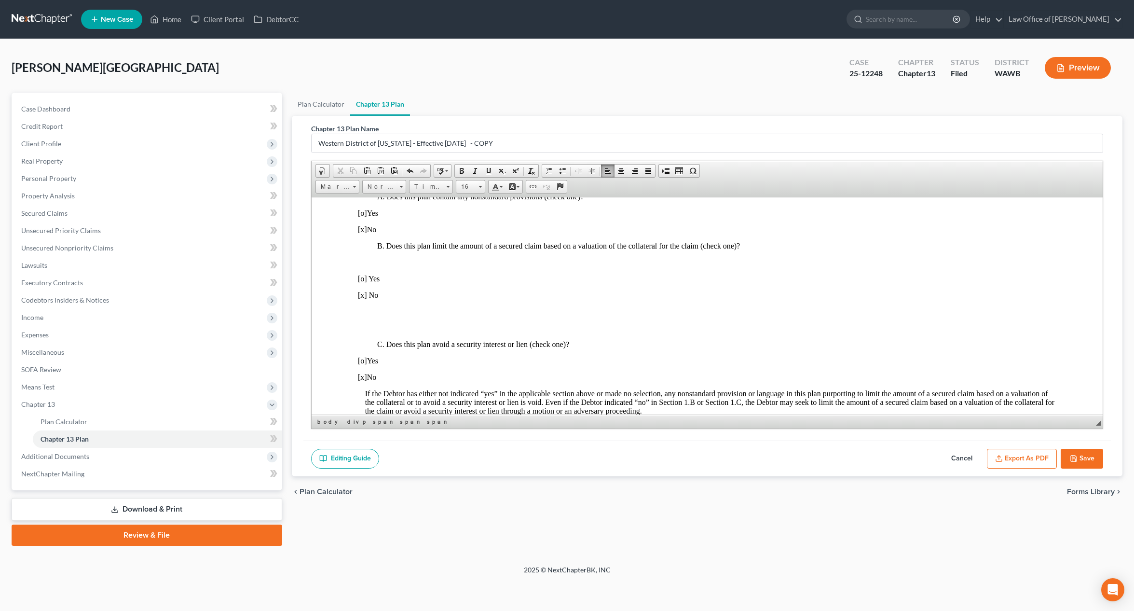
click at [1072, 459] on icon "button" at bounding box center [1074, 458] width 8 height 8
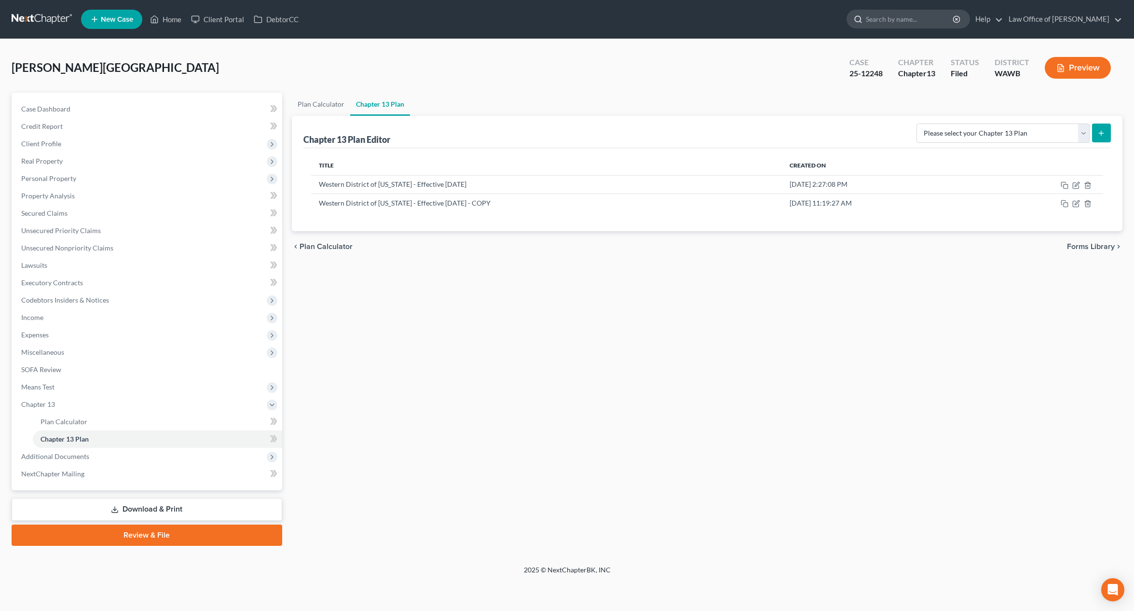
click at [922, 19] on input "search" at bounding box center [910, 19] width 88 height 18
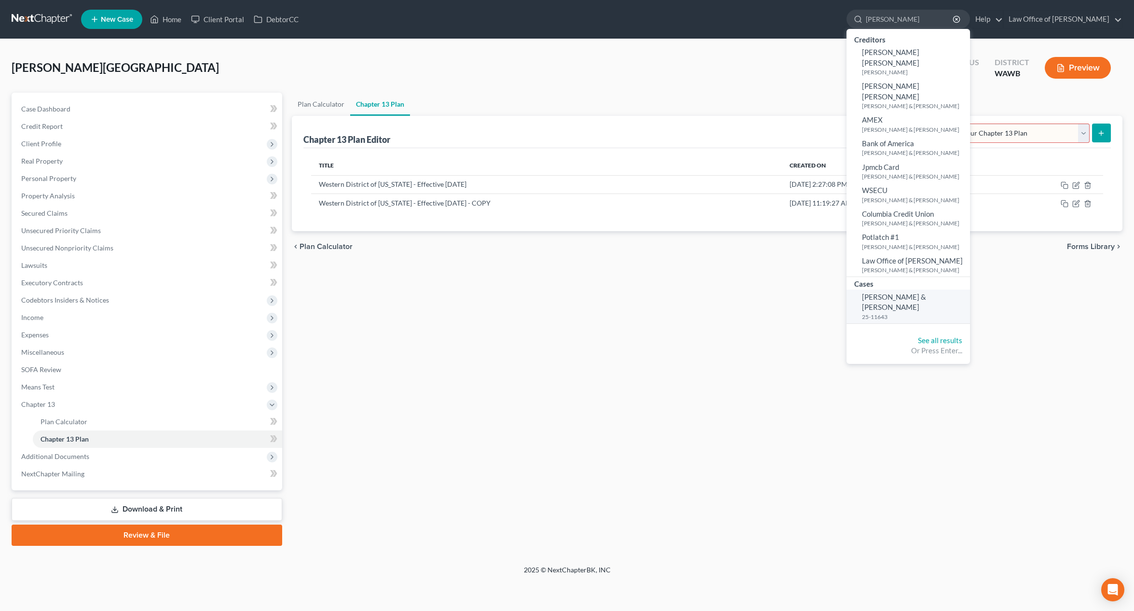
type input "kimball"
click at [932, 313] on small "25-11643" at bounding box center [915, 317] width 106 height 8
select select "6"
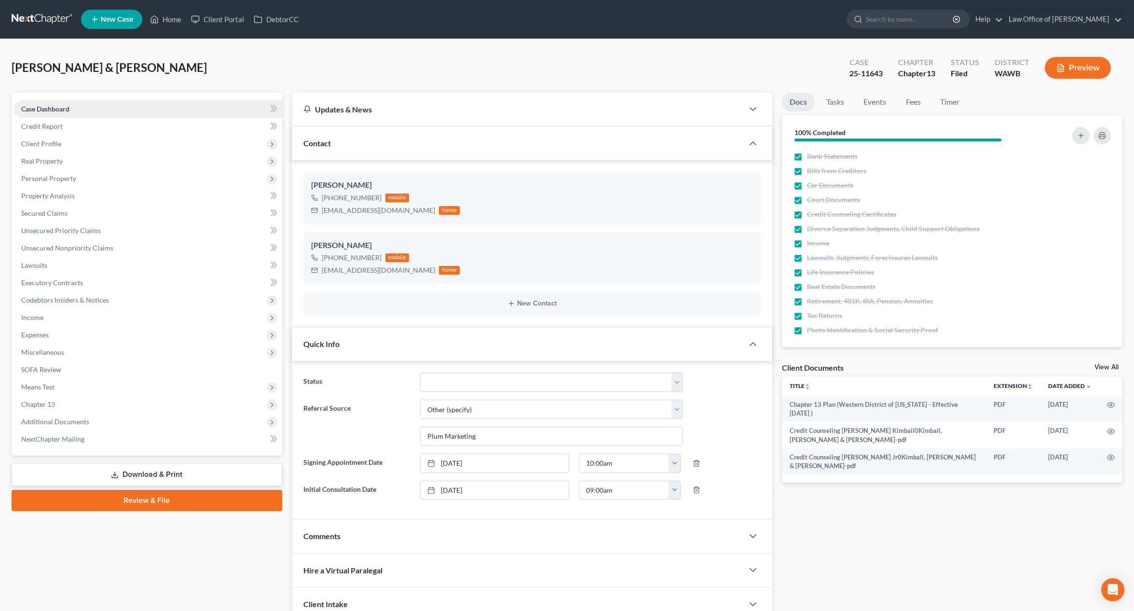
click at [182, 110] on link "Case Dashboard" at bounding box center [148, 108] width 269 height 17
click at [98, 426] on span "Additional Documents" at bounding box center [148, 421] width 269 height 17
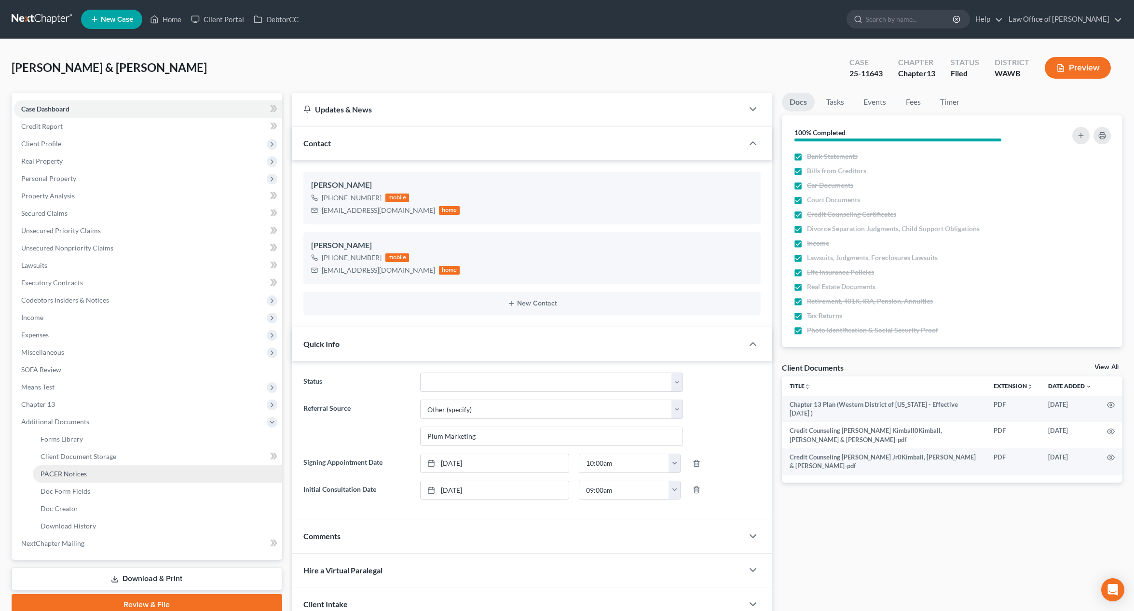
click at [93, 481] on link "PACER Notices" at bounding box center [157, 473] width 249 height 17
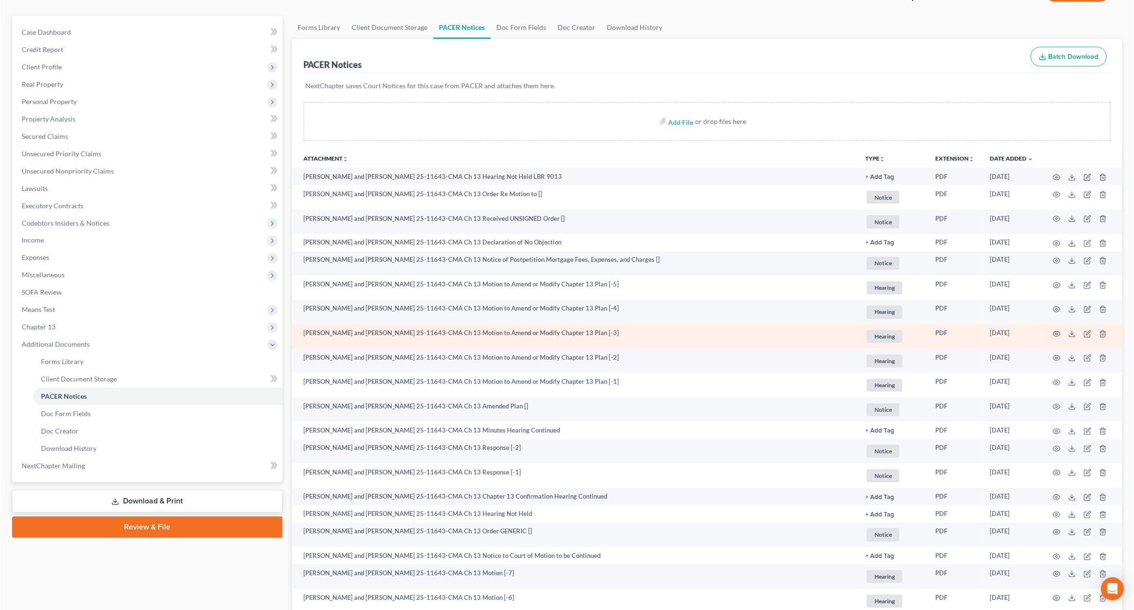
scroll to position [79, 0]
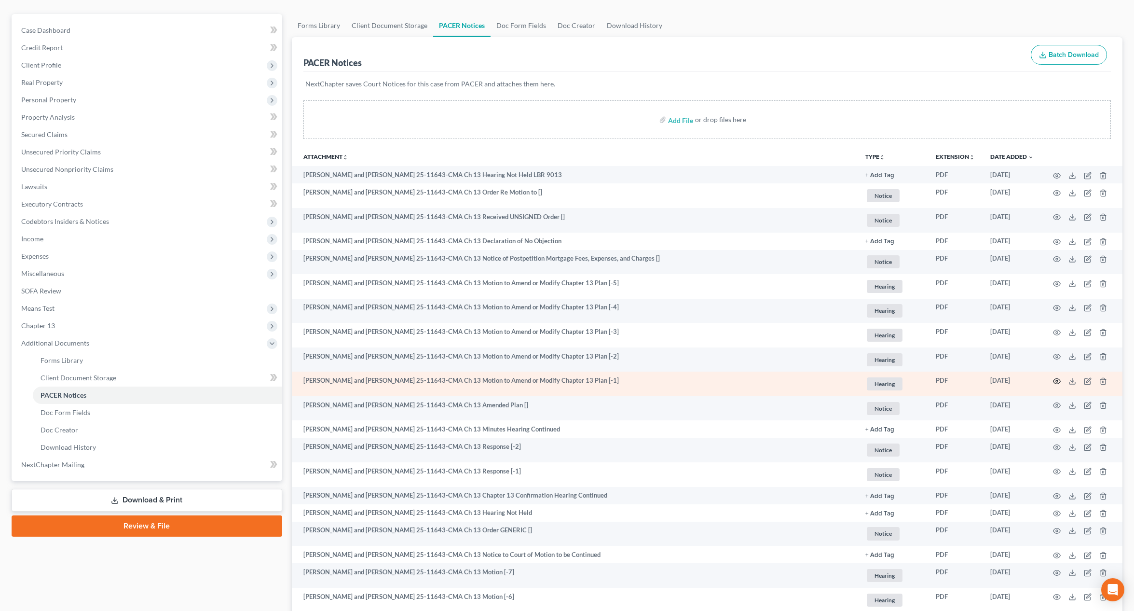
click at [1058, 380] on circle "button" at bounding box center [1057, 381] width 2 height 2
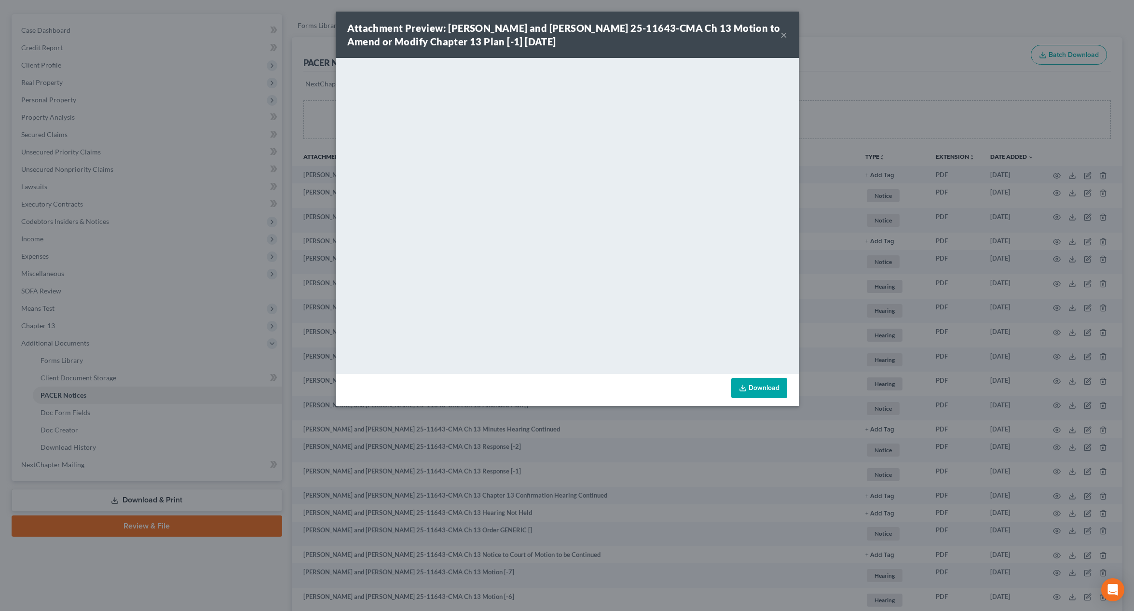
click at [824, 124] on div "Attachment Preview: David Anthony Kimball, Jr. and Marife Kimball 25-11643-CMA …" at bounding box center [567, 305] width 1134 height 611
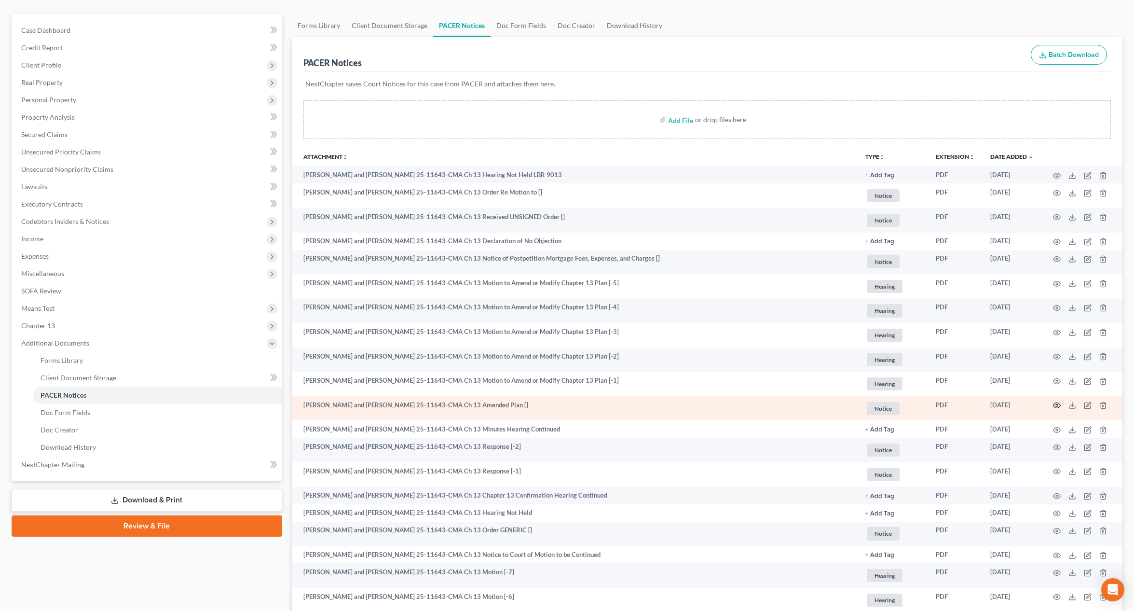
click at [1058, 405] on circle "button" at bounding box center [1057, 405] width 2 height 2
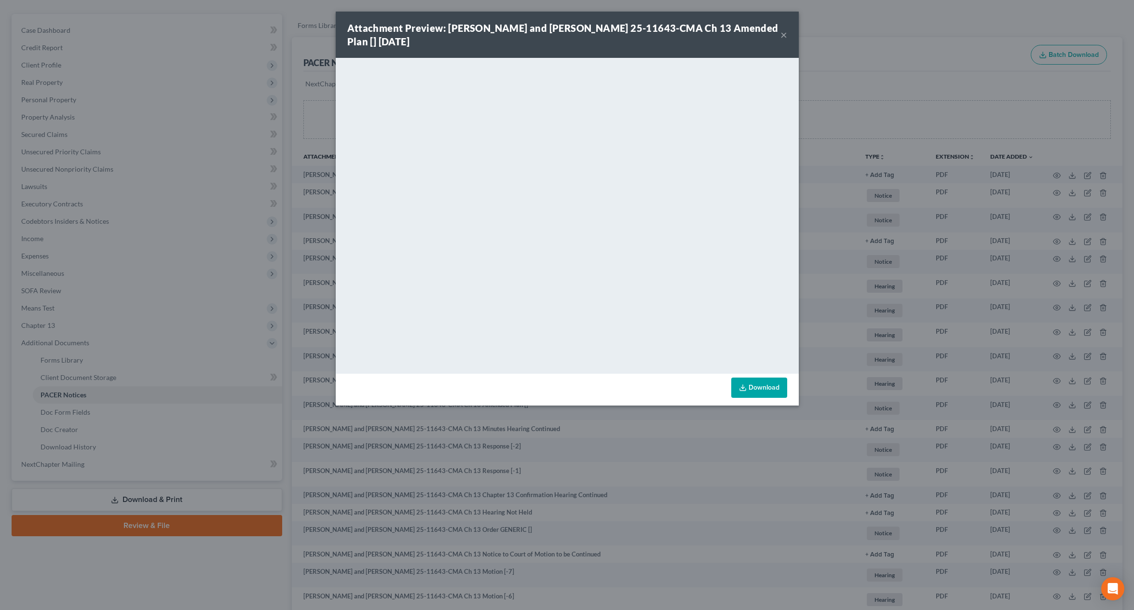
click at [782, 33] on button "×" at bounding box center [784, 35] width 7 height 12
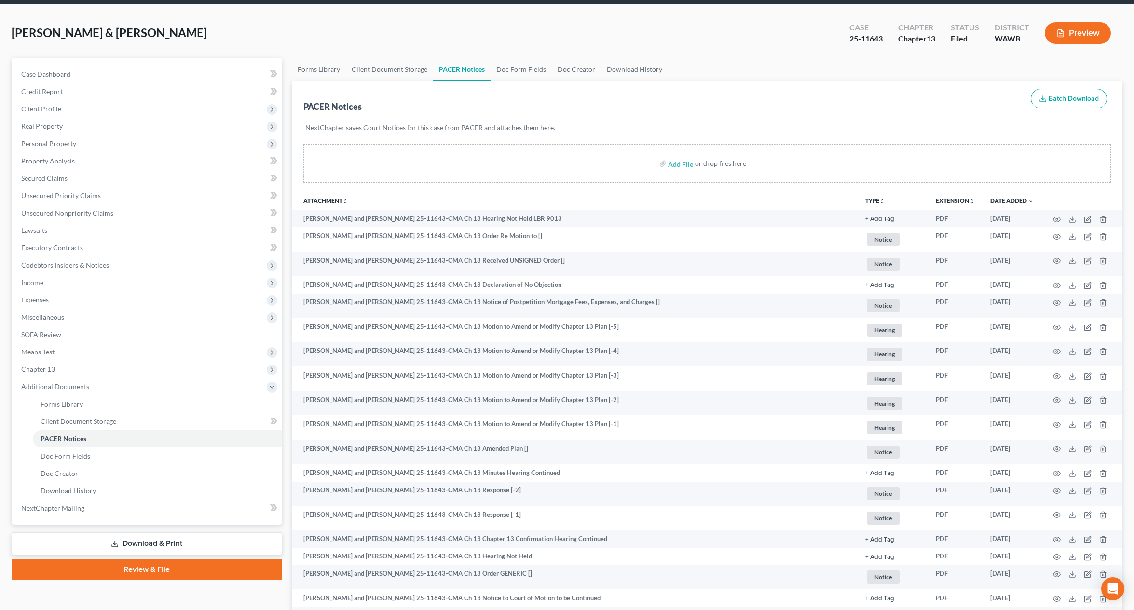
scroll to position [0, 0]
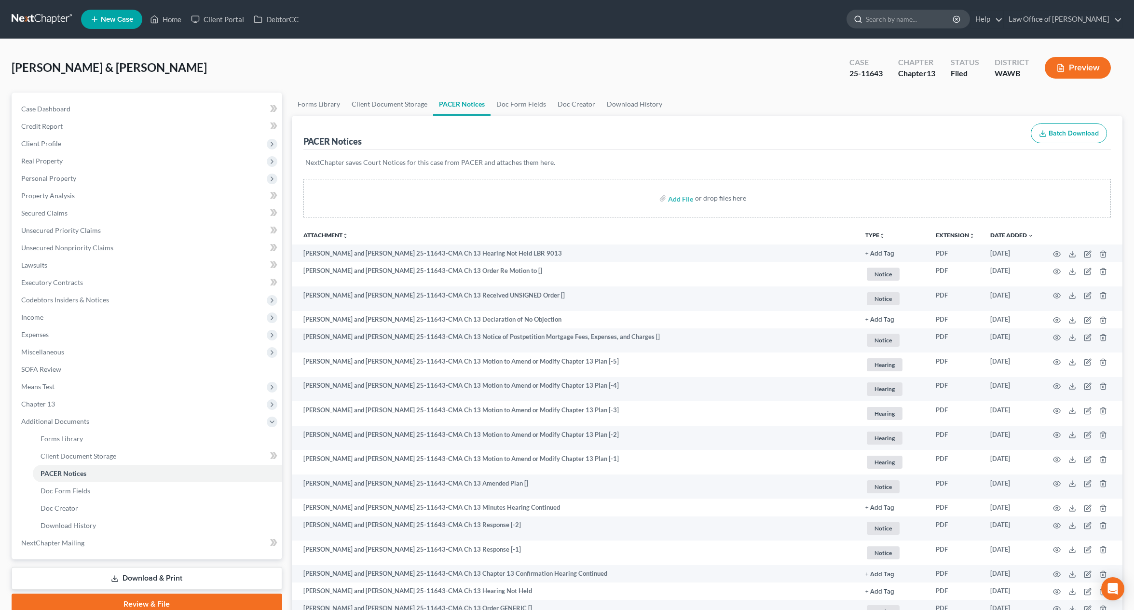
click at [915, 19] on input "search" at bounding box center [910, 19] width 88 height 18
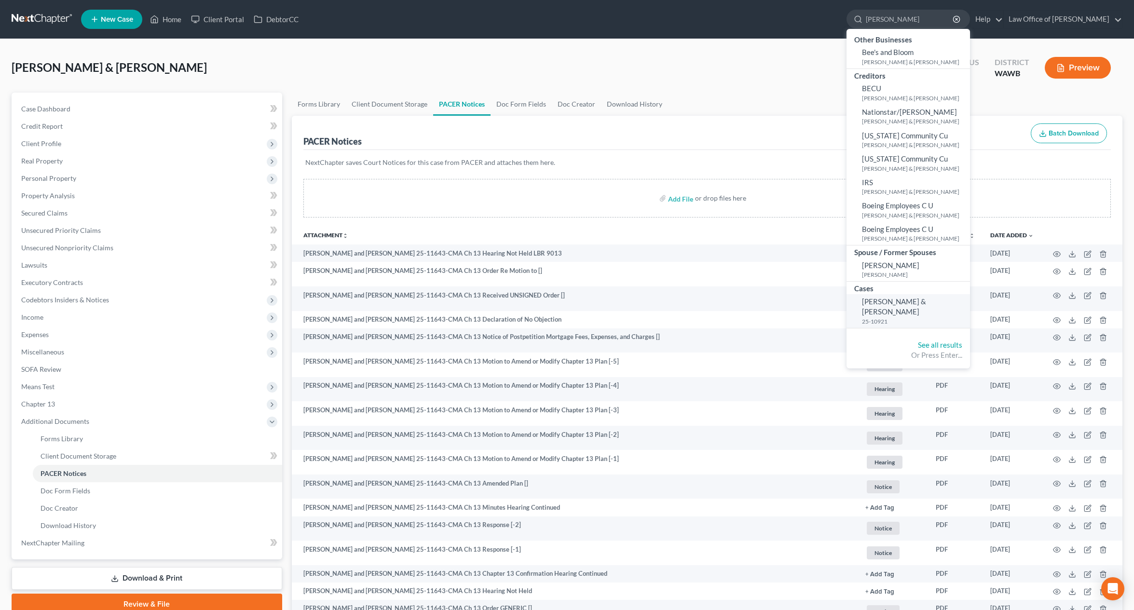
type input "bennett"
click at [908, 317] on small "25-10921" at bounding box center [915, 321] width 106 height 8
select select "3"
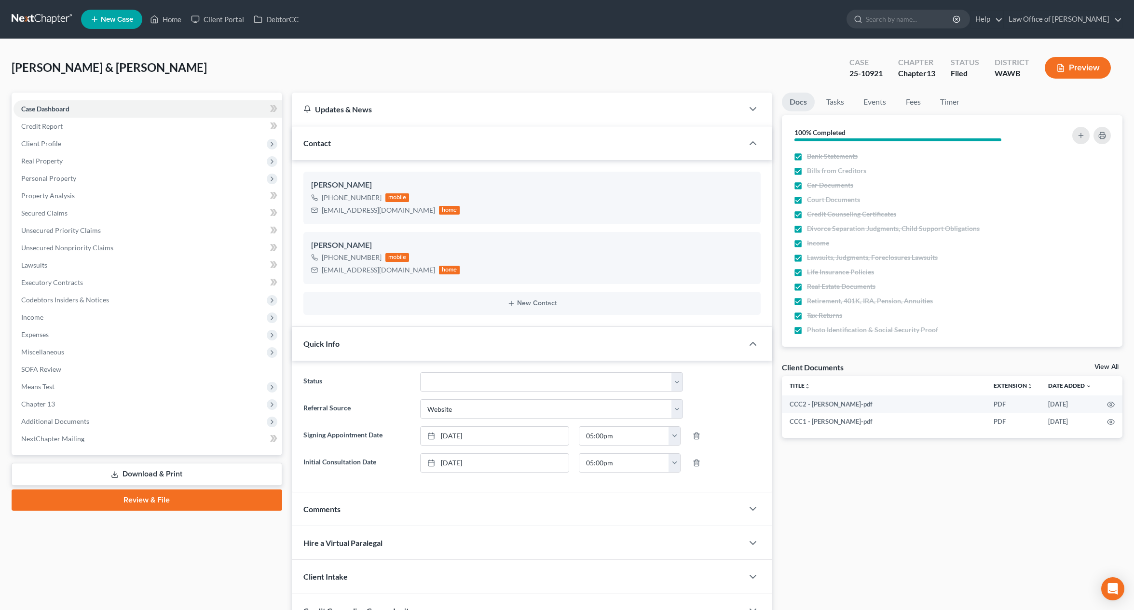
click at [53, 22] on link at bounding box center [43, 19] width 62 height 17
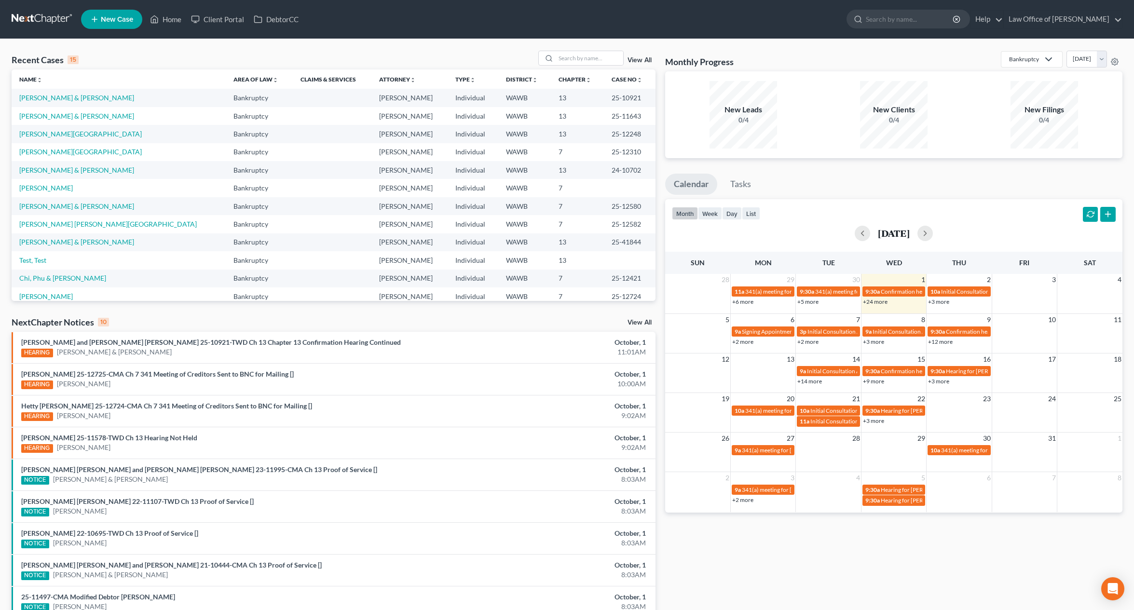
click at [638, 319] on div "NextChapter Notices 10 View All" at bounding box center [334, 323] width 644 height 15
click at [643, 325] on link "View All" at bounding box center [640, 322] width 24 height 7
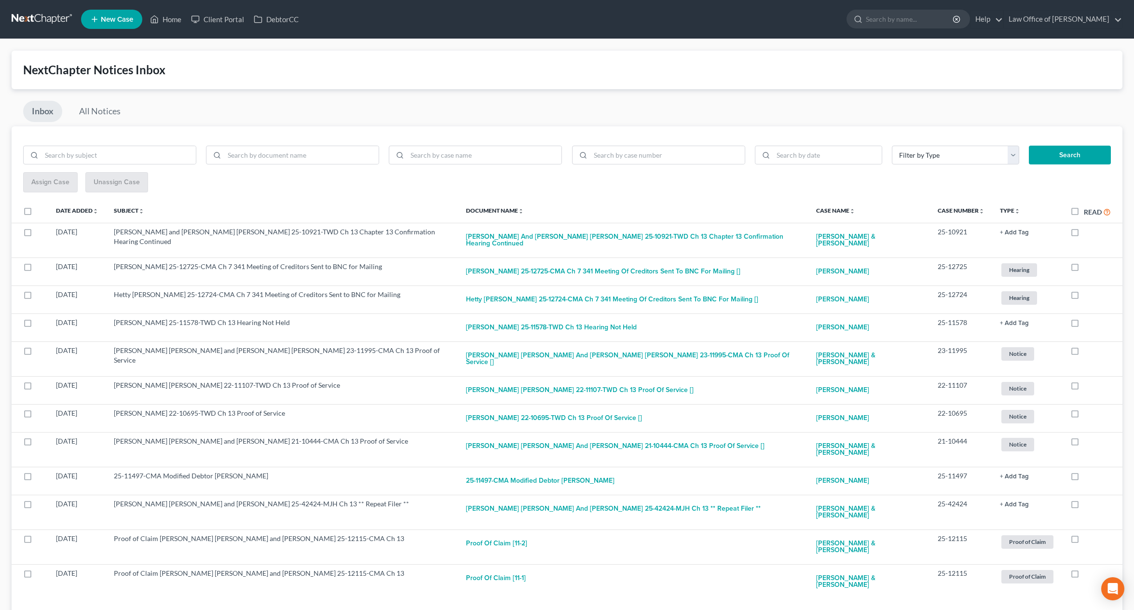
click at [1084, 210] on label "Read" at bounding box center [1097, 211] width 27 height 11
click at [1088, 210] on input "Read" at bounding box center [1091, 209] width 6 height 6
checkbox input "true"
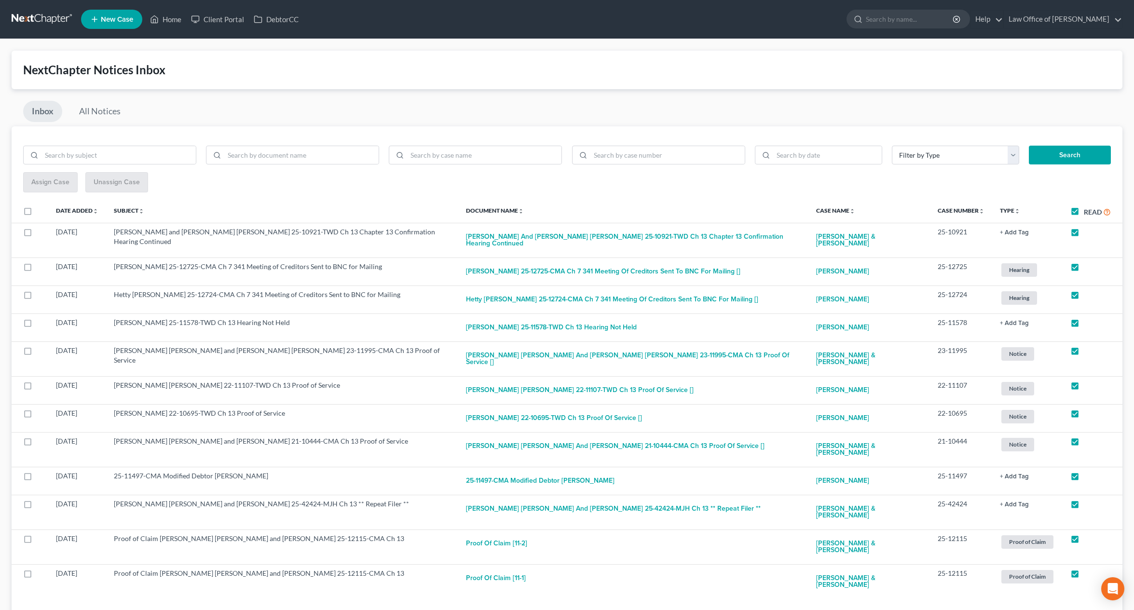
checkbox input "true"
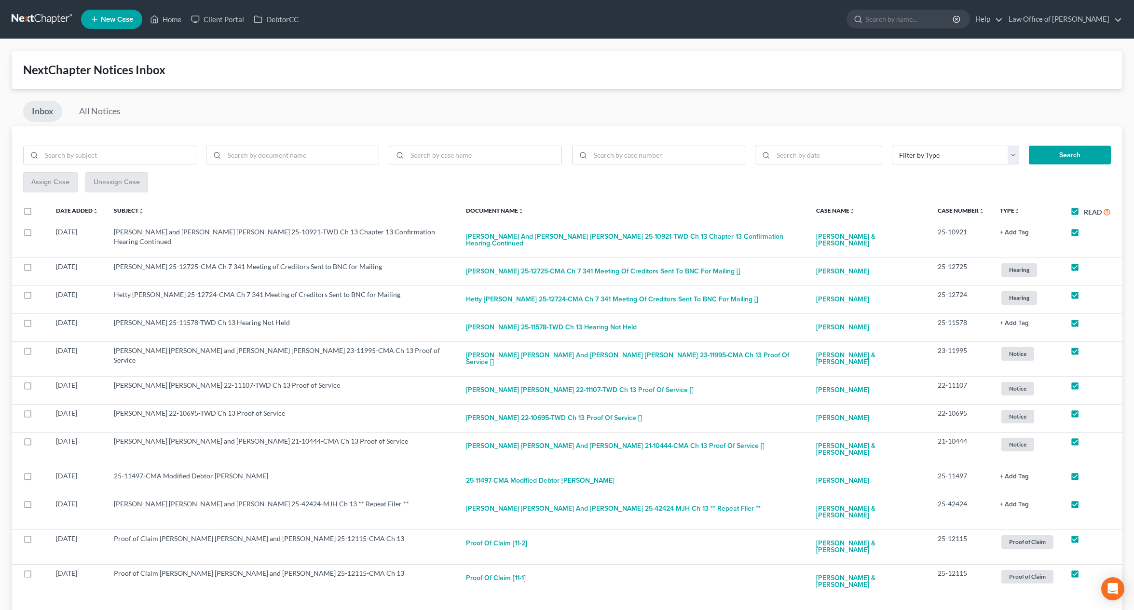
checkbox input "true"
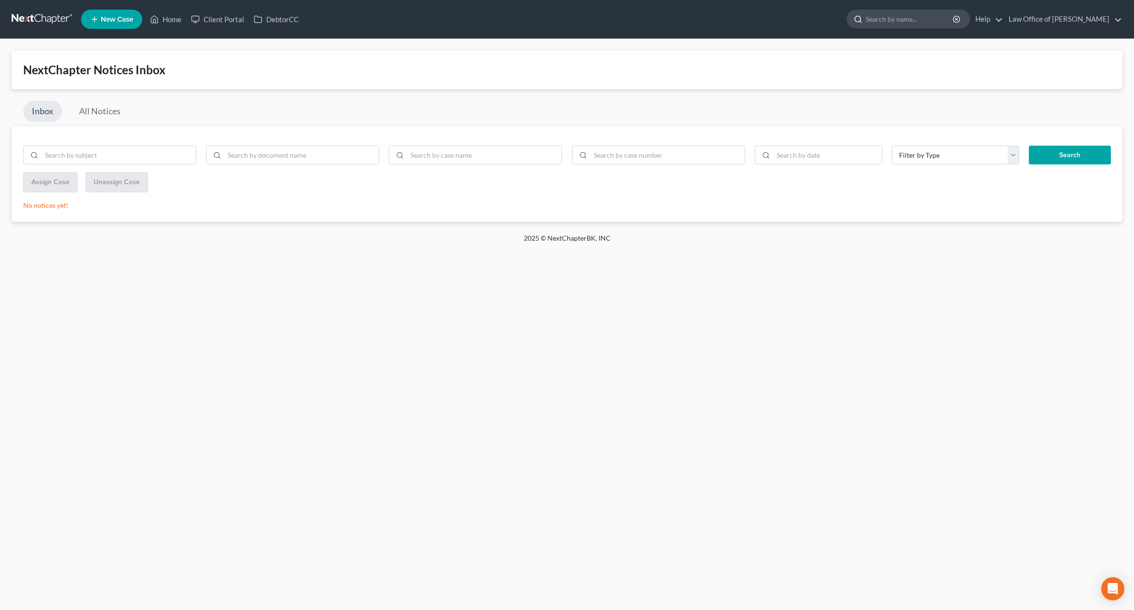
click at [930, 20] on input "search" at bounding box center [910, 19] width 88 height 18
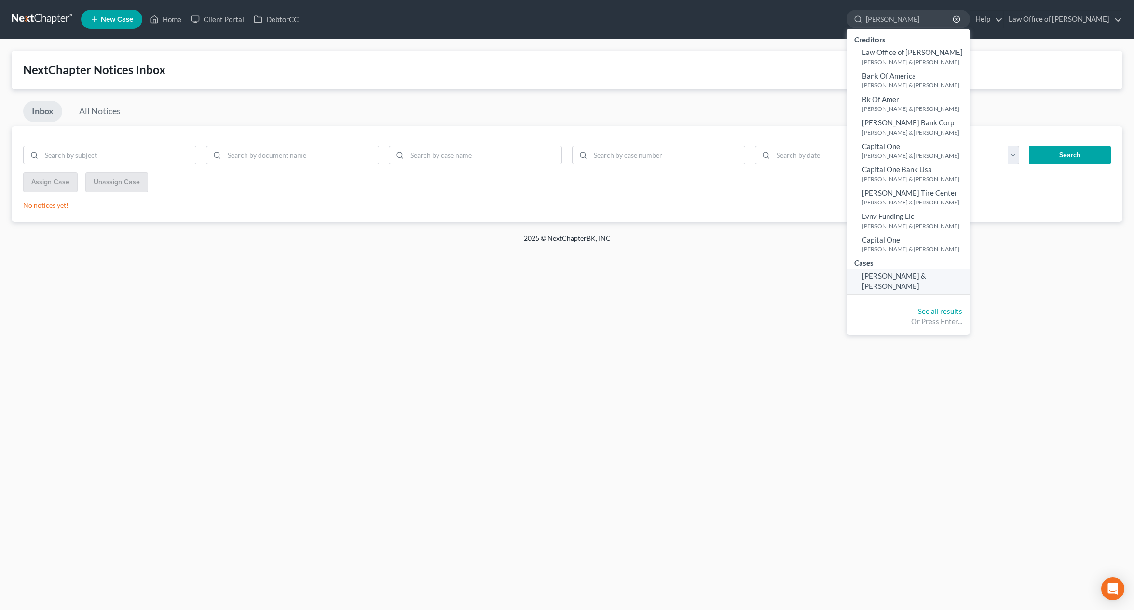
type input "[PERSON_NAME]"
click at [930, 284] on link "[PERSON_NAME] & [PERSON_NAME]" at bounding box center [909, 282] width 124 height 26
select select "6"
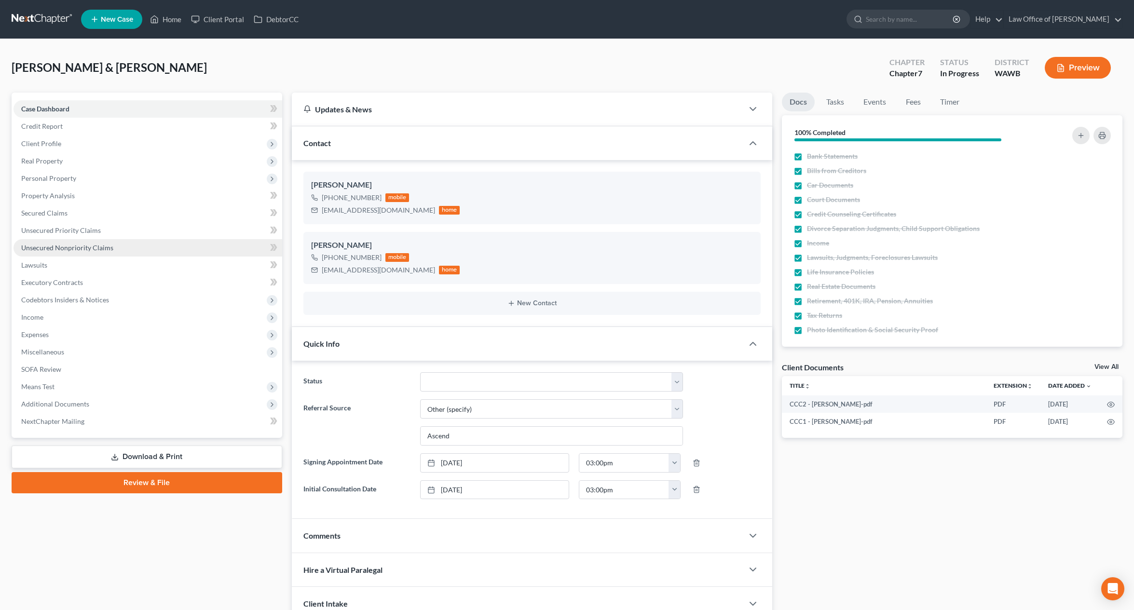
click at [222, 246] on link "Unsecured Nonpriority Claims" at bounding box center [148, 247] width 269 height 17
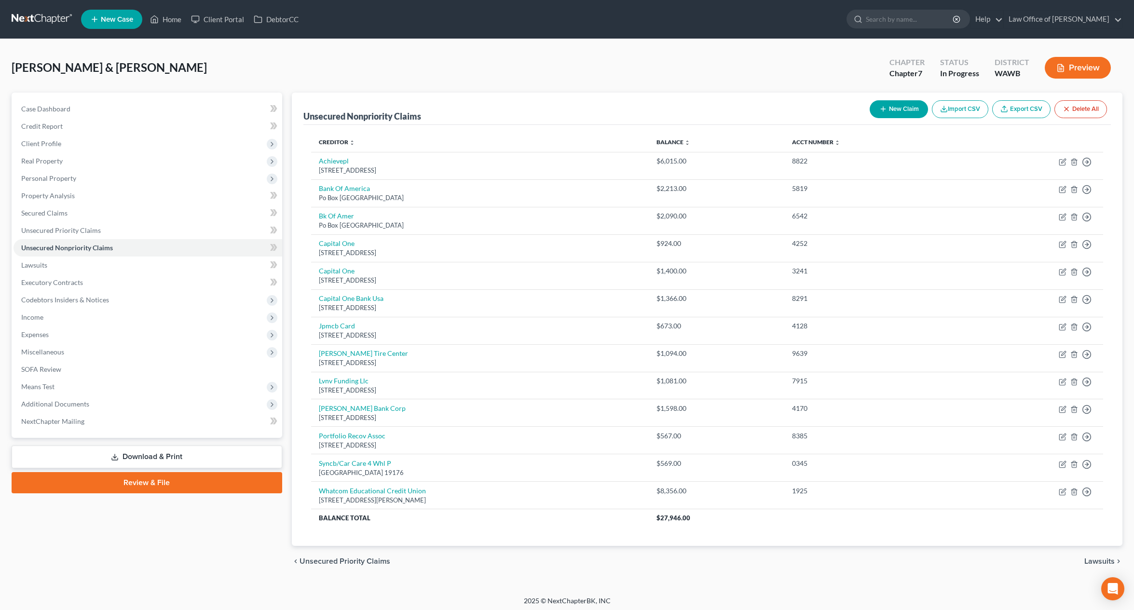
click at [894, 110] on button "New Claim" at bounding box center [899, 109] width 58 height 18
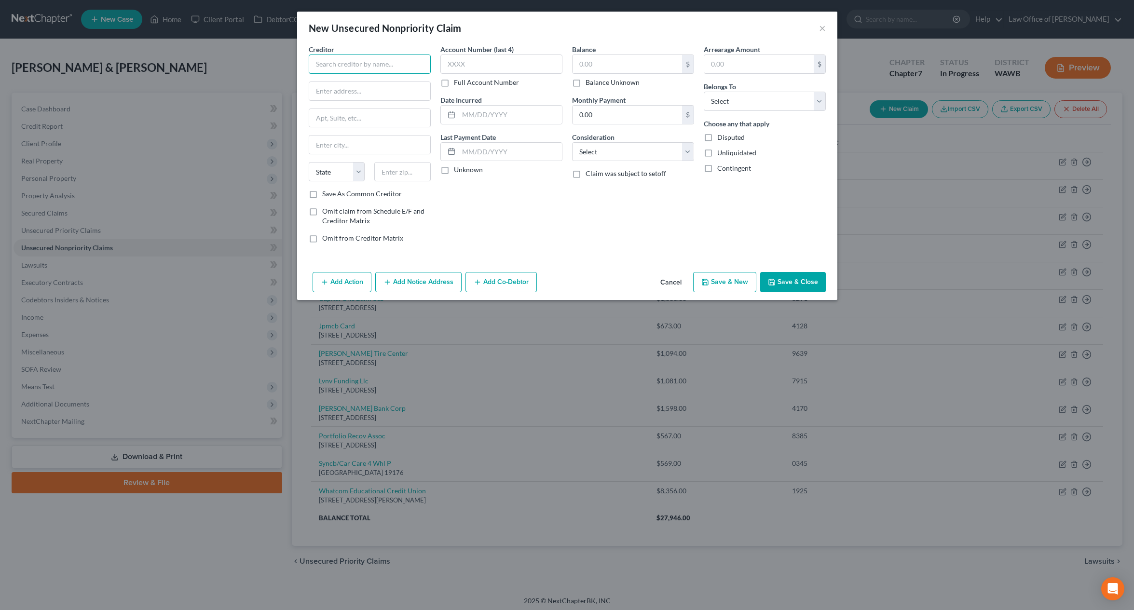
click at [371, 60] on input "text" at bounding box center [370, 64] width 122 height 19
type input "Northwest Ambulance WA"
type input "PO Box 547"
click at [398, 174] on input "text" at bounding box center [402, 171] width 56 height 19
type input "60090"
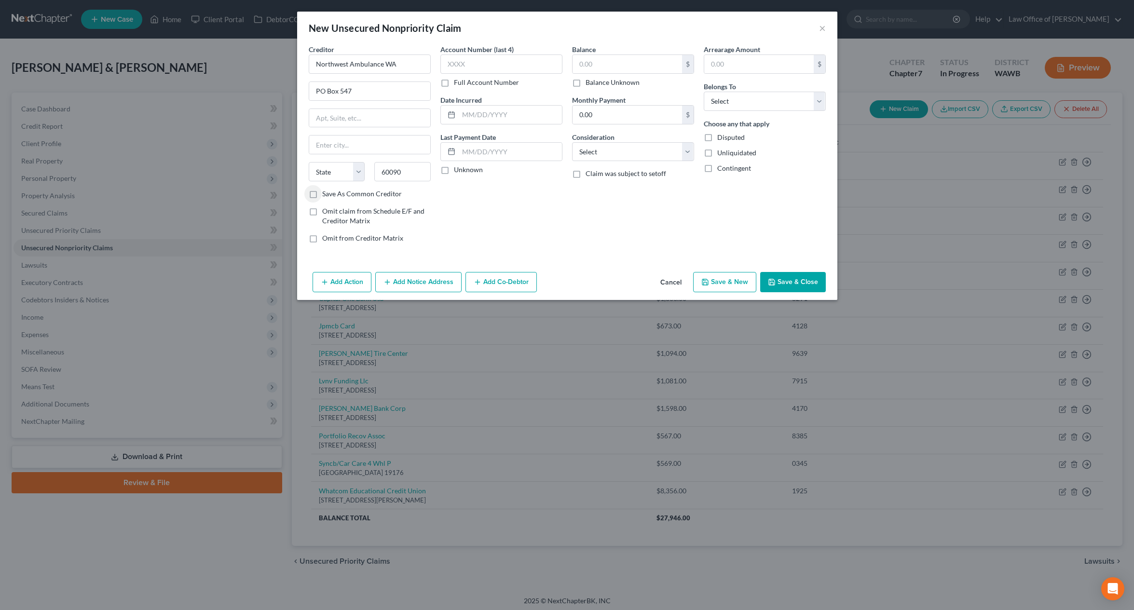
type input "Wheeling"
select select "14"
click at [594, 62] on input "text" at bounding box center [628, 64] width 110 height 18
type input "3,523"
click at [775, 103] on select "Select Debtor 1 Only Debtor 2 Only Debtor 1 And Debtor 2 Only At Least One Of T…" at bounding box center [765, 101] width 122 height 19
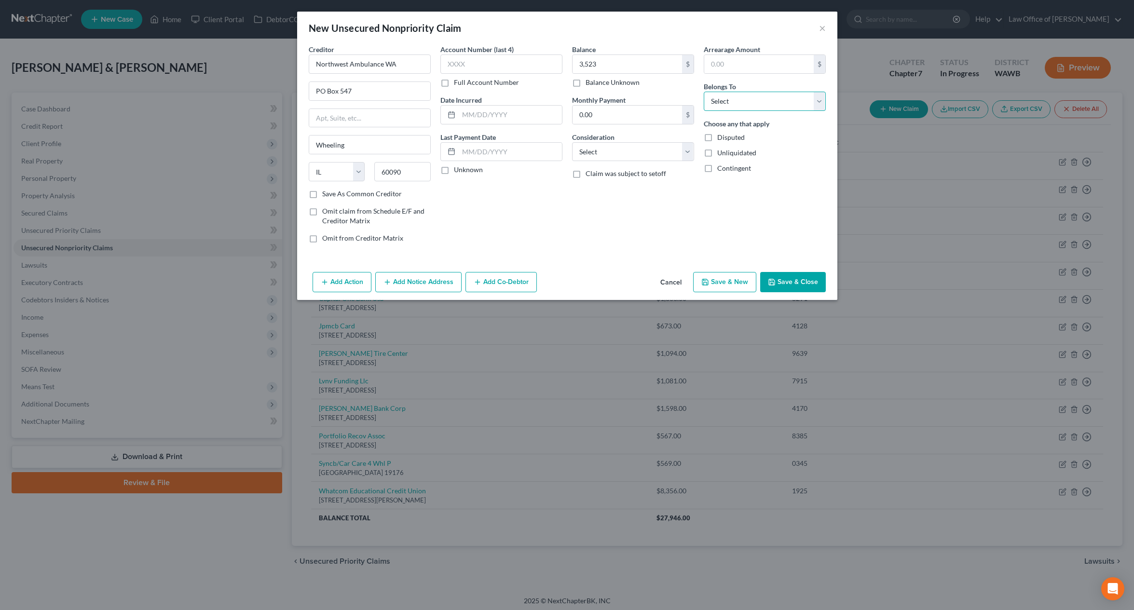
select select "1"
click at [704, 92] on select "Select Debtor 1 Only Debtor 2 Only Debtor 1 And Debtor 2 Only At Least One Of T…" at bounding box center [765, 101] width 122 height 19
click at [724, 279] on button "Save & New" at bounding box center [724, 282] width 63 height 20
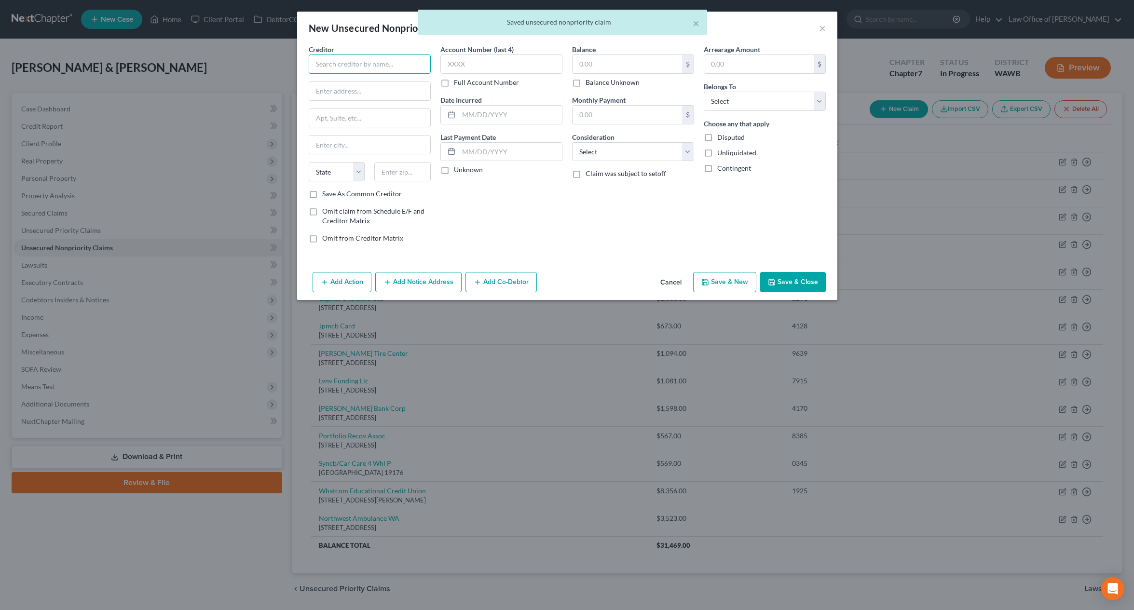
click at [397, 66] on input "text" at bounding box center [370, 64] width 122 height 19
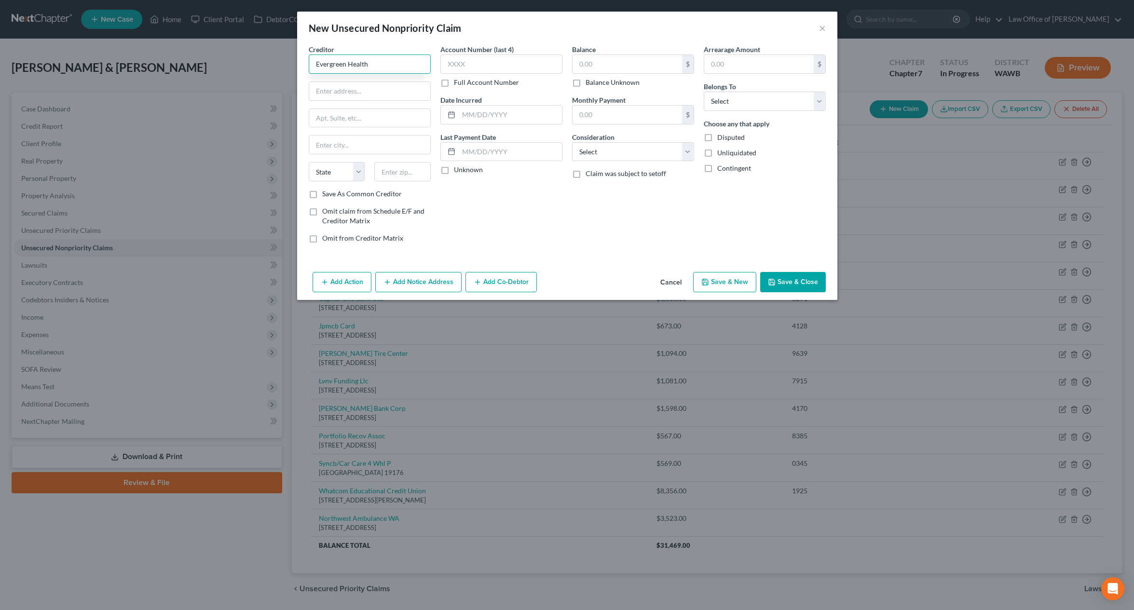
type input "Evergreen Health"
type input "12040"
click at [607, 69] on input "text" at bounding box center [628, 64] width 110 height 18
click at [613, 69] on input "text" at bounding box center [628, 64] width 110 height 18
type input "3,754"
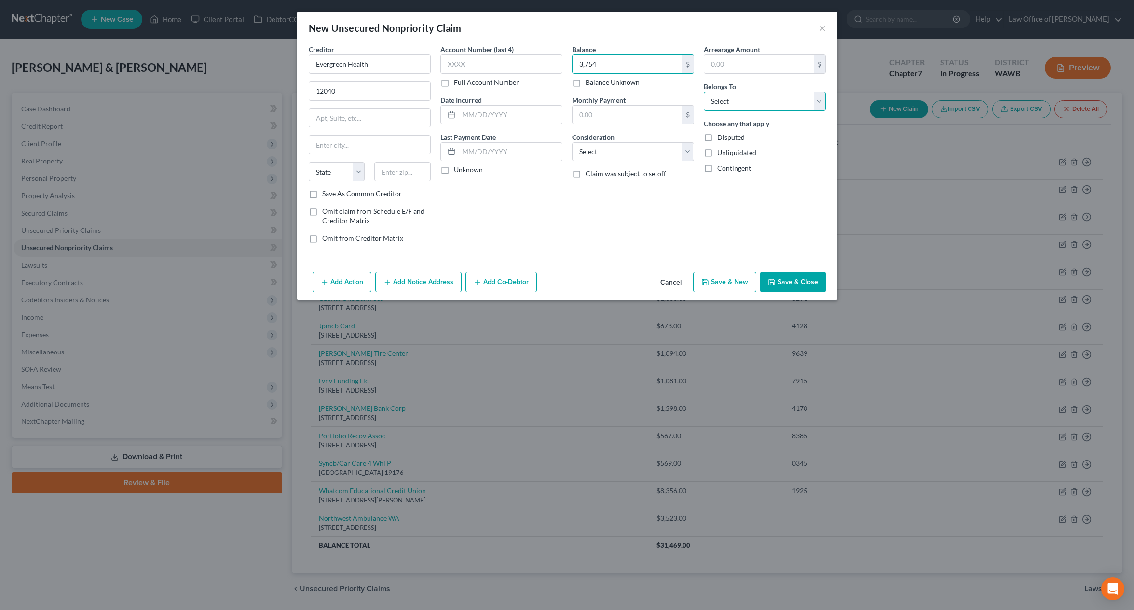
click at [761, 98] on select "Select Debtor 1 Only Debtor 2 Only Debtor 1 And Debtor 2 Only At Least One Of T…" at bounding box center [765, 101] width 122 height 19
click at [704, 92] on select "Select Debtor 1 Only Debtor 2 Only Debtor 1 And Debtor 2 Only At Least One Of T…" at bounding box center [765, 101] width 122 height 19
click at [757, 106] on select "Select Debtor 1 Only Debtor 2 Only Debtor 1 And Debtor 2 Only At Least One Of T…" at bounding box center [765, 101] width 122 height 19
select select "1"
click at [704, 92] on select "Select Debtor 1 Only Debtor 2 Only Debtor 1 And Debtor 2 Only At Least One Of T…" at bounding box center [765, 101] width 122 height 19
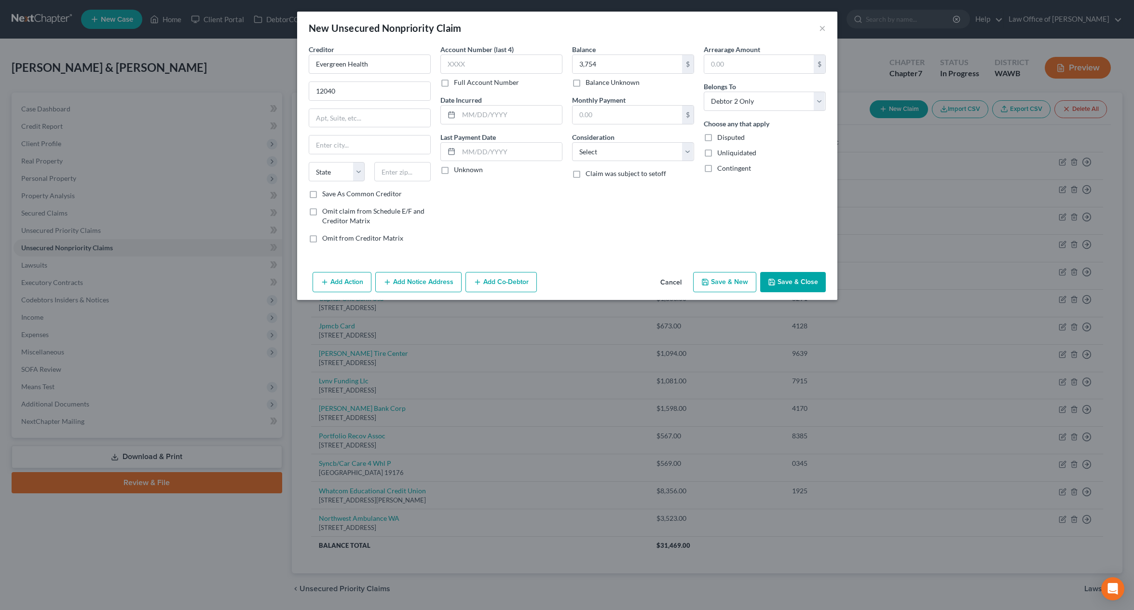
click at [775, 278] on icon "button" at bounding box center [772, 282] width 8 height 8
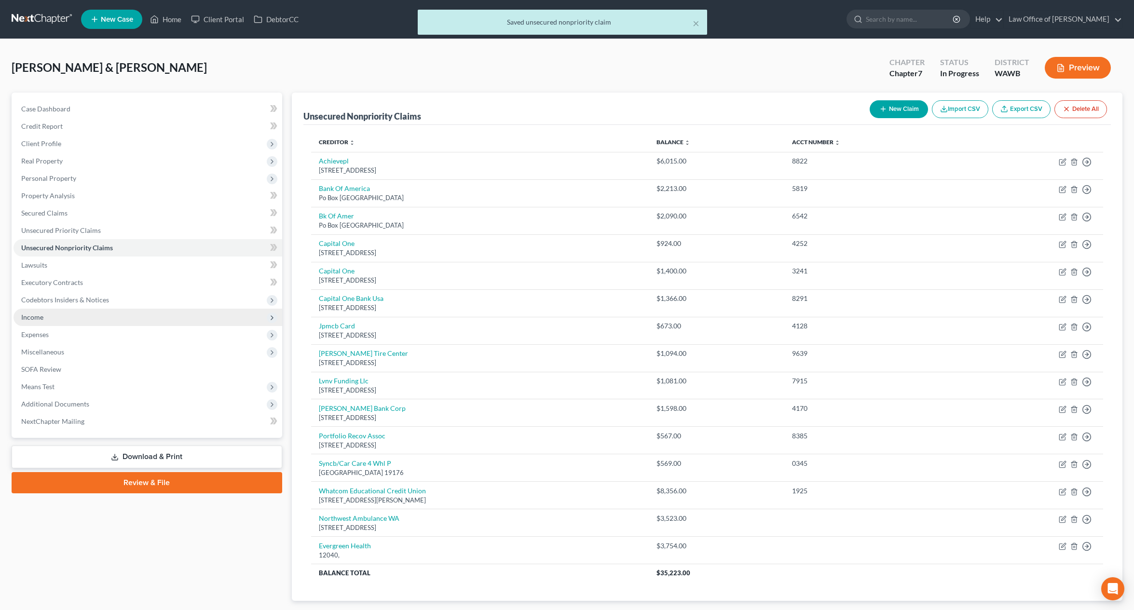
click at [64, 321] on span "Income" at bounding box center [148, 317] width 269 height 17
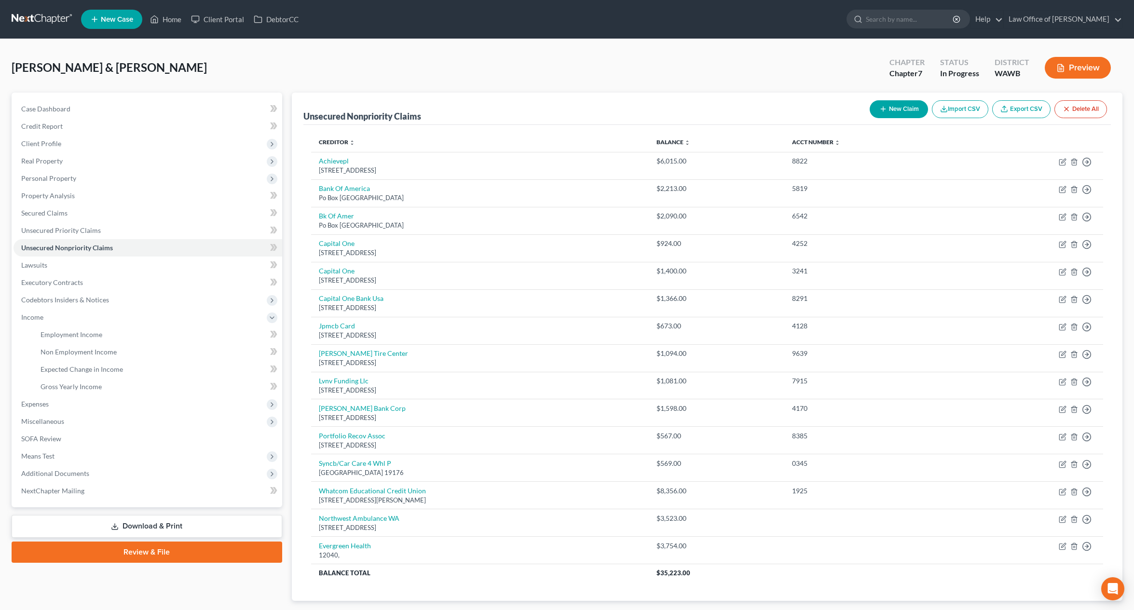
click at [893, 111] on button "New Claim" at bounding box center [899, 109] width 58 height 18
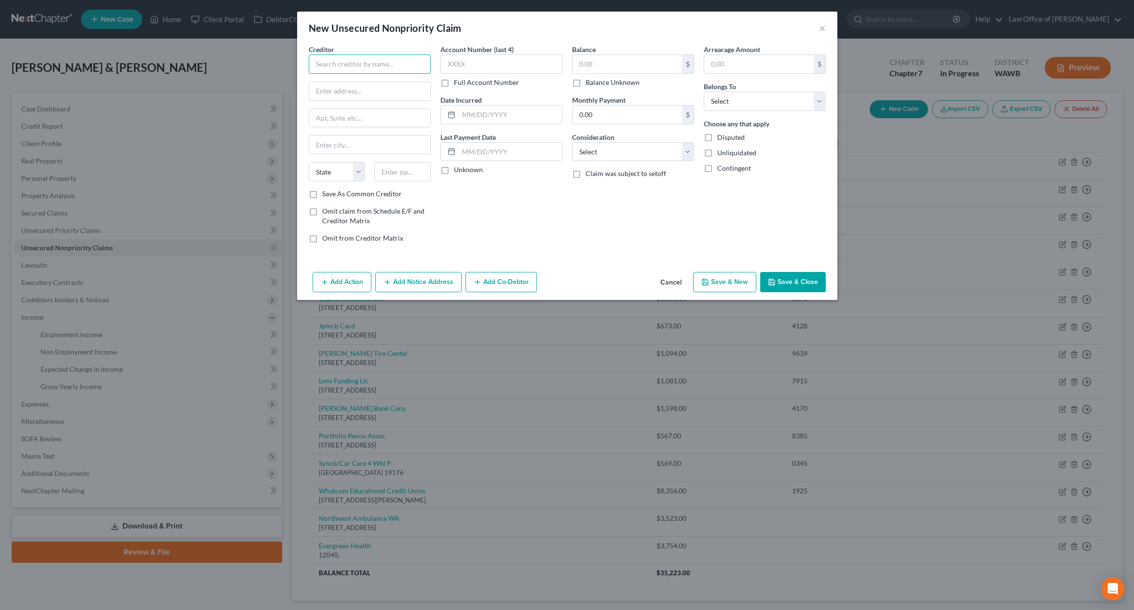
click at [398, 66] on input "text" at bounding box center [370, 64] width 122 height 19
type input "Direct TV"
click at [624, 56] on input "text" at bounding box center [628, 64] width 110 height 18
type input "575"
click at [711, 107] on select "Select Debtor 1 Only Debtor 2 Only Debtor 1 And Debtor 2 Only At Least One Of T…" at bounding box center [765, 101] width 122 height 19
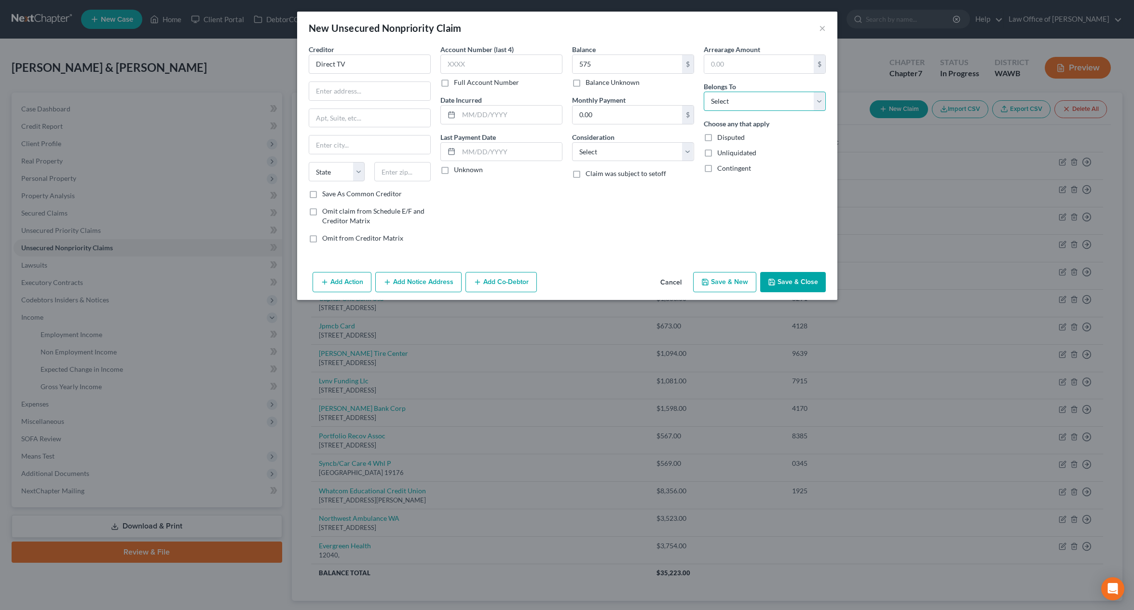
select select "0"
click at [704, 92] on select "Select Debtor 1 Only Debtor 2 Only Debtor 1 And Debtor 2 Only At Least One Of T…" at bounding box center [765, 101] width 122 height 19
click at [378, 92] on input "text" at bounding box center [369, 91] width 121 height 18
type input "PO Box 5014"
click at [387, 173] on input "text" at bounding box center [402, 171] width 56 height 19
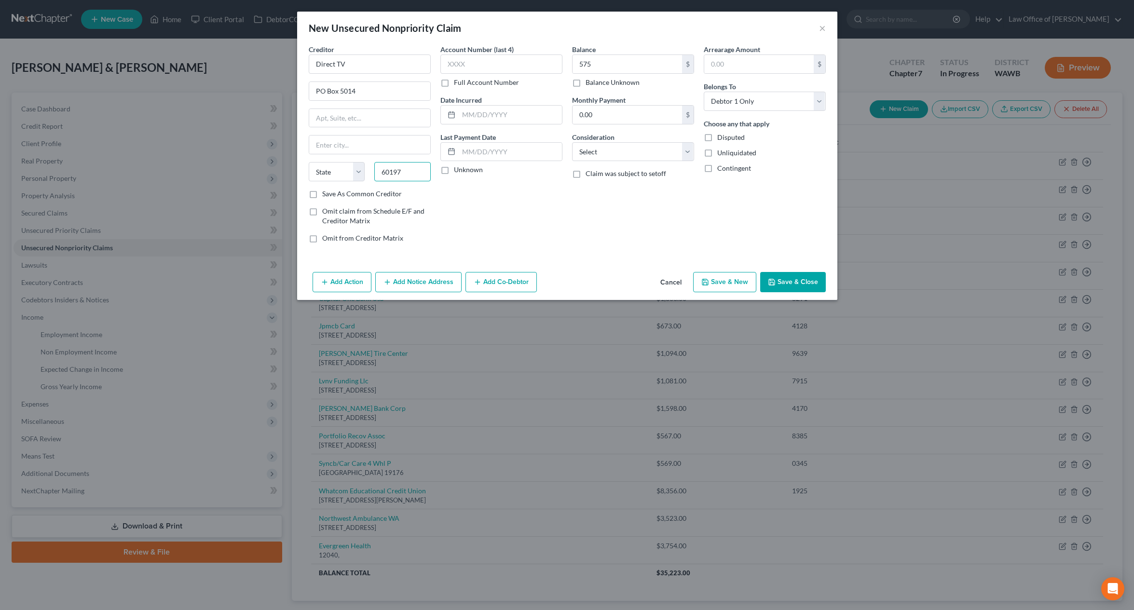
type input "60197"
type input "Carol Stream"
select select "14"
click at [779, 277] on button "Save & Close" at bounding box center [793, 282] width 66 height 20
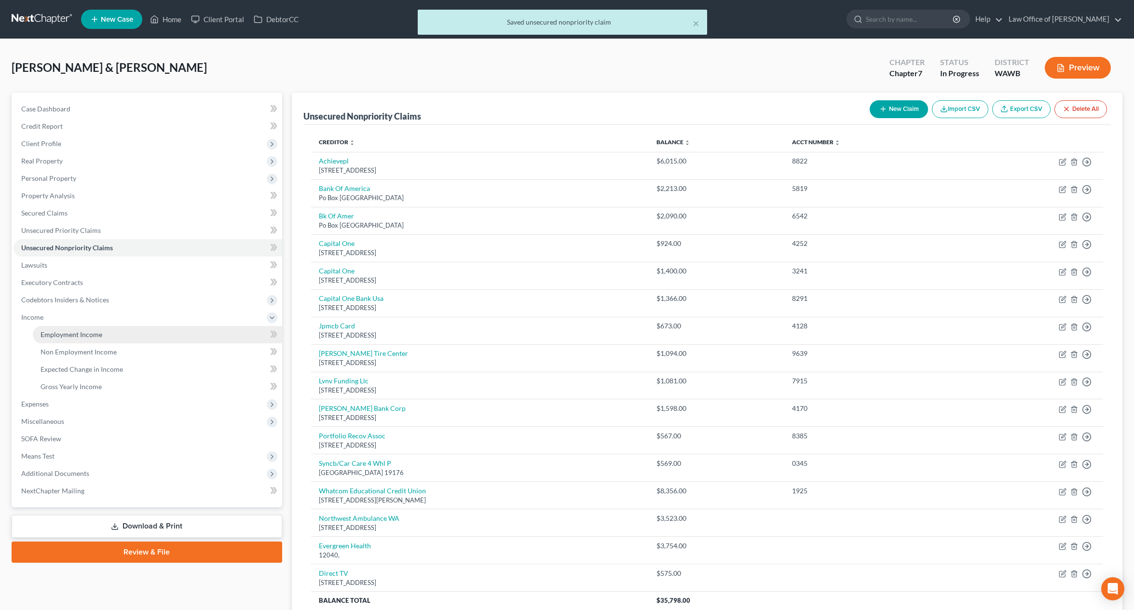
click at [128, 336] on link "Employment Income" at bounding box center [157, 334] width 249 height 17
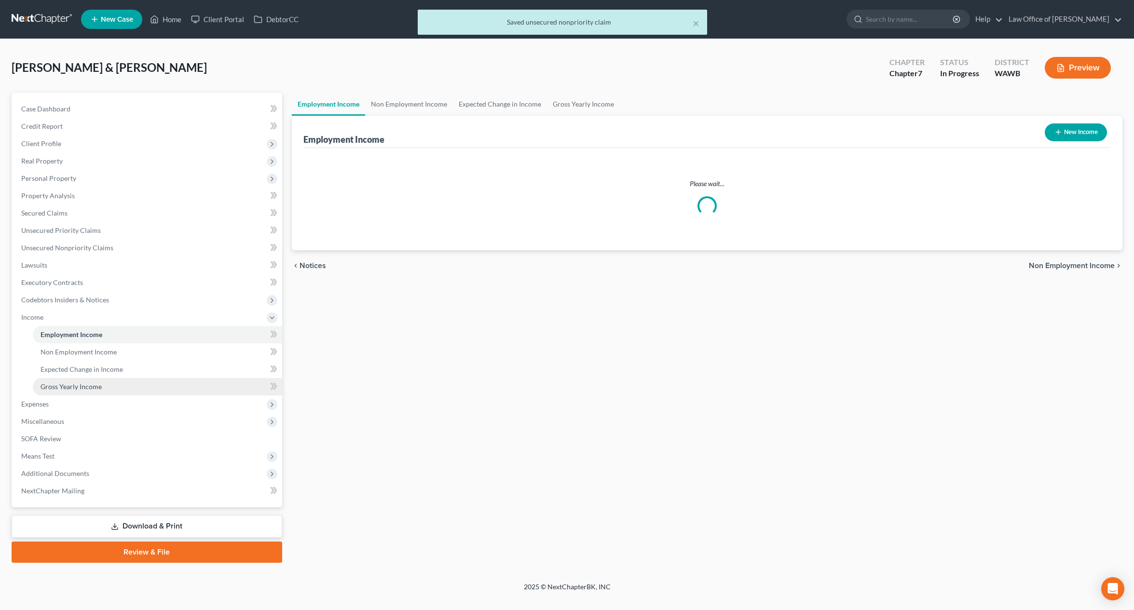
click at [109, 388] on link "Gross Yearly Income" at bounding box center [157, 386] width 249 height 17
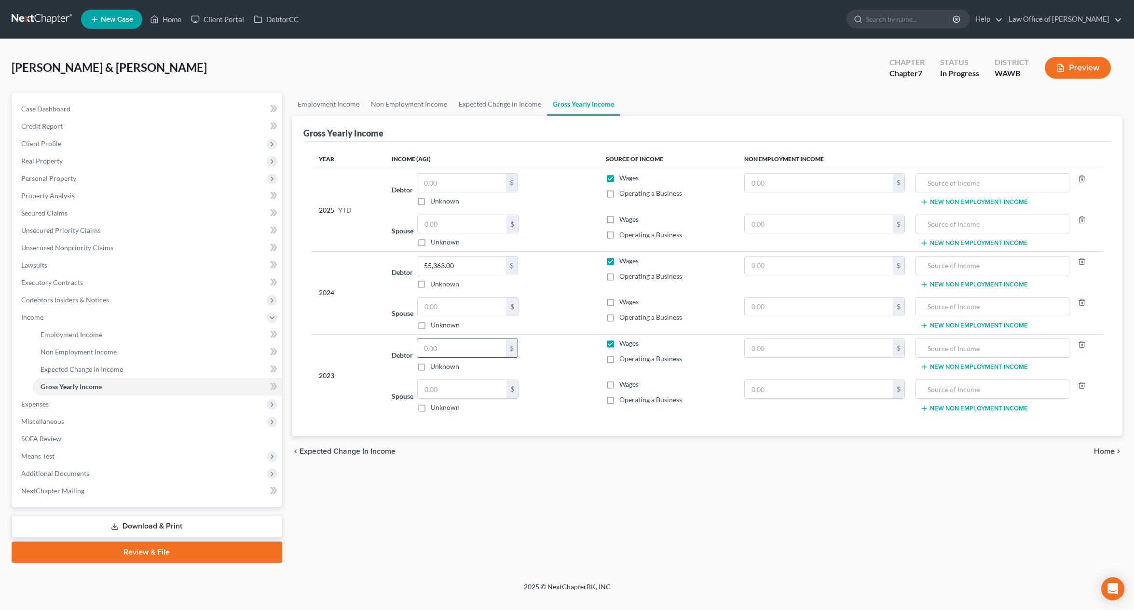
click at [445, 346] on input "text" at bounding box center [461, 348] width 89 height 18
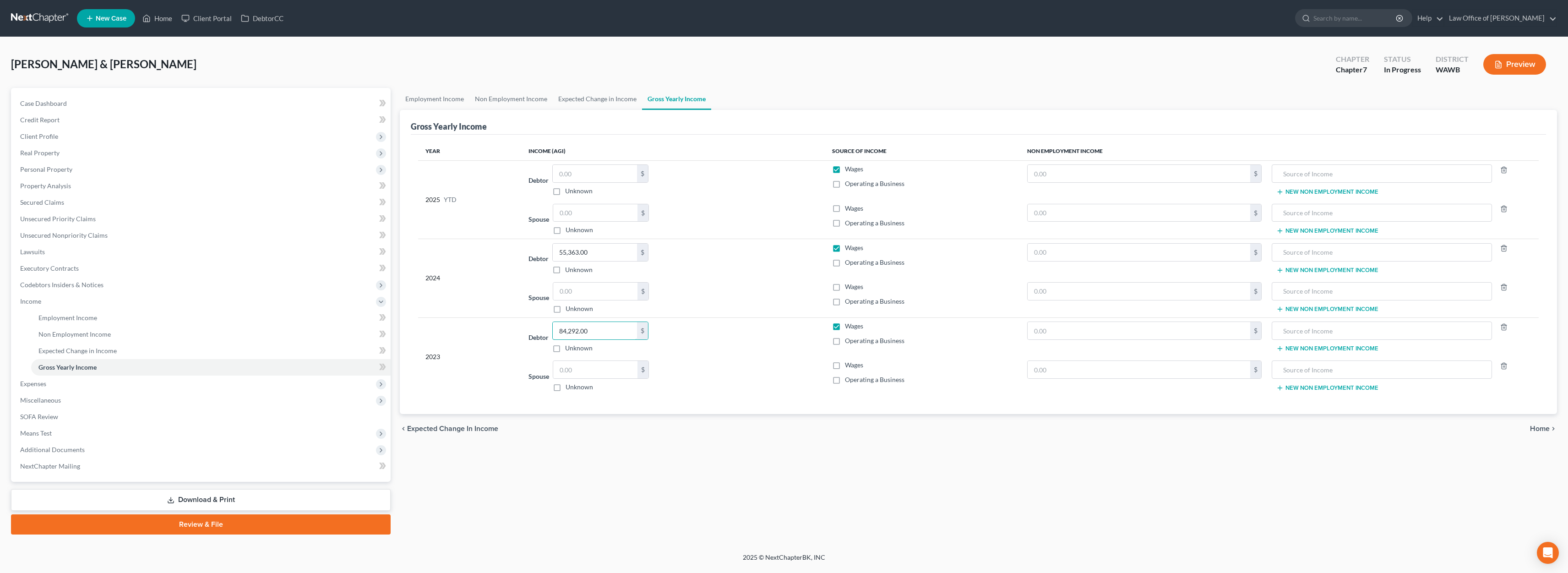
type input "84,292.00"
click at [41, 22] on link at bounding box center [41, 18] width 59 height 16
